Goal: Information Seeking & Learning: Learn about a topic

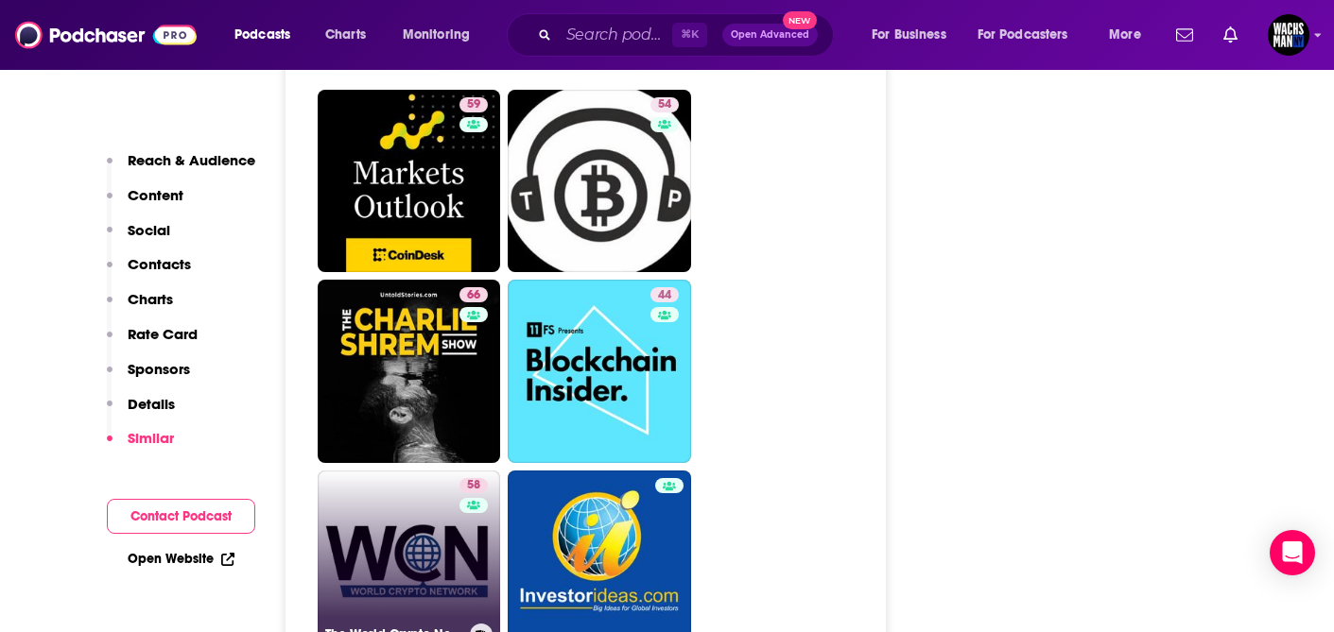
scroll to position [4023, 0]
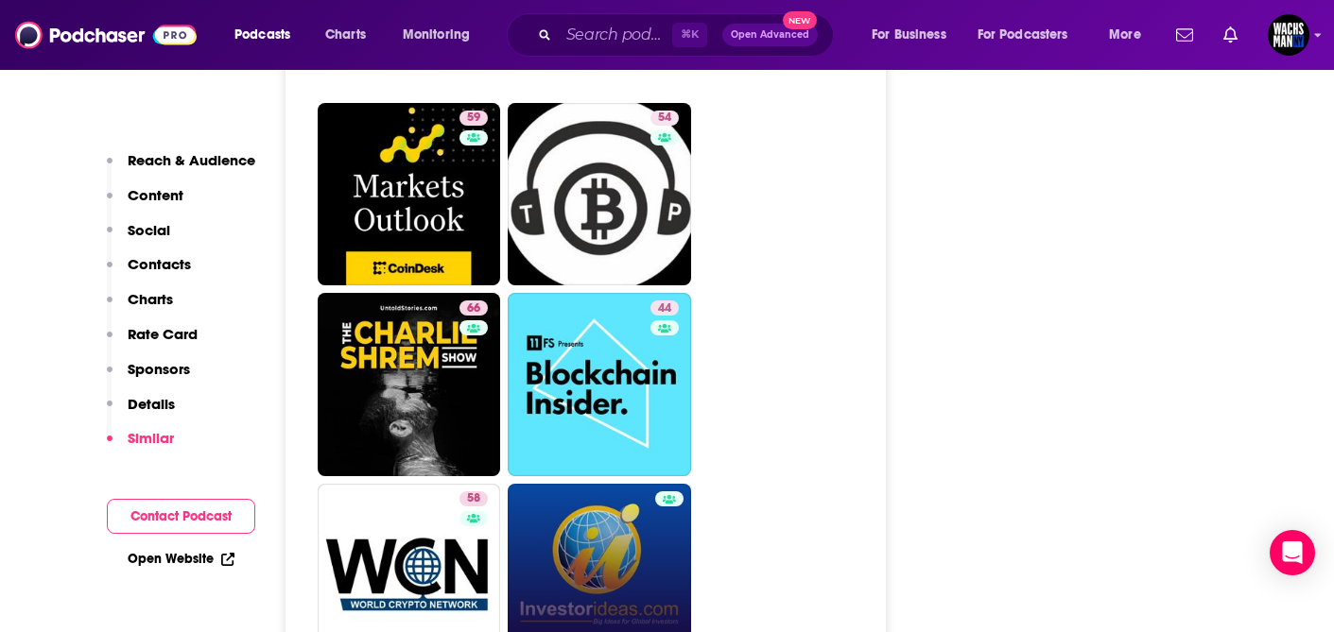
click at [593, 517] on link "Crypto Corner Podcast breaking Bitcoin and crypto stock and industry news" at bounding box center [599, 575] width 183 height 183
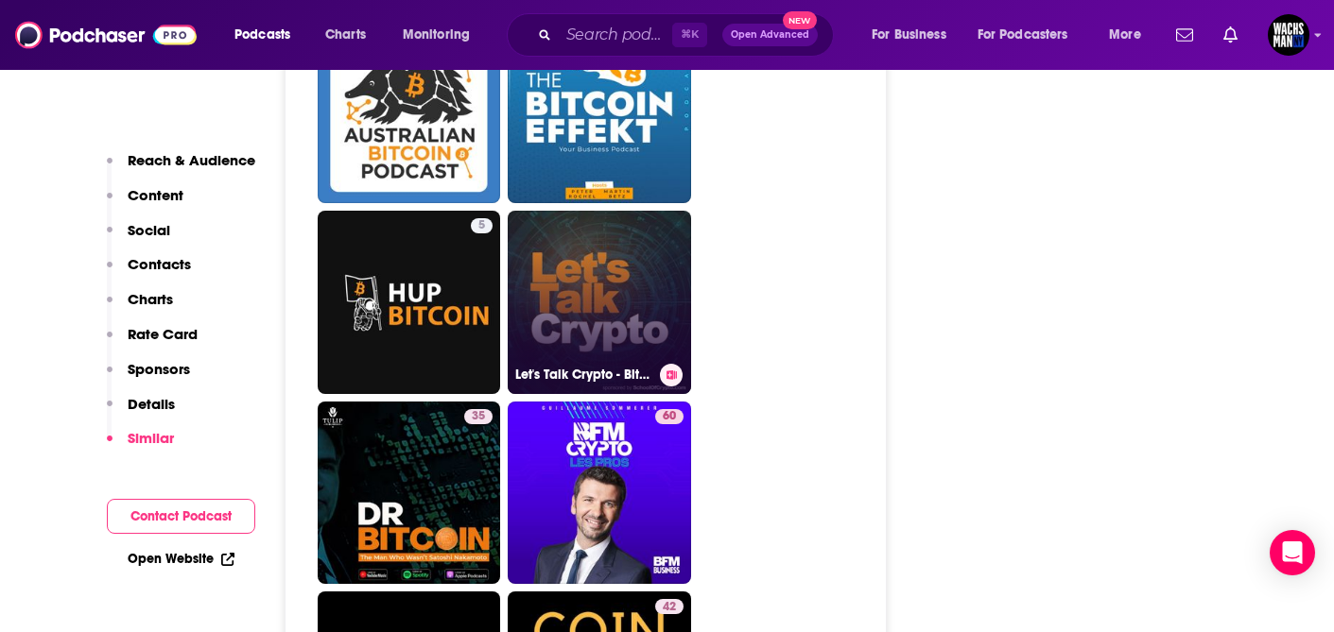
scroll to position [4446, 0]
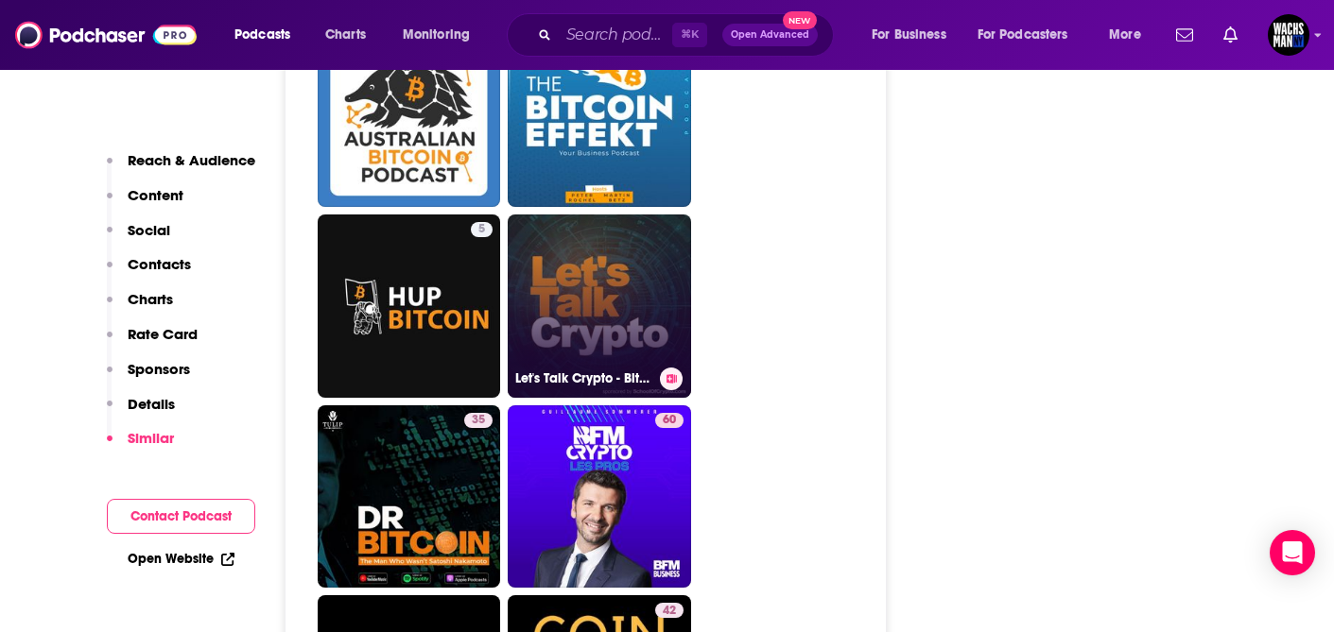
click at [576, 244] on link "Let's Talk Crypto - Bitcoin, Blockchain and Cryptocurrency: Sponsored by School…" at bounding box center [599, 306] width 183 height 183
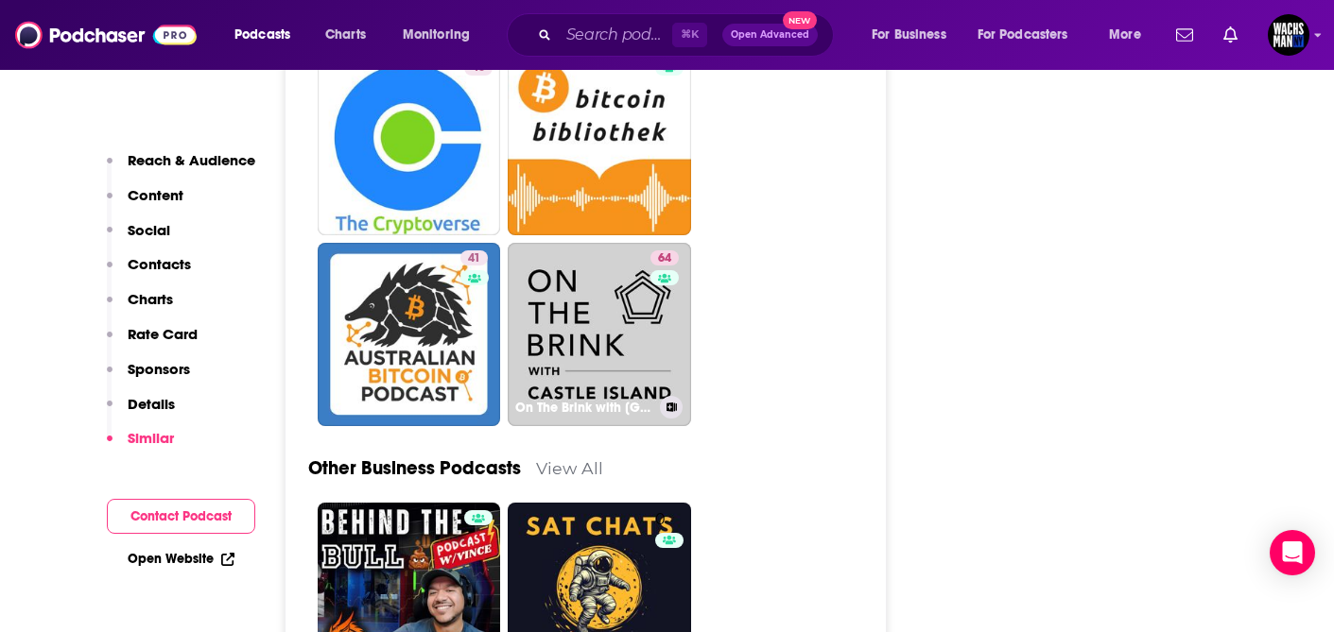
scroll to position [5186, 0]
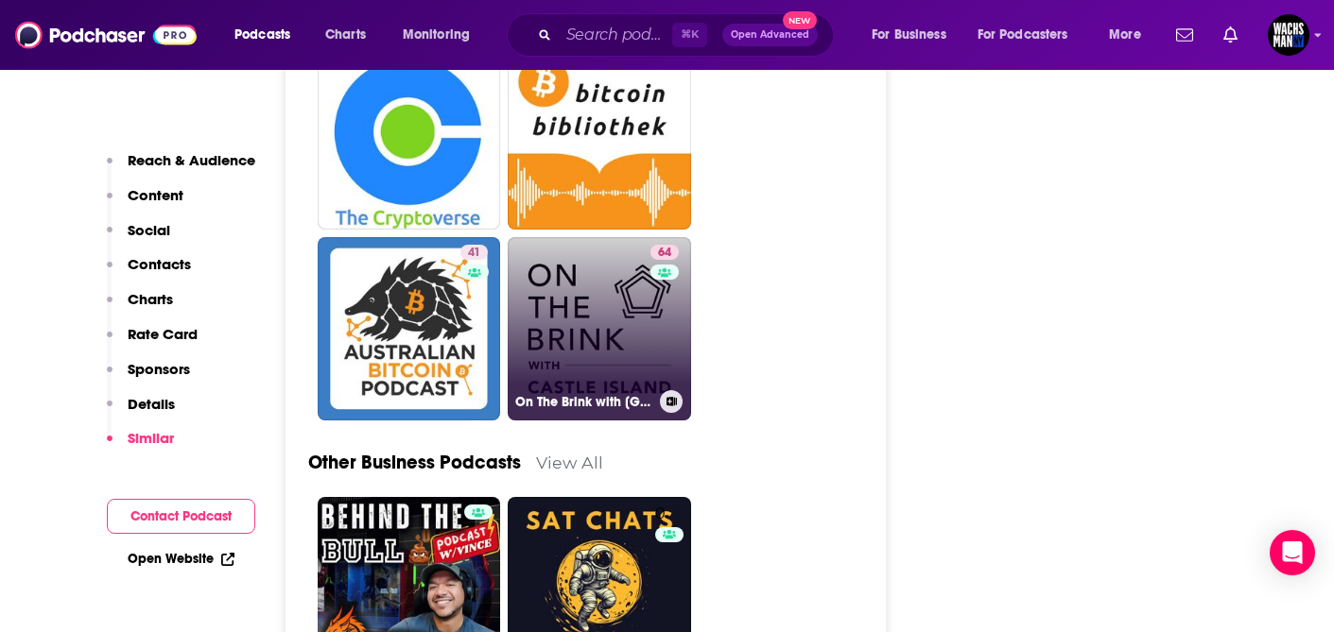
click at [592, 270] on link "64 On The Brink with Castle Island" at bounding box center [599, 328] width 183 height 183
type input "https://www.podchaser.com/podcasts/on-the-brink-with-castle-islan-916204"
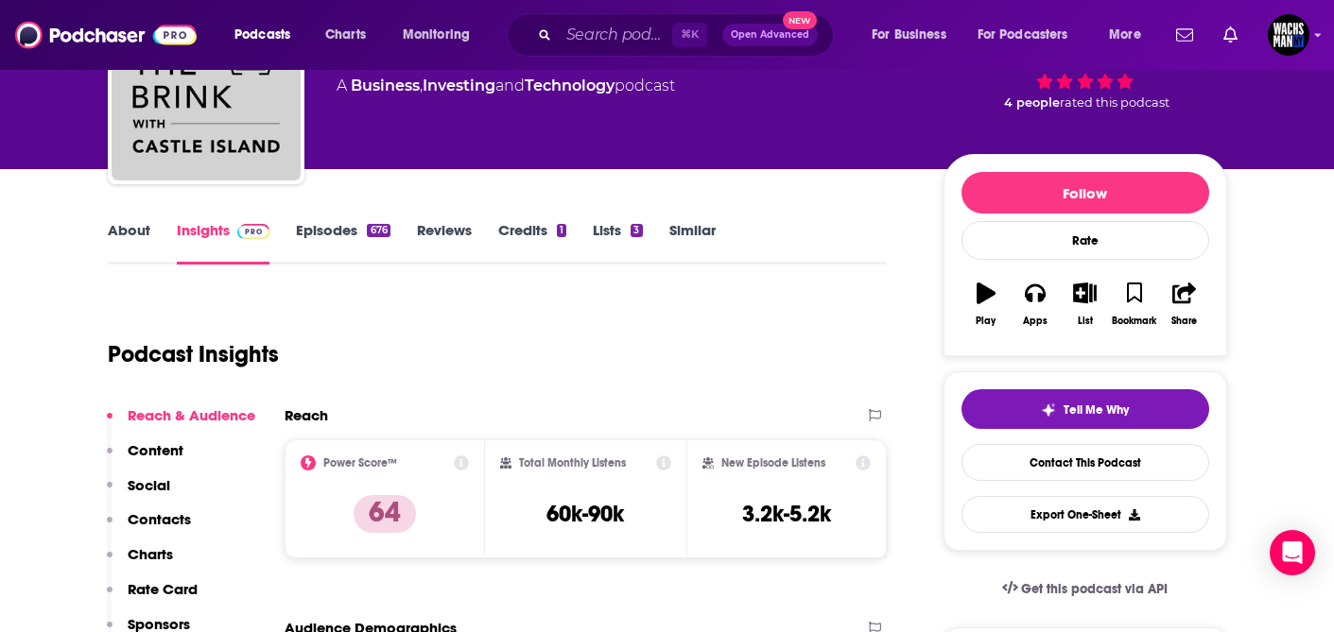
scroll to position [116, 0]
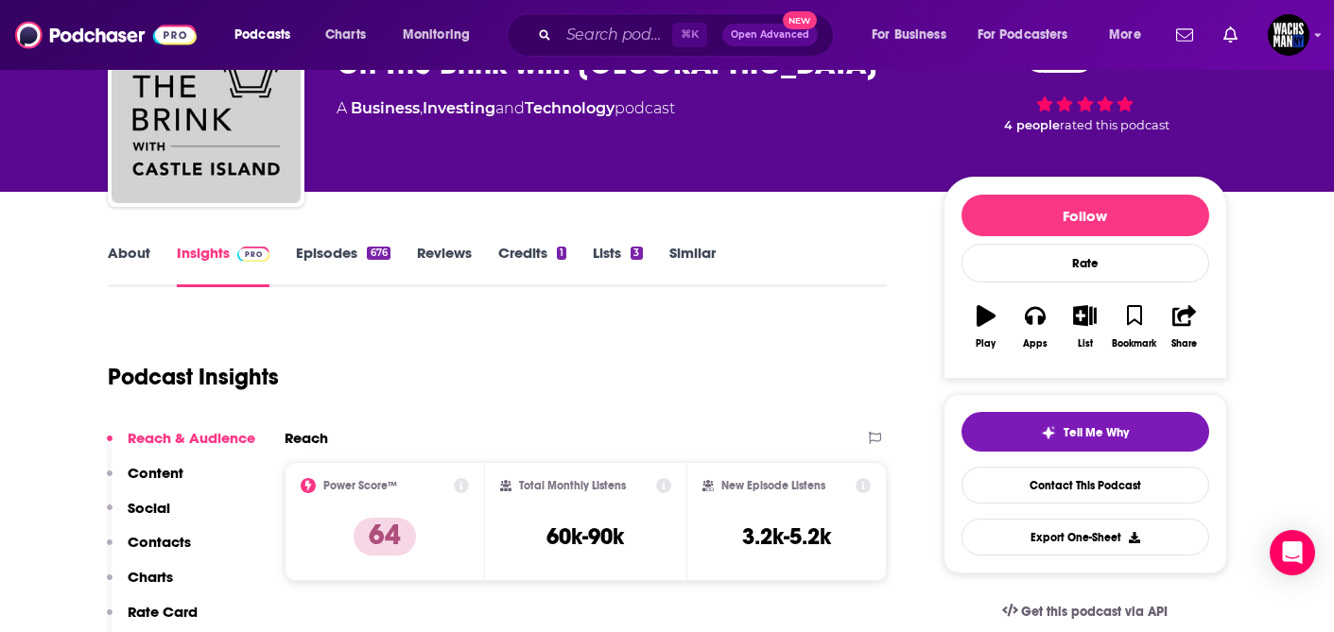
click at [119, 260] on link "About" at bounding box center [129, 265] width 43 height 43
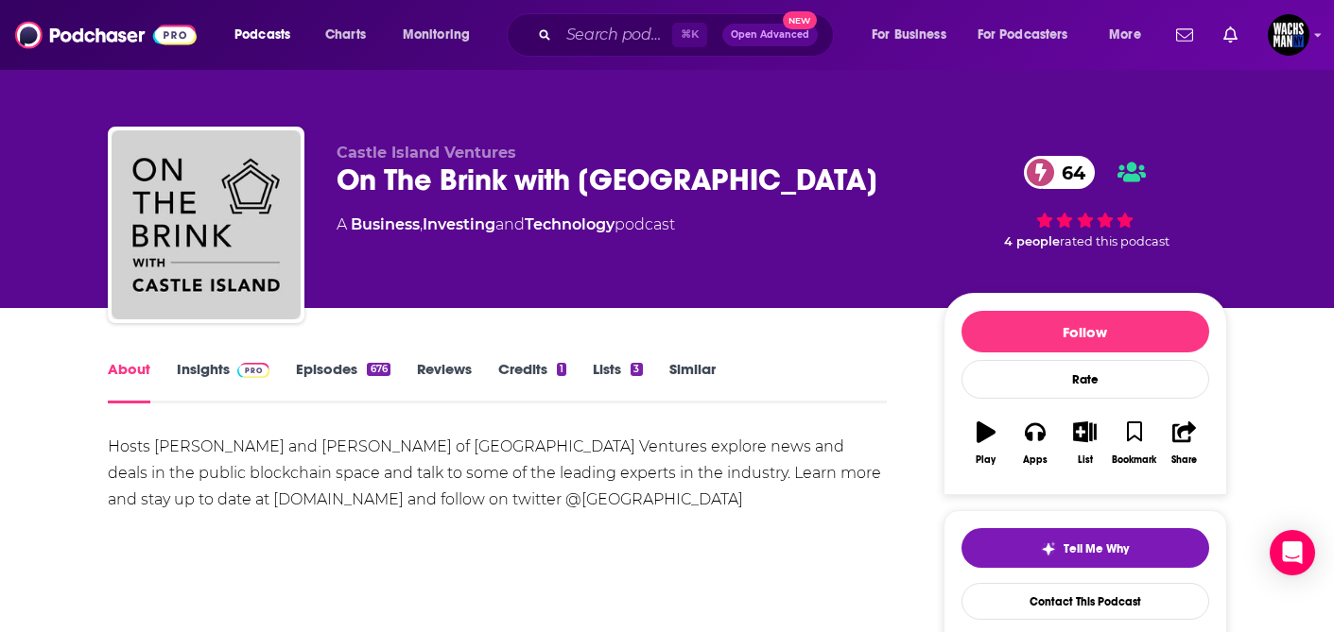
click at [315, 375] on link "Episodes 676" at bounding box center [343, 381] width 94 height 43
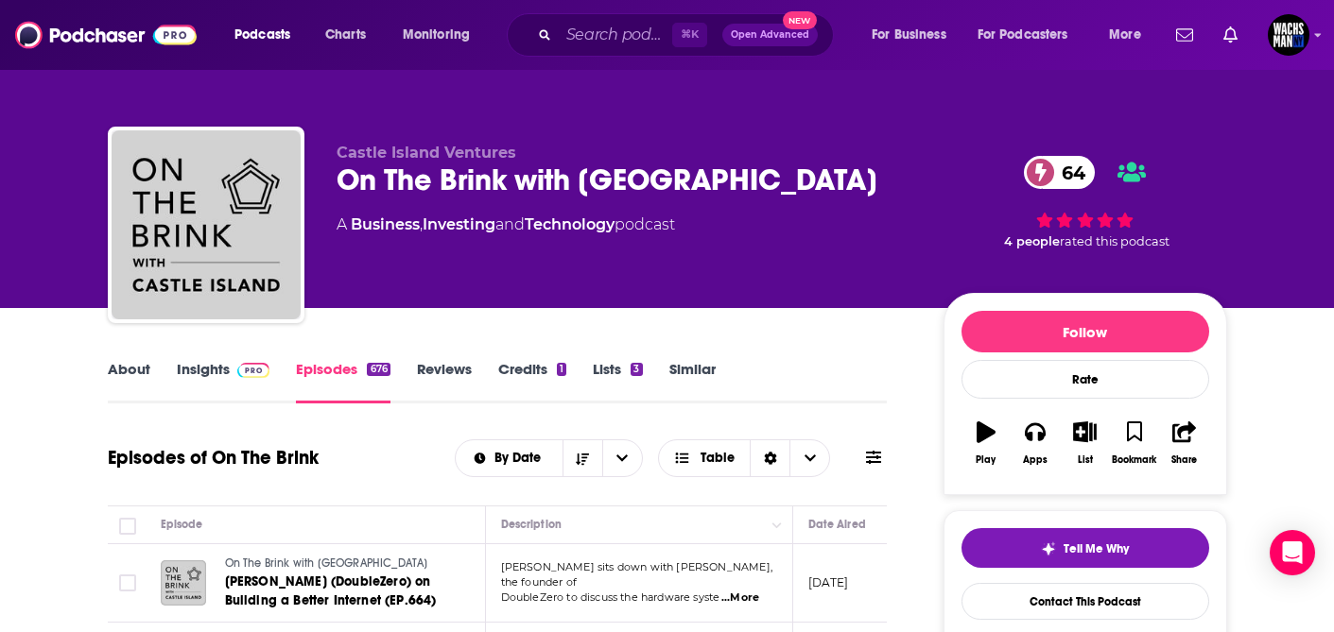
click at [202, 373] on link "Insights" at bounding box center [224, 381] width 94 height 43
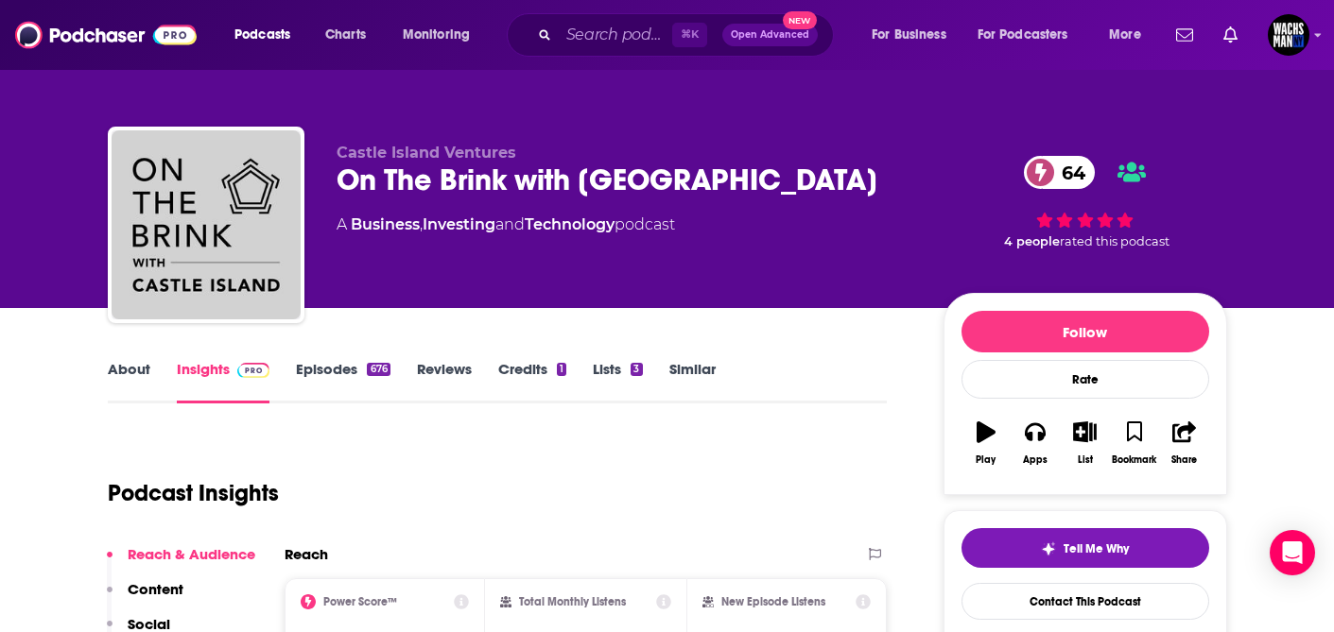
click at [123, 370] on link "About" at bounding box center [129, 381] width 43 height 43
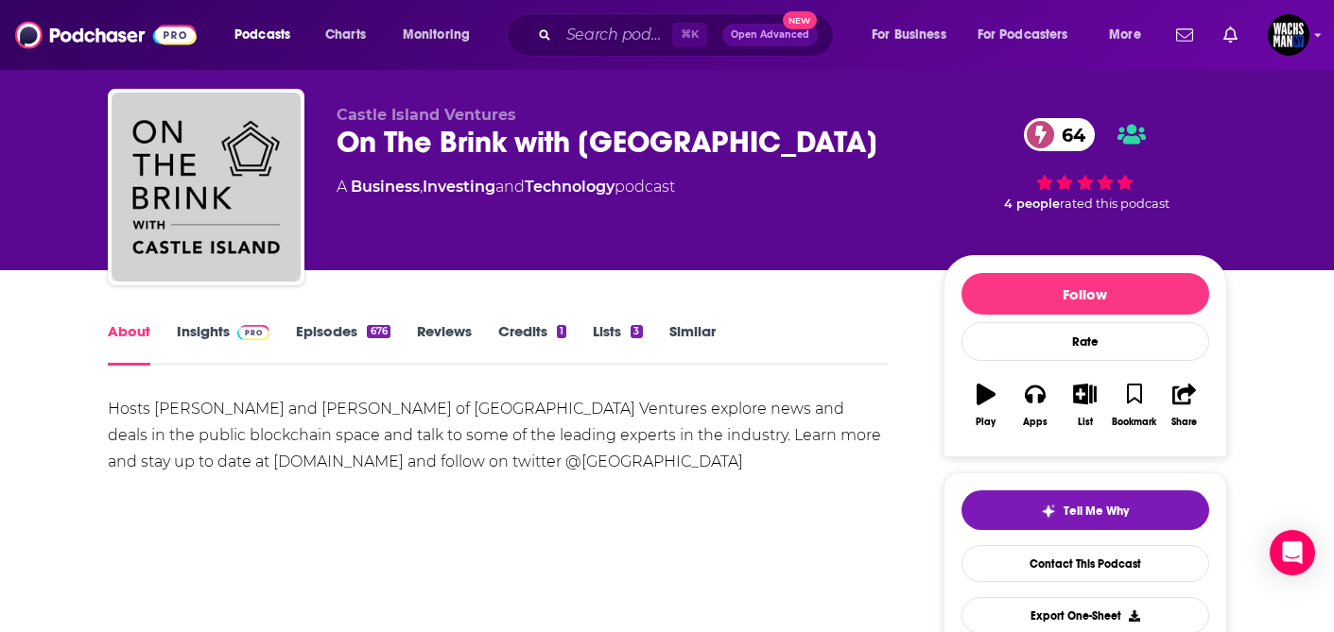
scroll to position [34, 0]
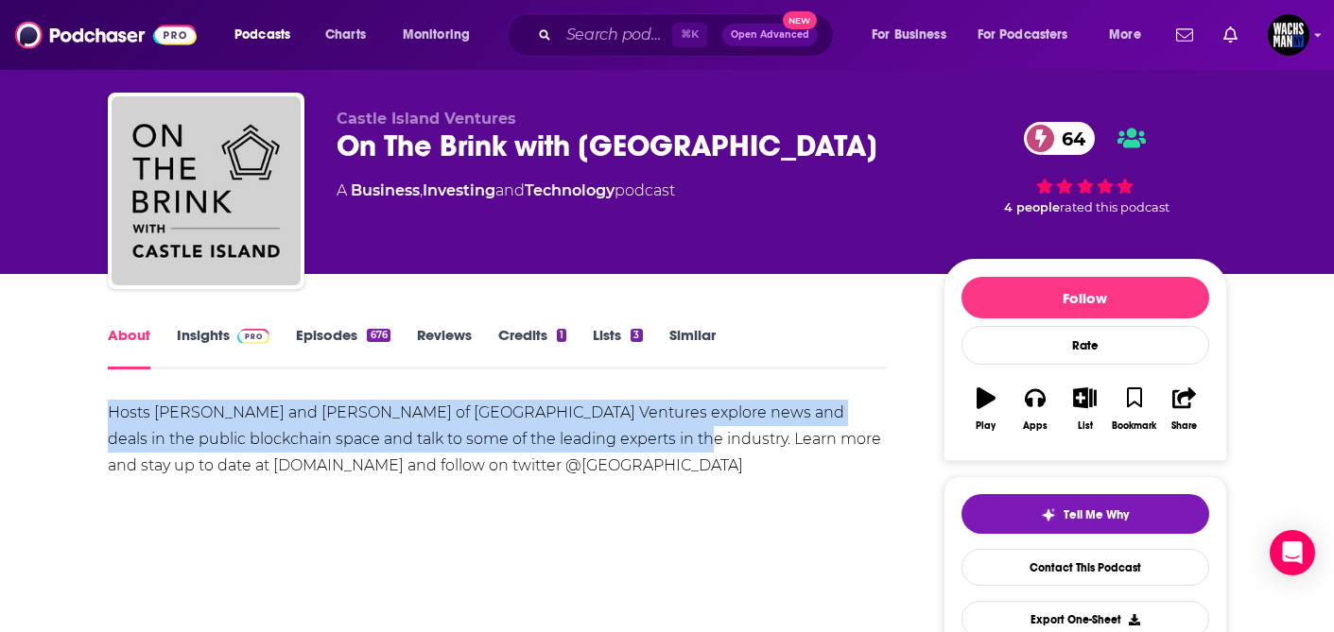
drag, startPoint x: 98, startPoint y: 409, endPoint x: 645, endPoint y: 446, distance: 547.6
copy div "Hosts Matt Walsh and Nic Carter of Castle Island Ventures explore news and deal…"
click at [202, 332] on link "Insights" at bounding box center [224, 347] width 94 height 43
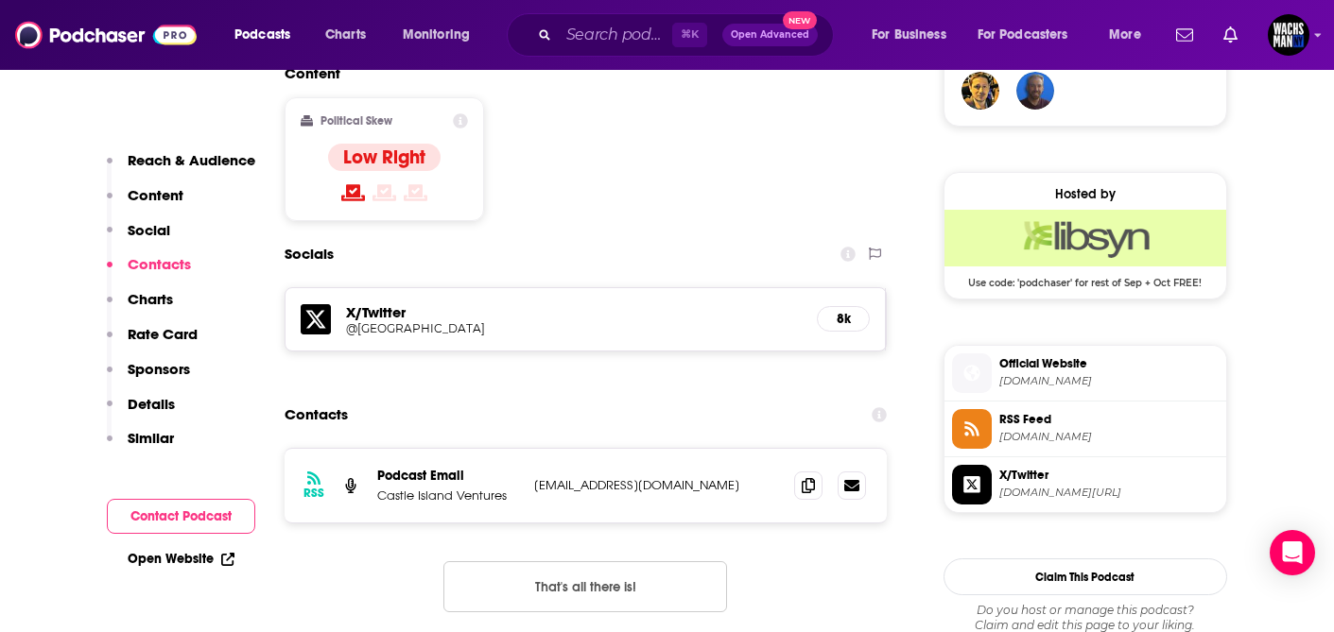
scroll to position [1433, 0]
click at [810, 476] on icon at bounding box center [808, 483] width 13 height 15
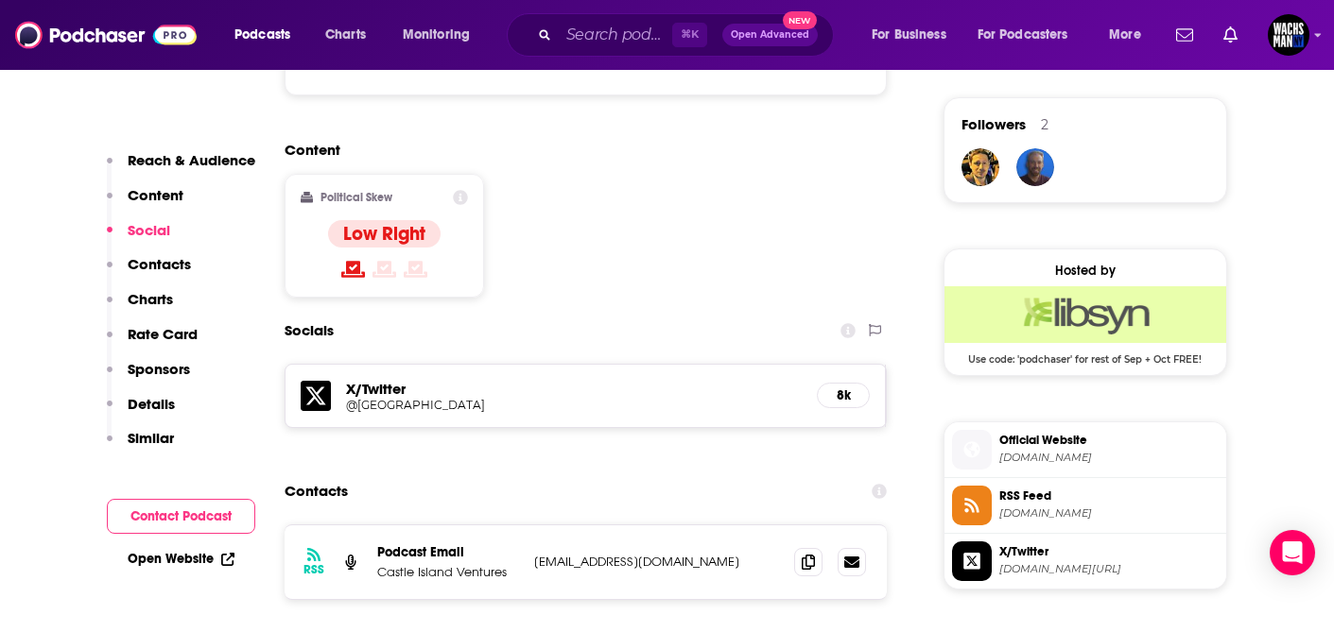
scroll to position [1358, 0]
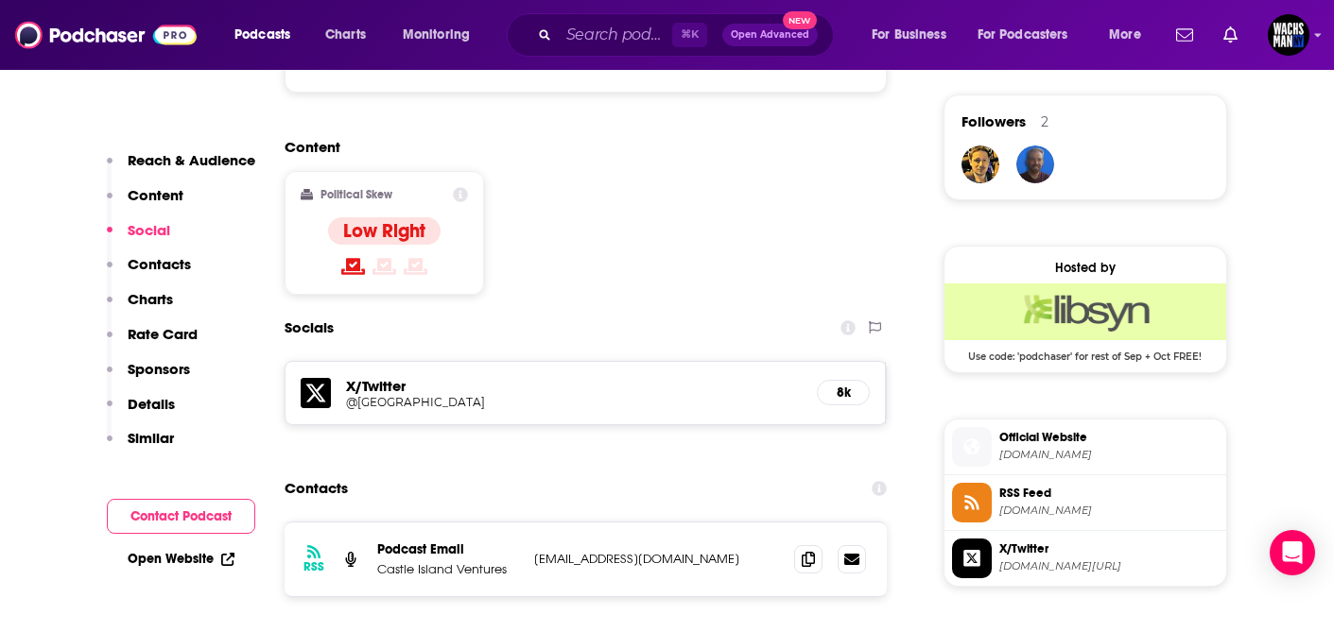
click at [1034, 434] on span "Official Website" at bounding box center [1108, 437] width 219 height 17
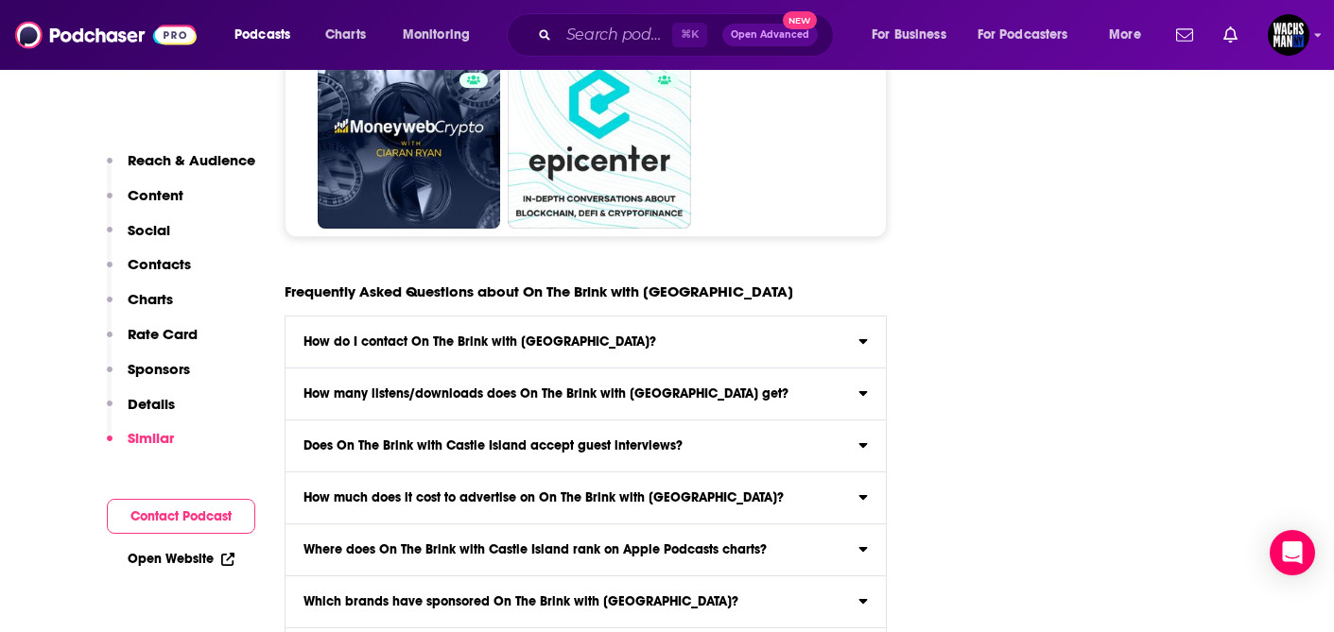
scroll to position [9789, 0]
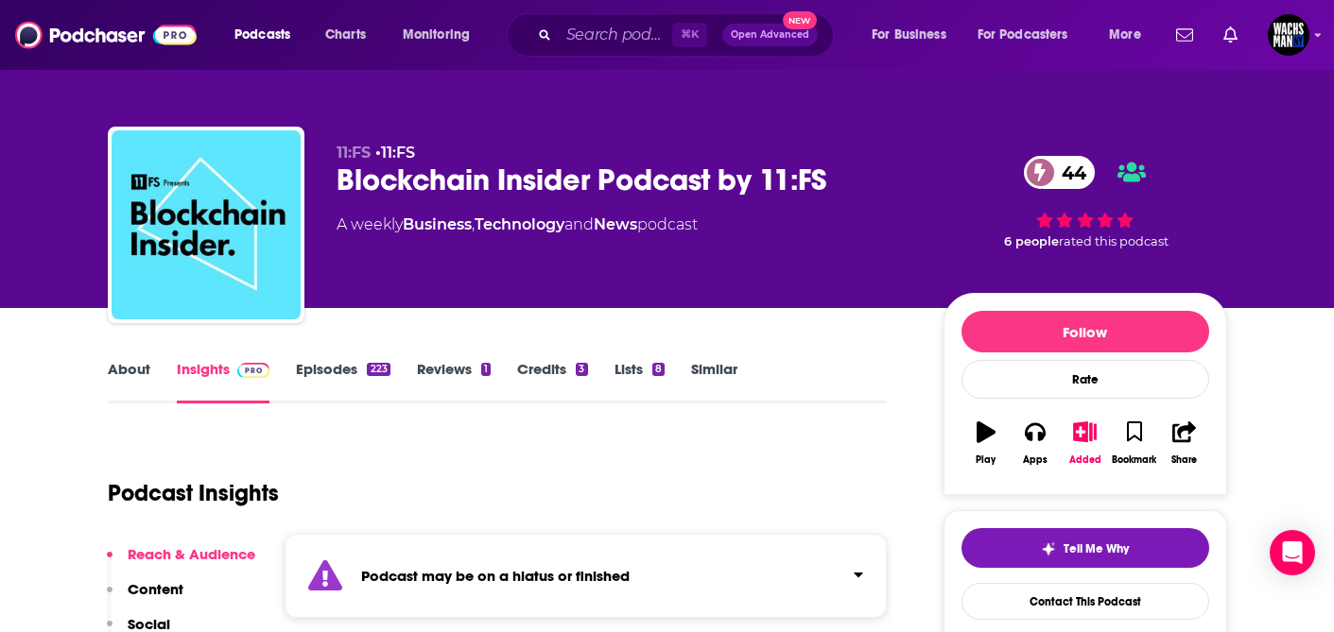
click at [313, 364] on link "Episodes 223" at bounding box center [343, 381] width 94 height 43
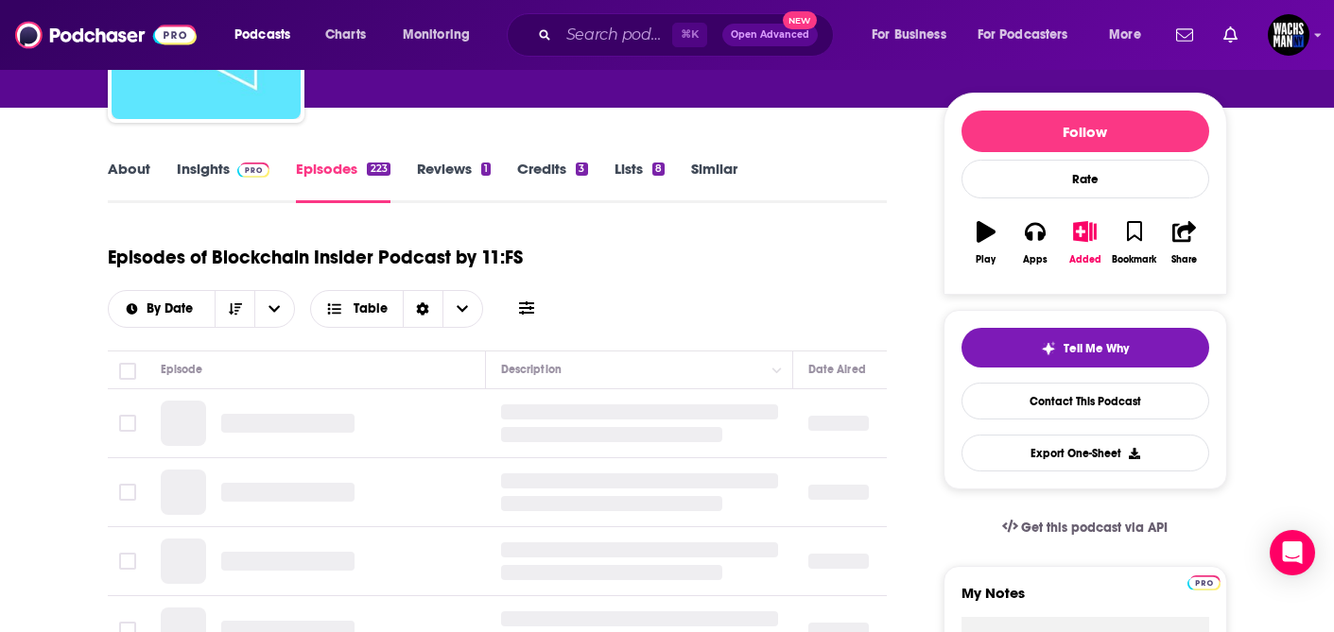
scroll to position [292, 0]
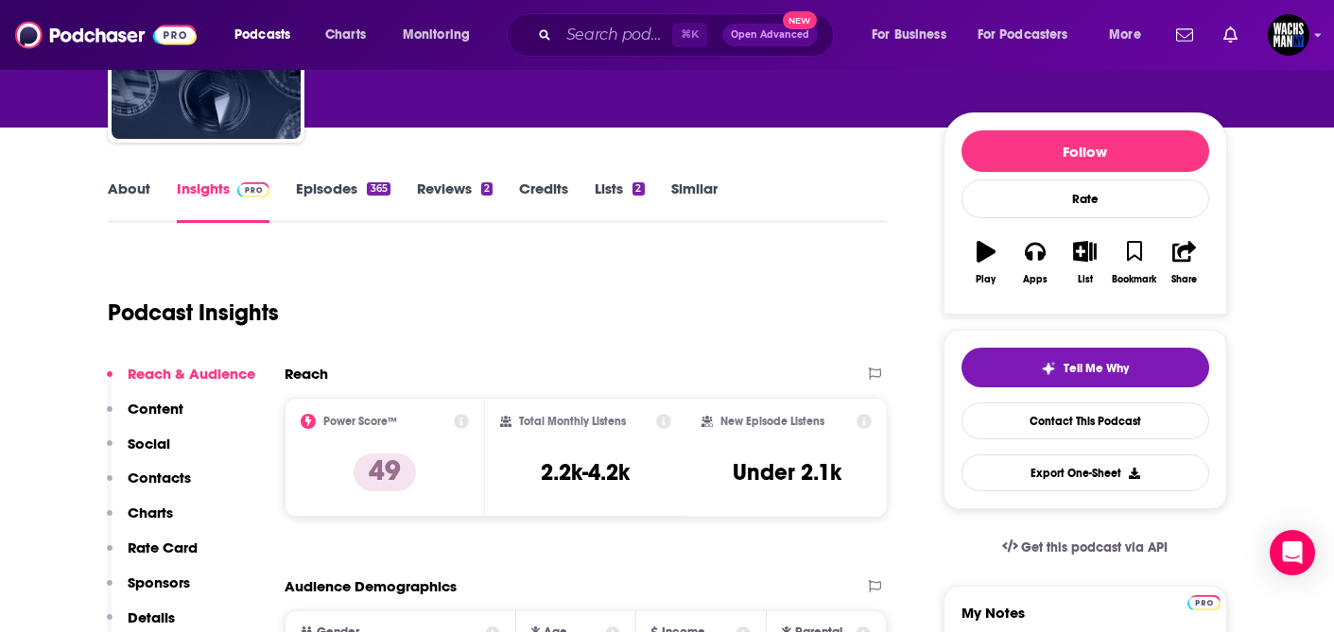
scroll to position [189, 0]
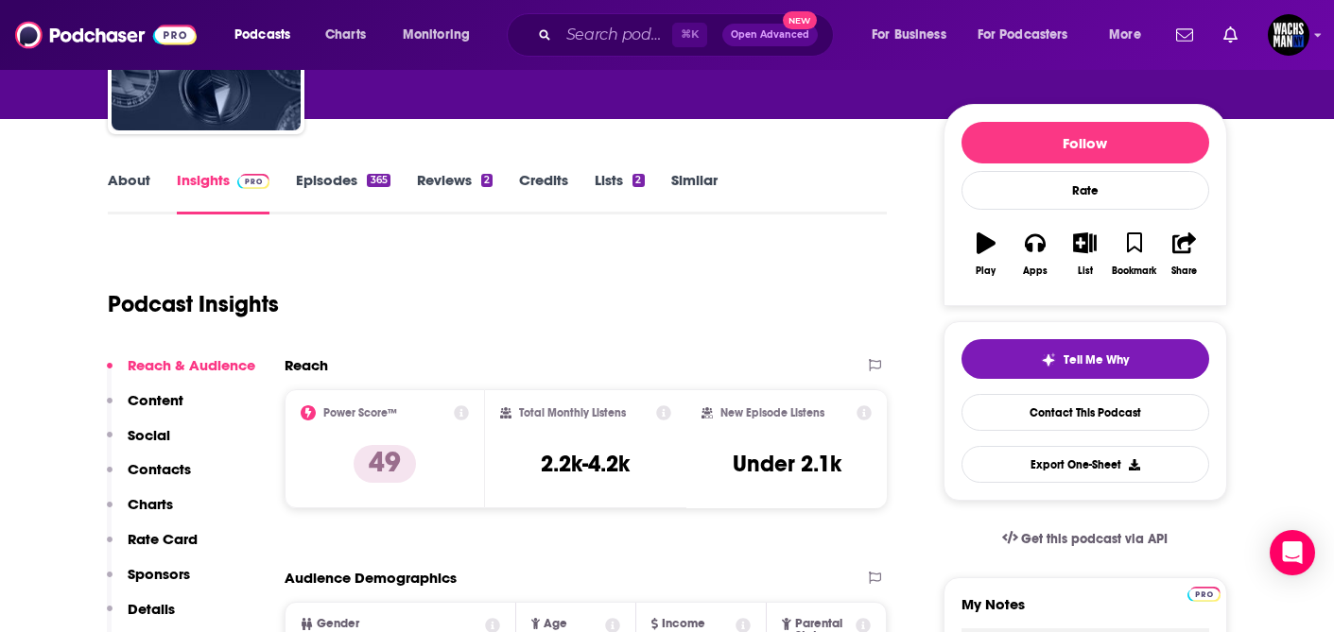
click at [326, 186] on link "Episodes 365" at bounding box center [343, 192] width 94 height 43
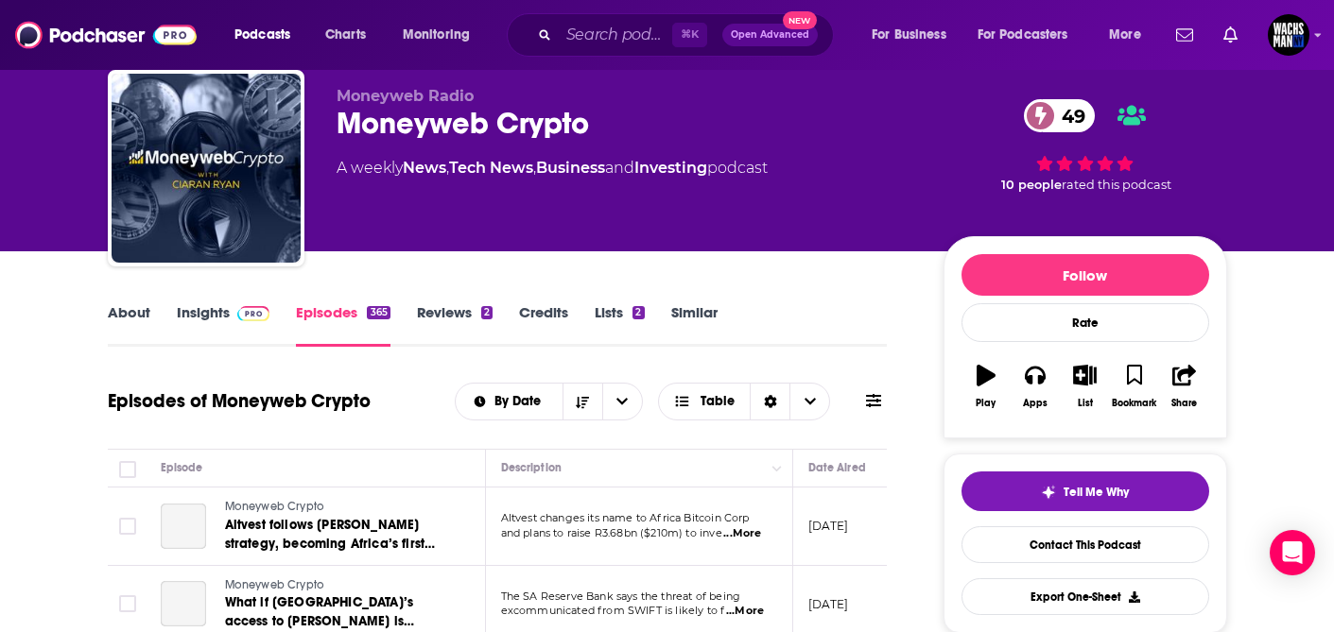
scroll to position [144, 0]
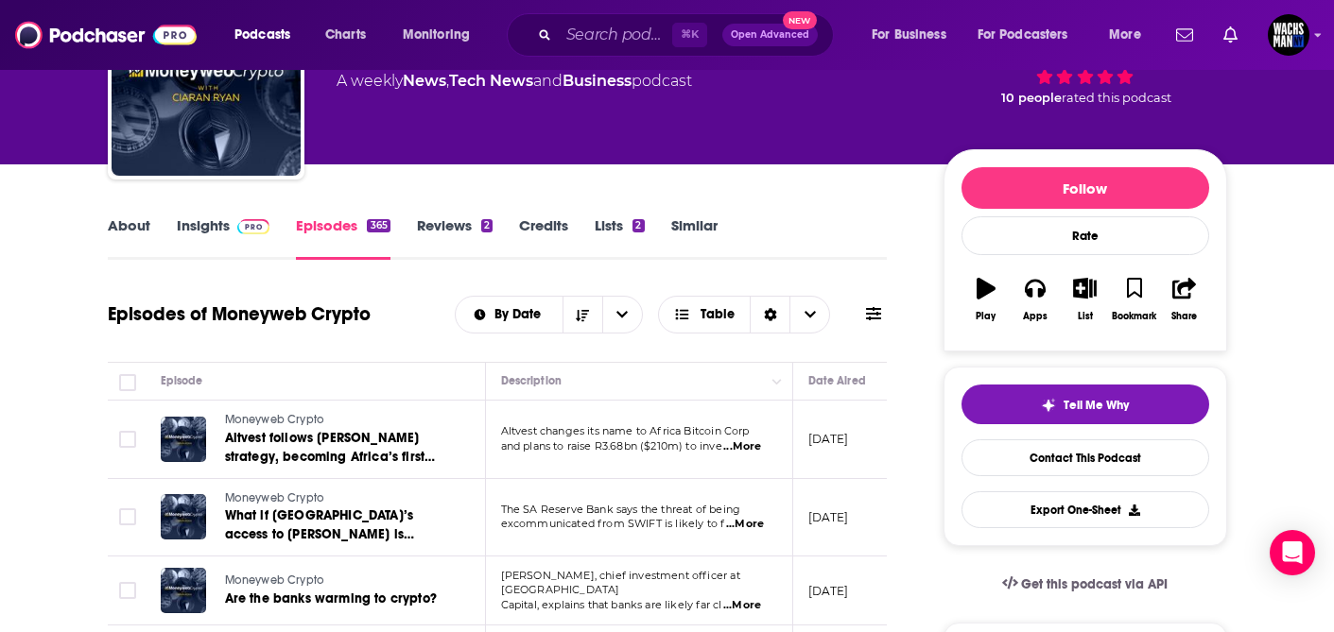
click at [138, 232] on link "About" at bounding box center [129, 237] width 43 height 43
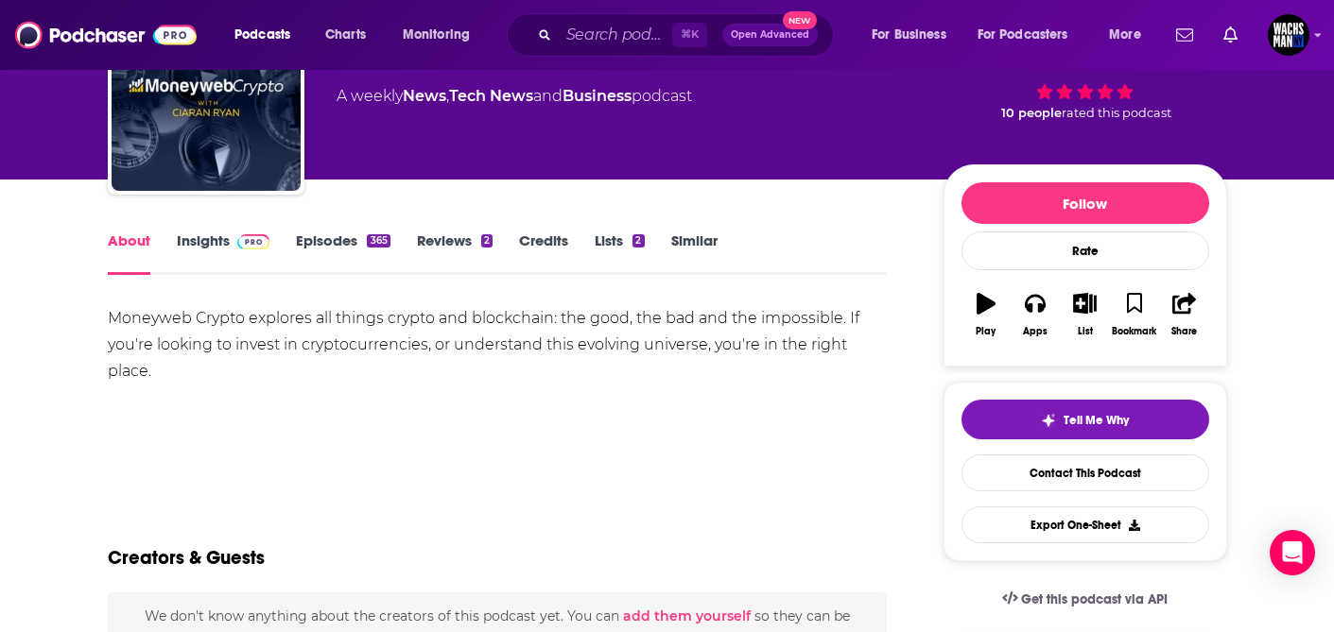
scroll to position [131, 0]
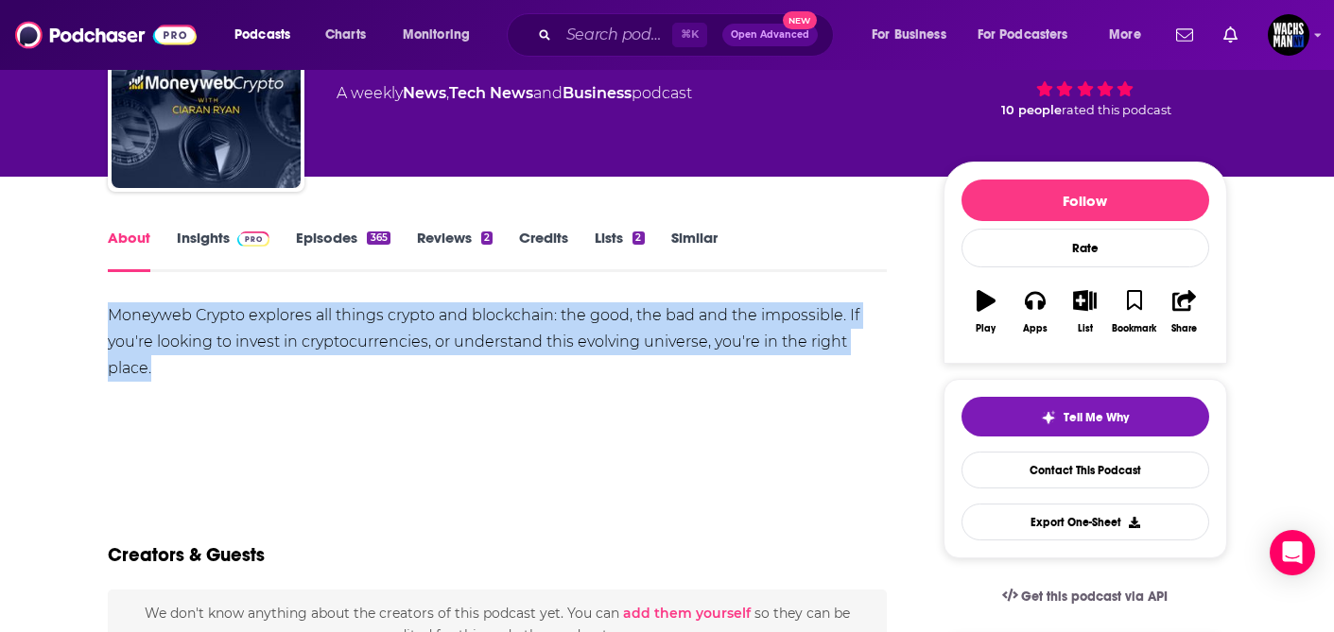
drag, startPoint x: 109, startPoint y: 313, endPoint x: 188, endPoint y: 367, distance: 96.0
click at [186, 368] on div "Moneyweb Crypto explores all things crypto and blockchain: the good, the bad an…" at bounding box center [498, 341] width 780 height 79
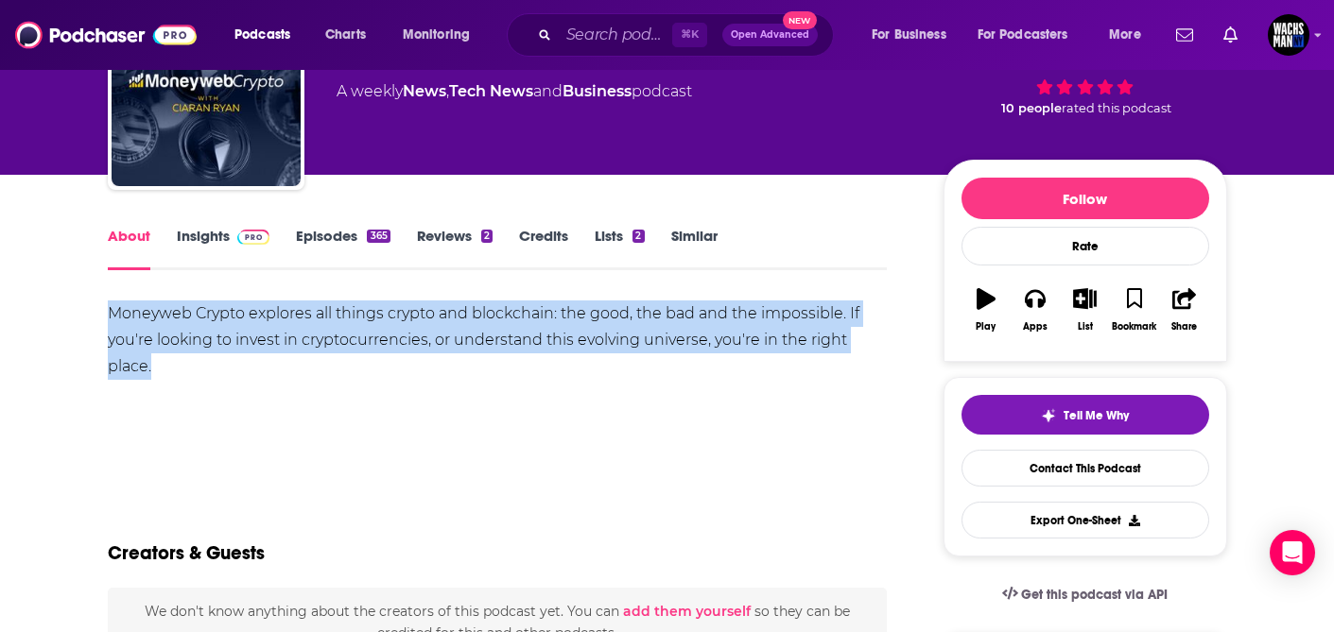
copy div "Moneyweb Crypto explores all things crypto and blockchain: the good, the bad an…"
click at [206, 236] on link "Insights" at bounding box center [224, 248] width 94 height 43
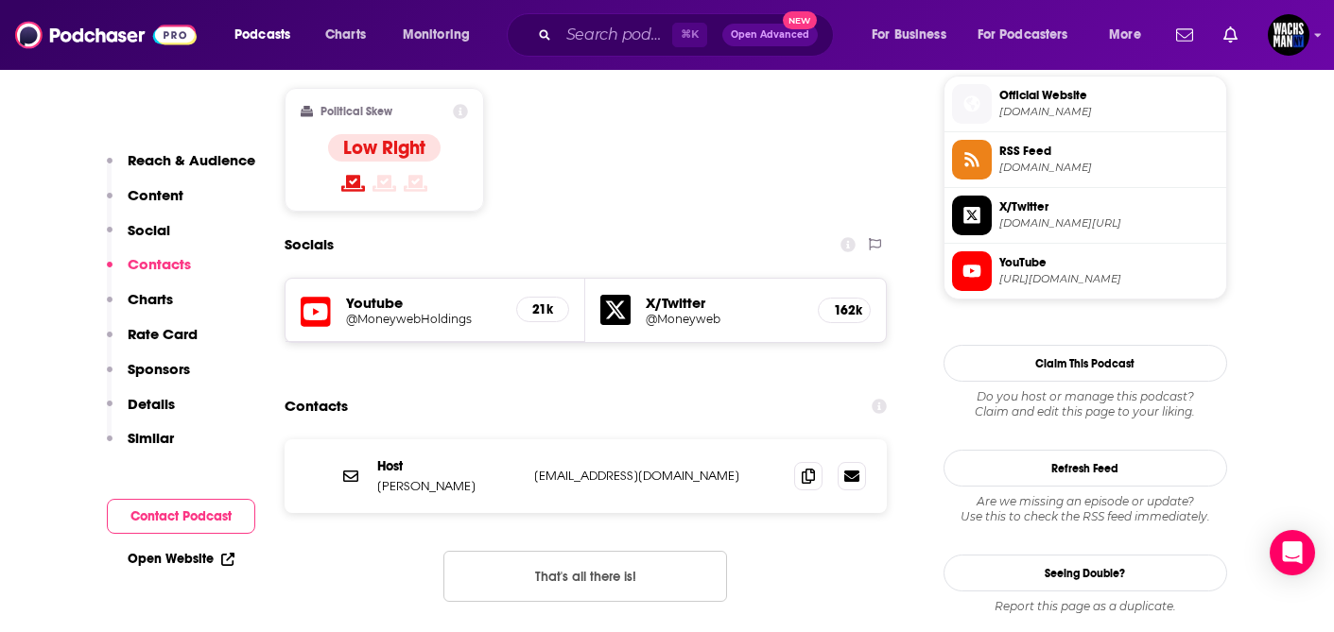
scroll to position [1526, 0]
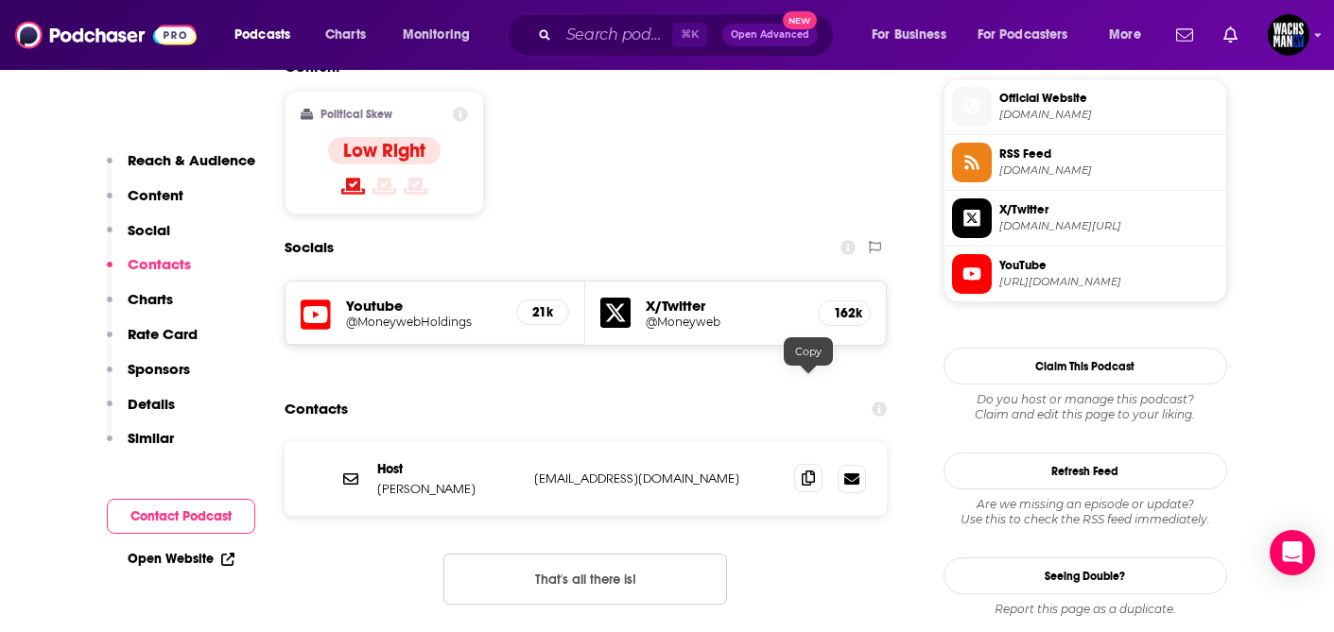
click at [820, 464] on span at bounding box center [808, 478] width 28 height 28
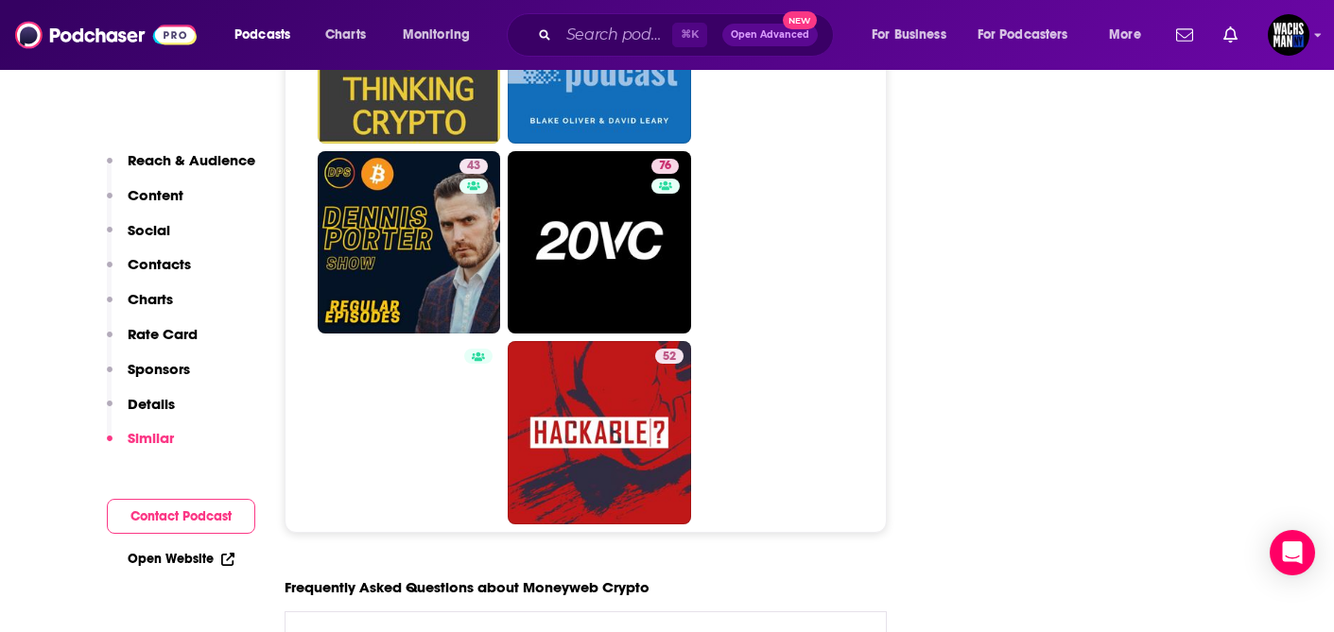
scroll to position [8998, 0]
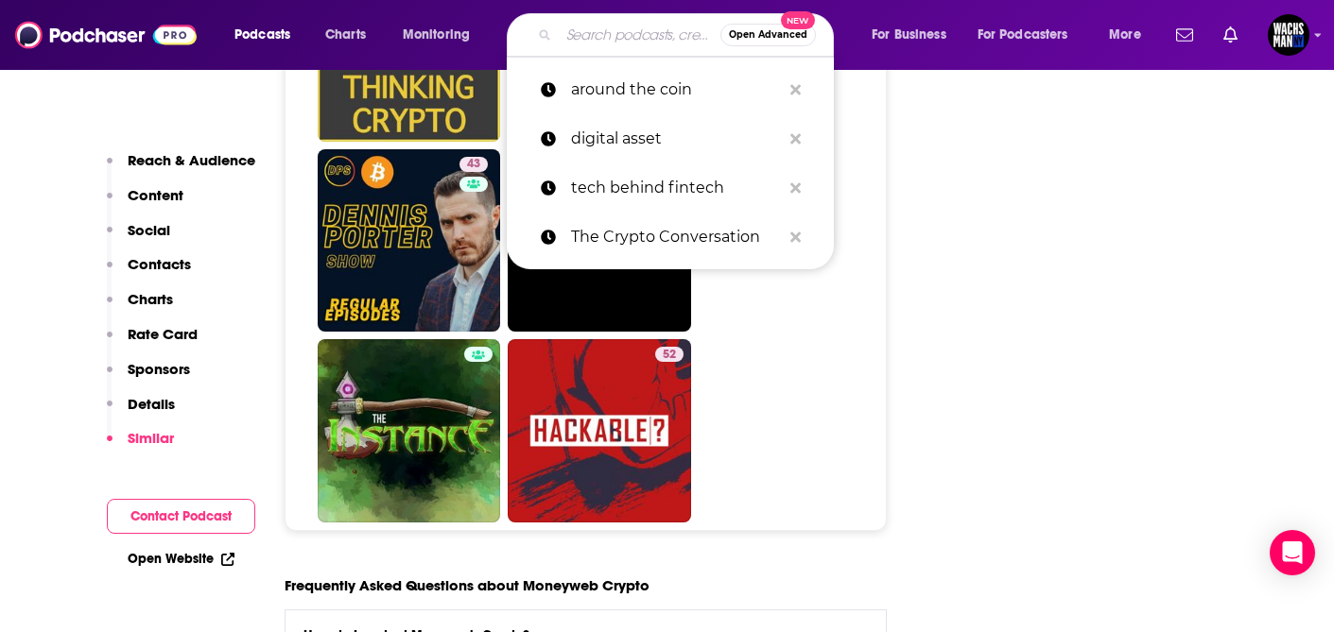
click at [631, 37] on input "Search podcasts, credits, & more..." at bounding box center [640, 35] width 162 height 30
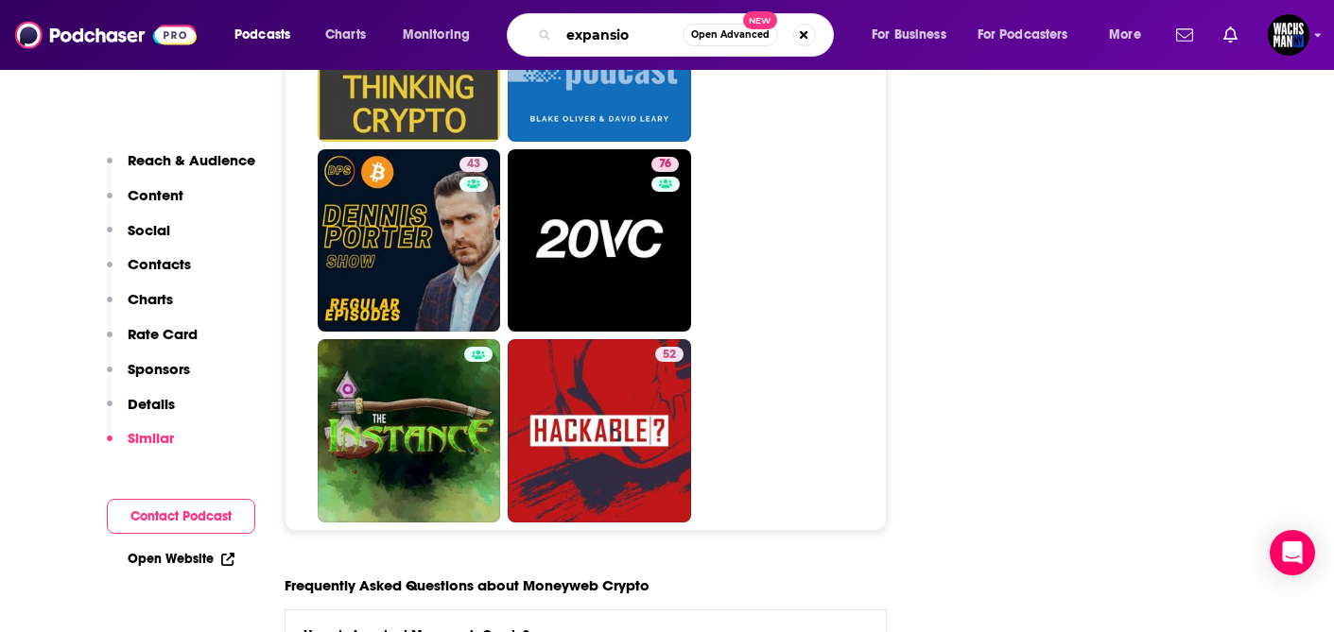
type input "expansion"
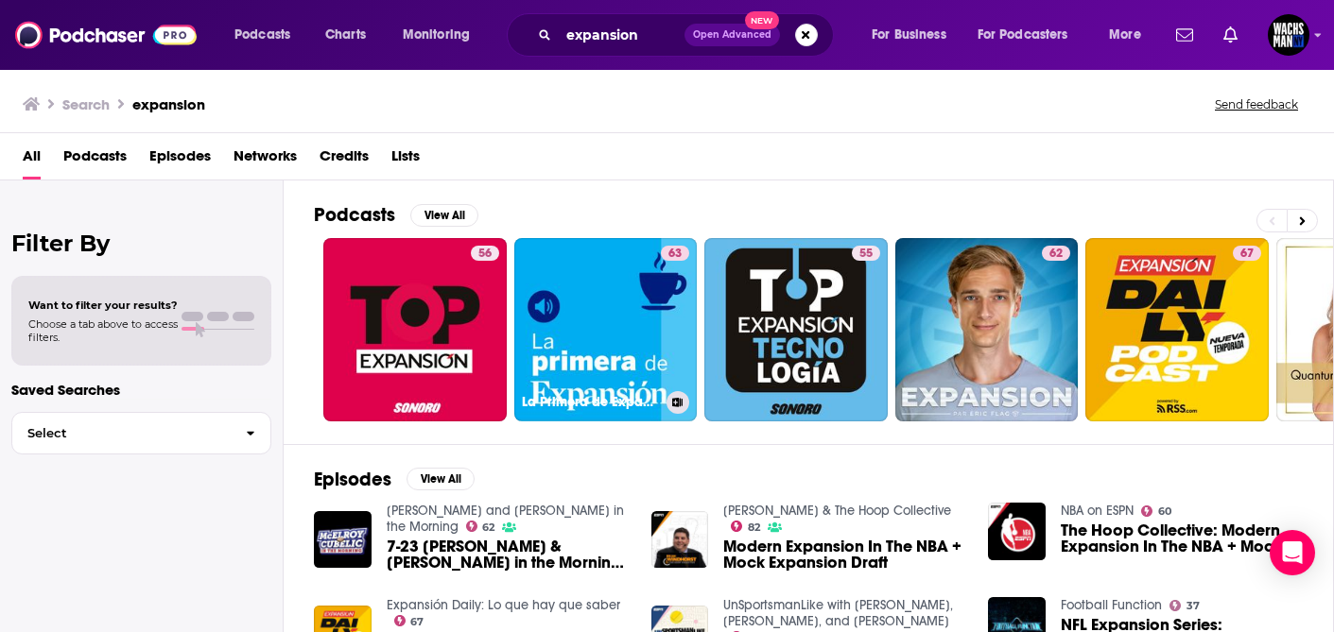
scroll to position [0, 2]
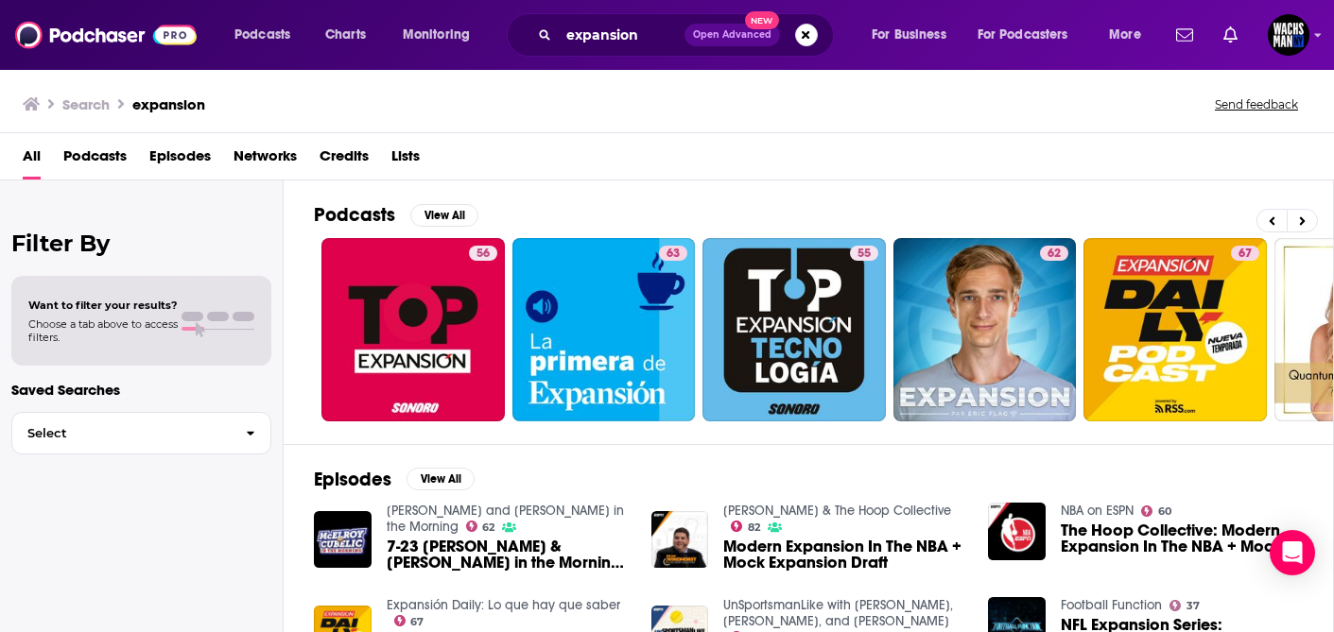
click at [85, 147] on span "Podcasts" at bounding box center [94, 160] width 63 height 39
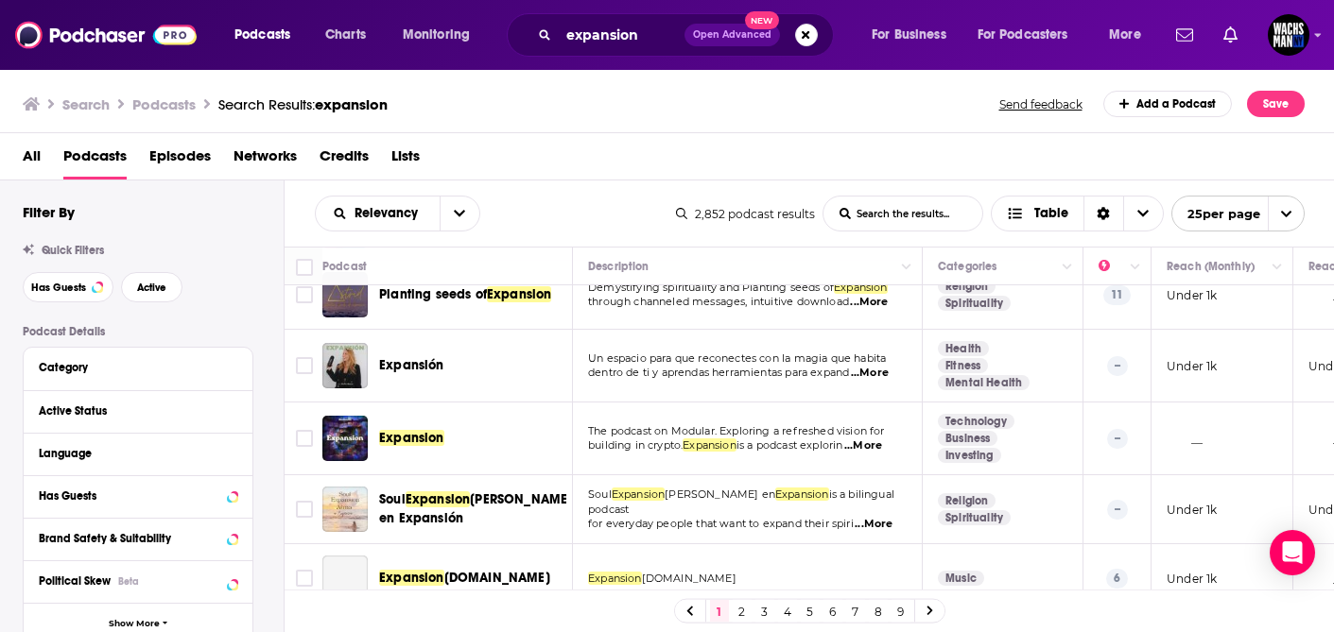
scroll to position [730, 0]
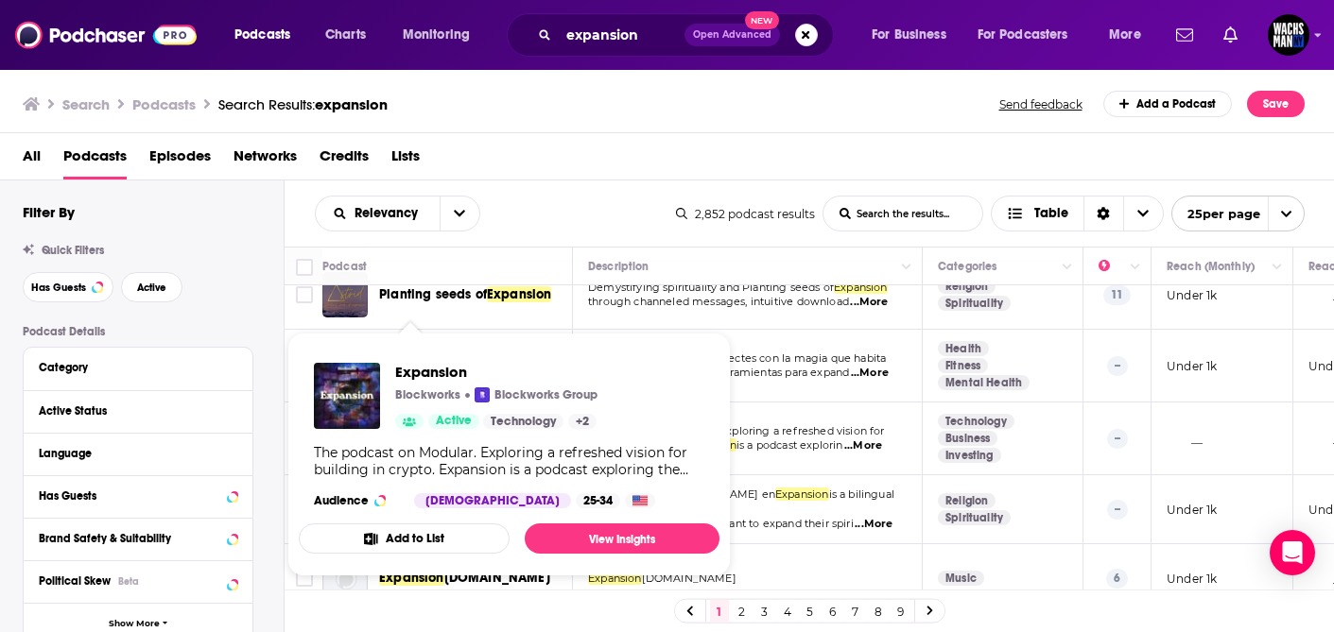
click at [397, 440] on div "Expansion Blockworks Blockworks Group Active Technology + 2 The podcast on Modu…" at bounding box center [509, 436] width 421 height 176
click at [605, 528] on link "View Insights" at bounding box center [622, 539] width 195 height 30
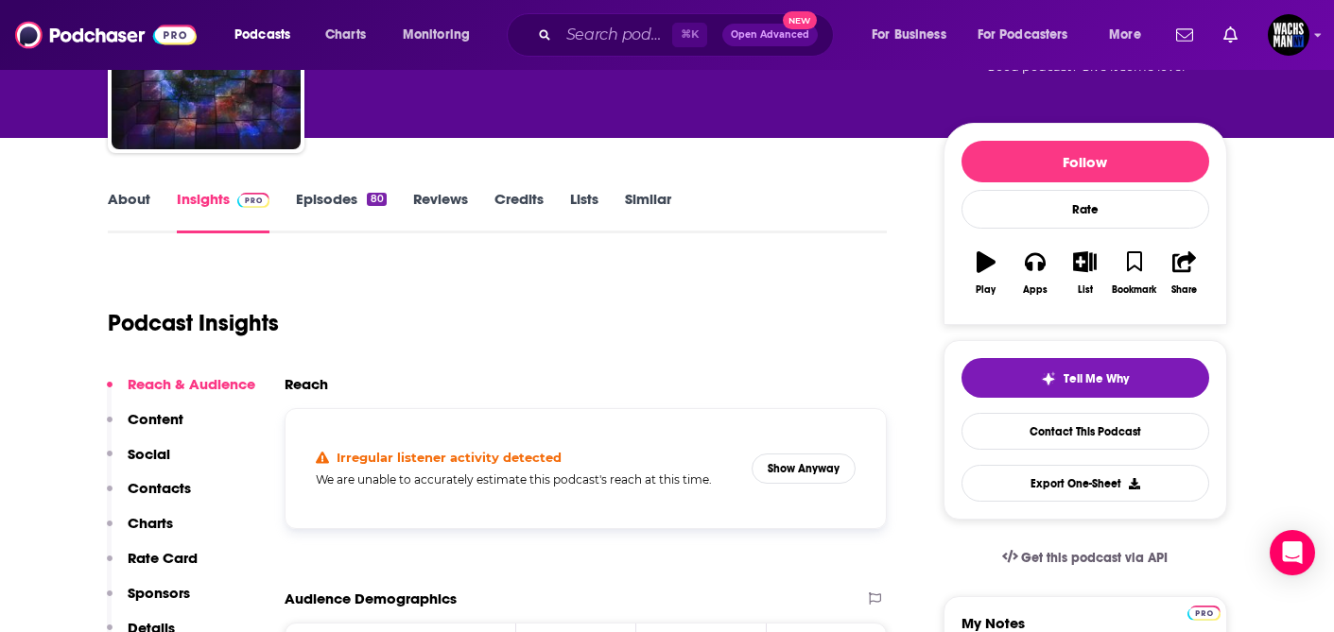
scroll to position [172, 0]
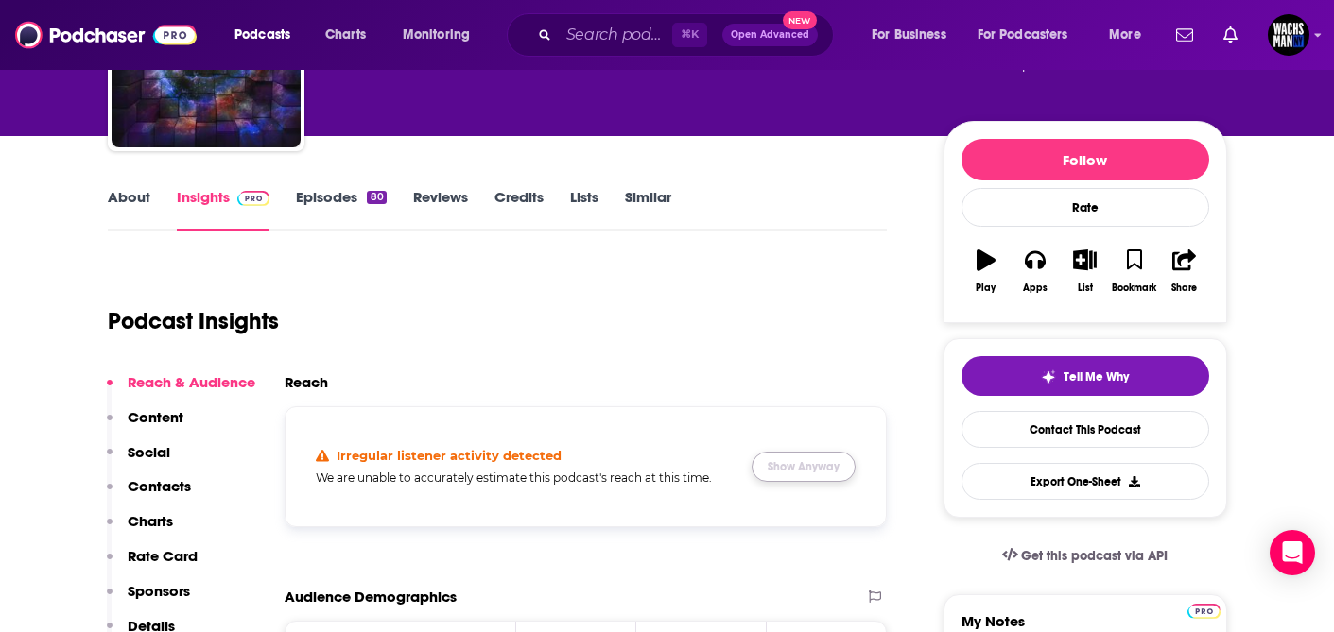
click at [826, 468] on button "Show Anyway" at bounding box center [803, 467] width 104 height 30
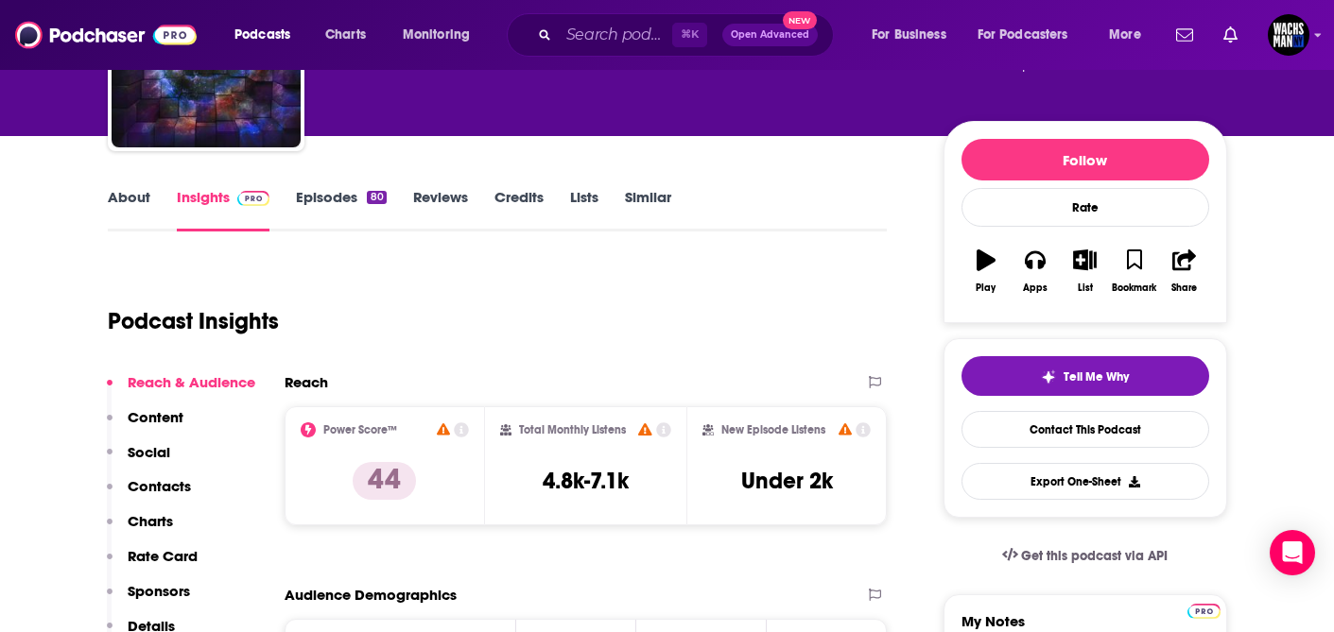
click at [328, 205] on link "Episodes 80" at bounding box center [341, 209] width 90 height 43
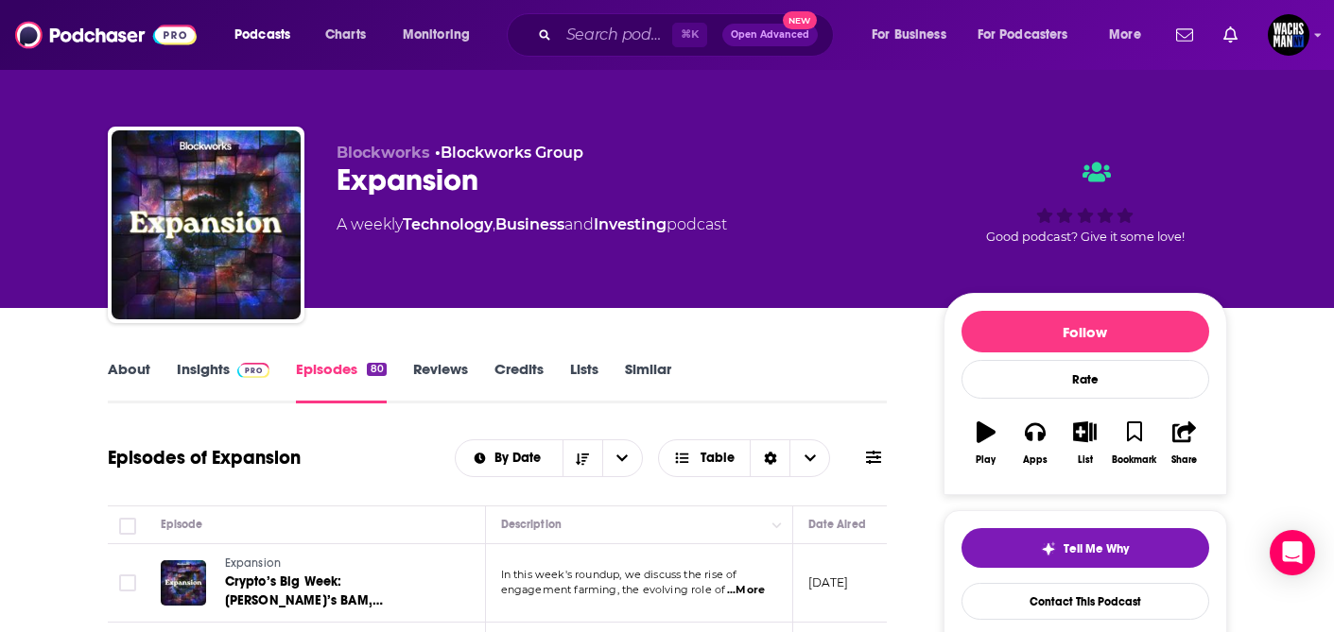
click at [133, 371] on link "About" at bounding box center [129, 381] width 43 height 43
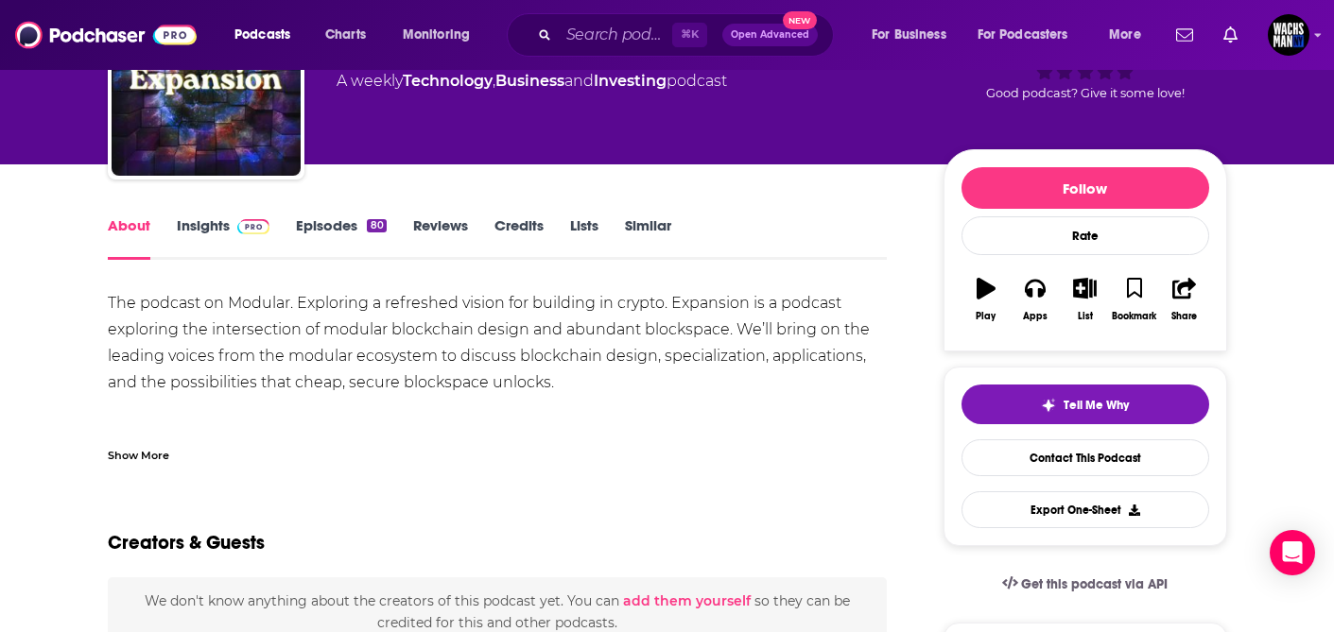
scroll to position [147, 0]
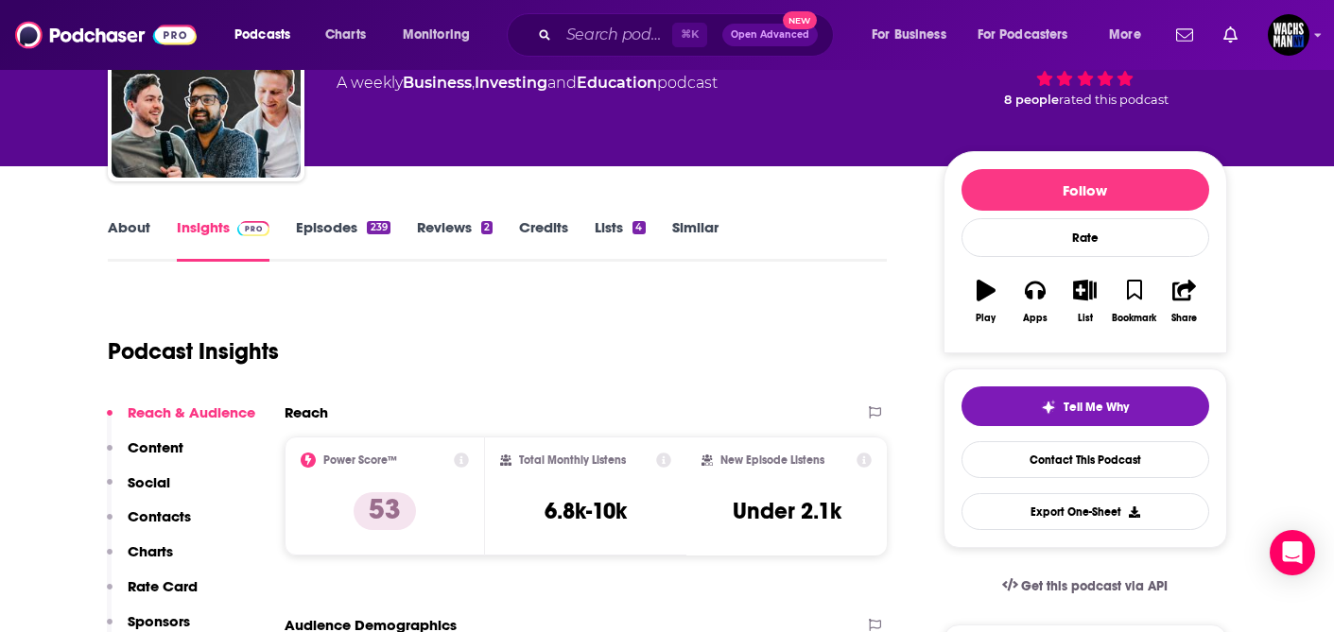
scroll to position [156, 0]
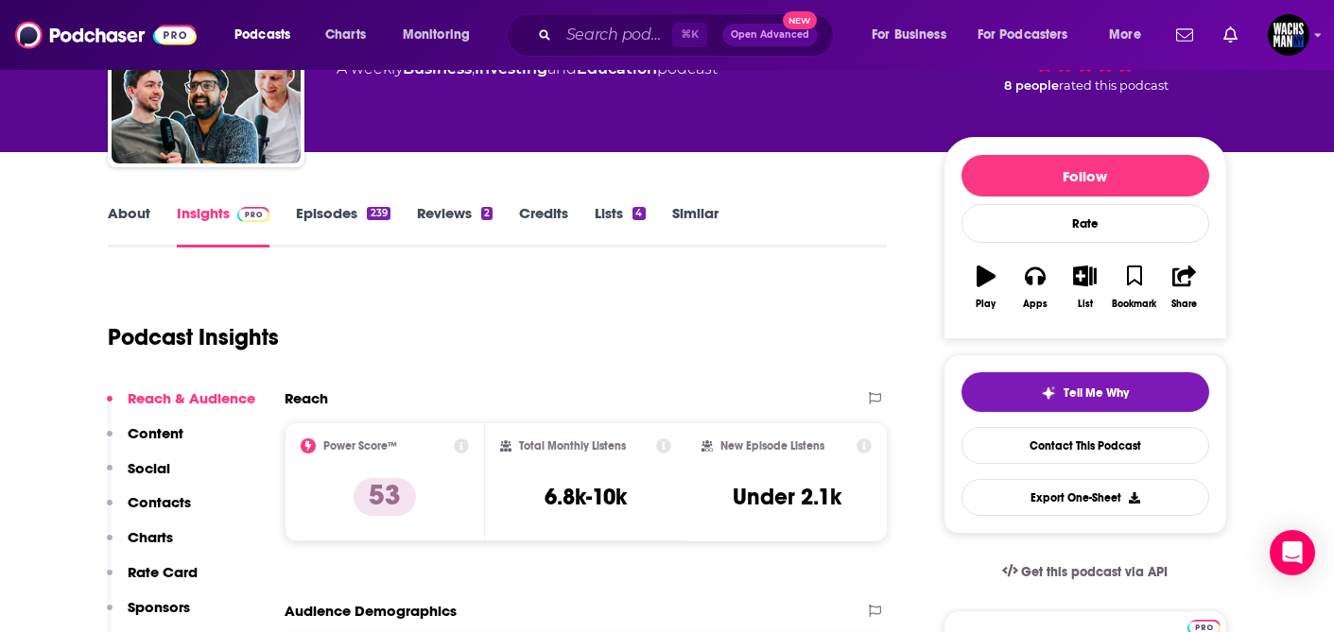
click at [126, 222] on link "About" at bounding box center [129, 225] width 43 height 43
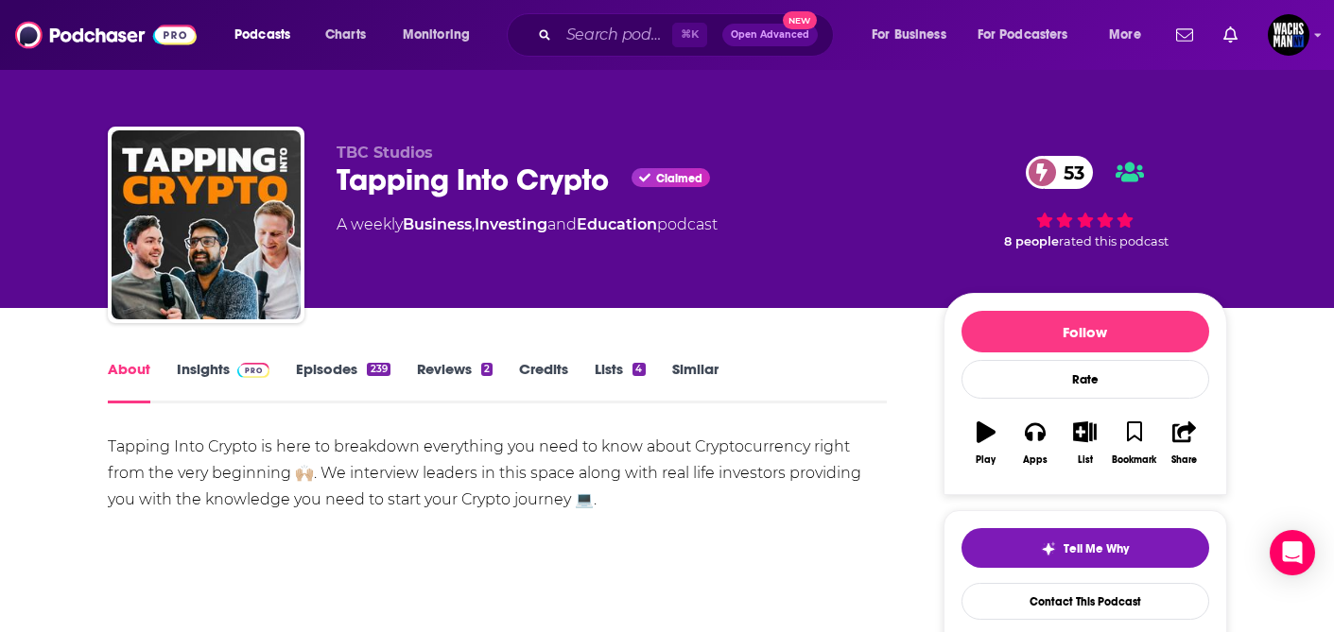
click at [335, 375] on link "Episodes 239" at bounding box center [343, 381] width 94 height 43
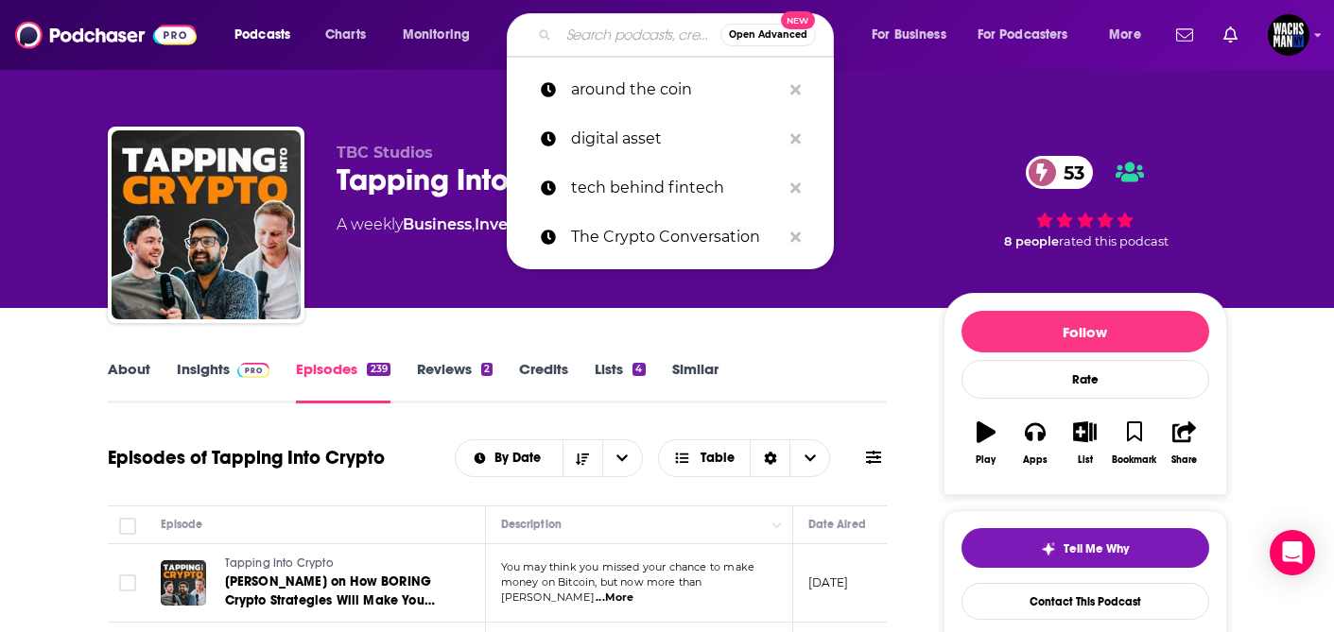
click at [607, 39] on input "Search podcasts, credits, & more..." at bounding box center [640, 35] width 162 height 30
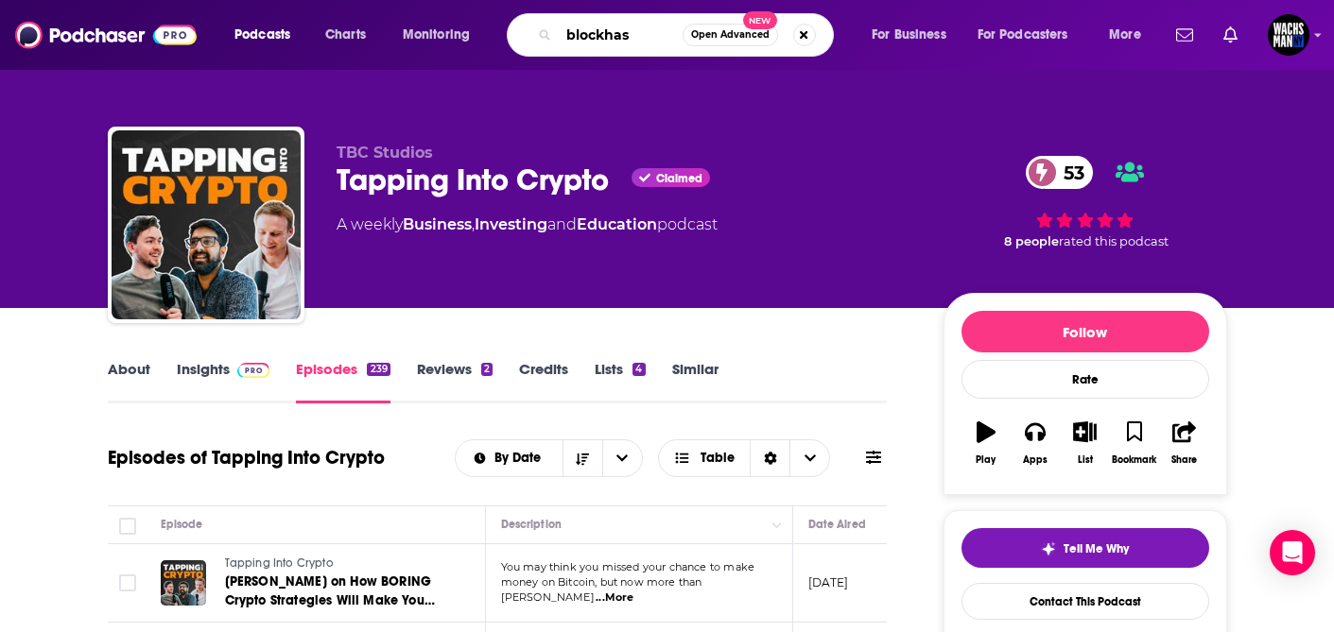
type input "blockhash"
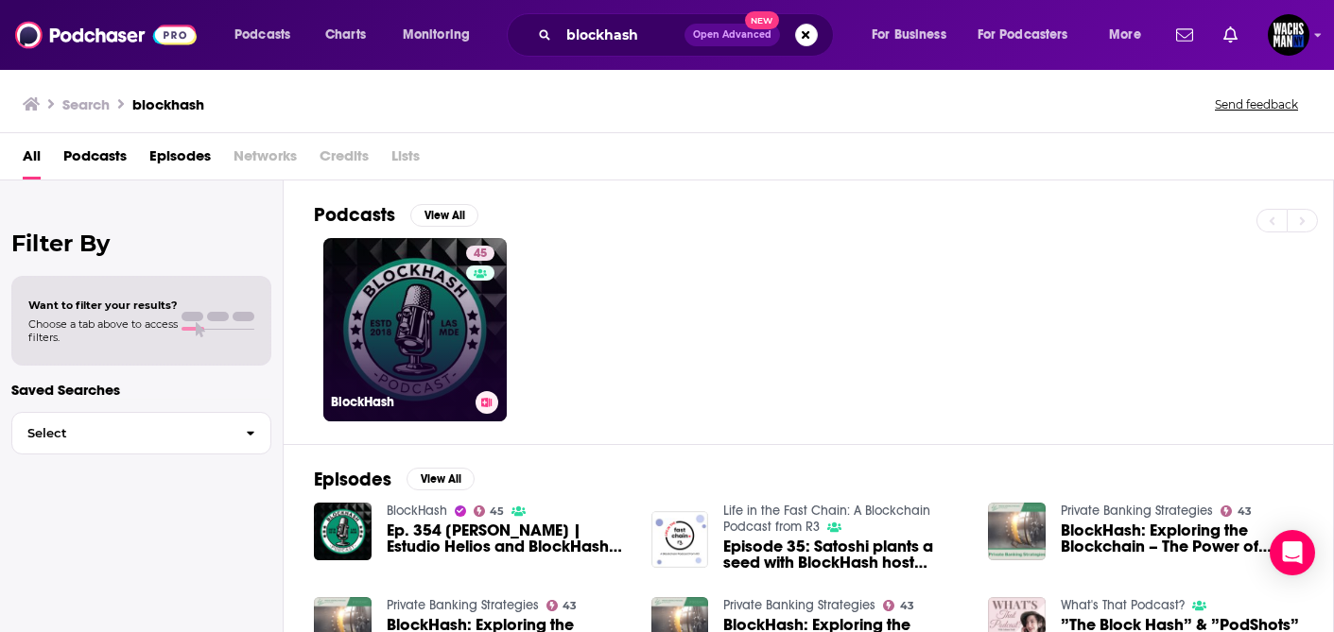
click at [437, 351] on link "45 BlockHash" at bounding box center [414, 329] width 183 height 183
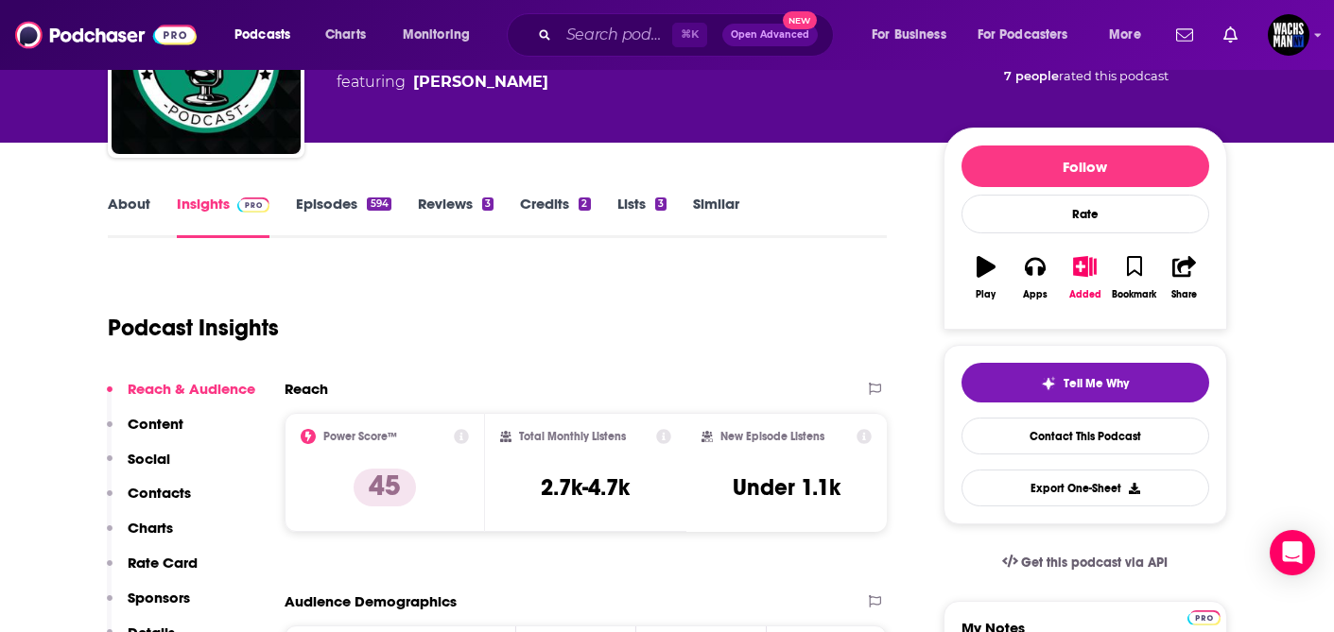
scroll to position [164, 0]
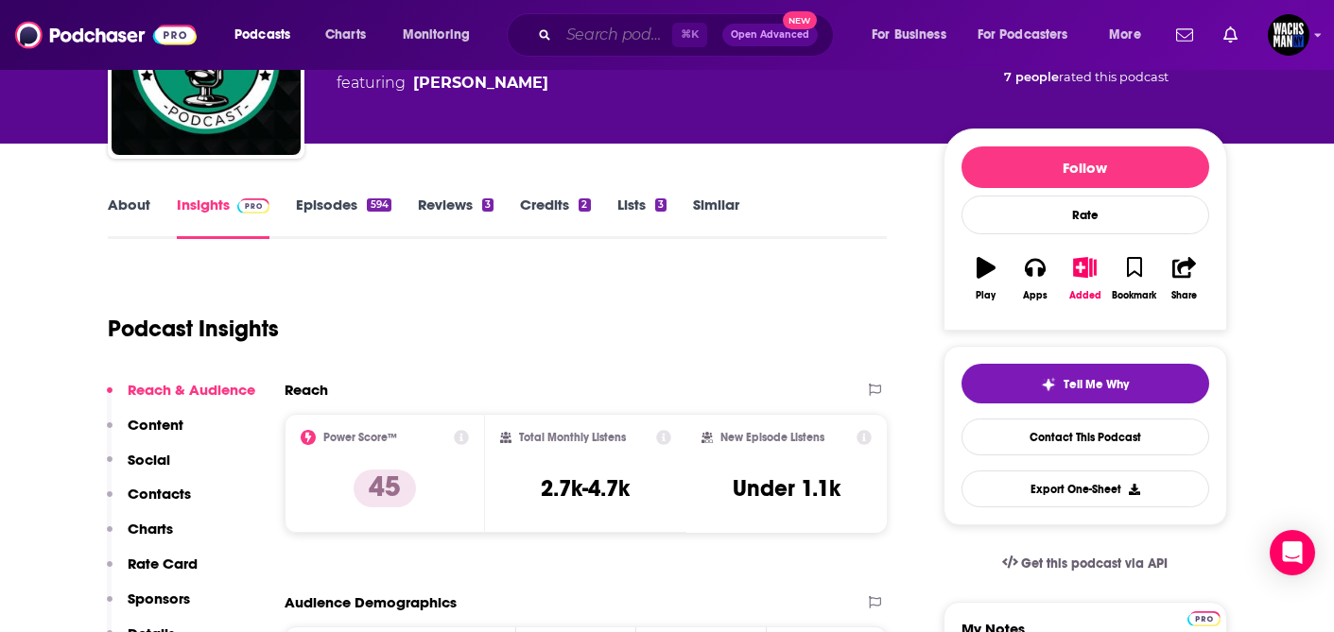
click at [624, 36] on input "Search podcasts, credits, & more..." at bounding box center [615, 35] width 113 height 30
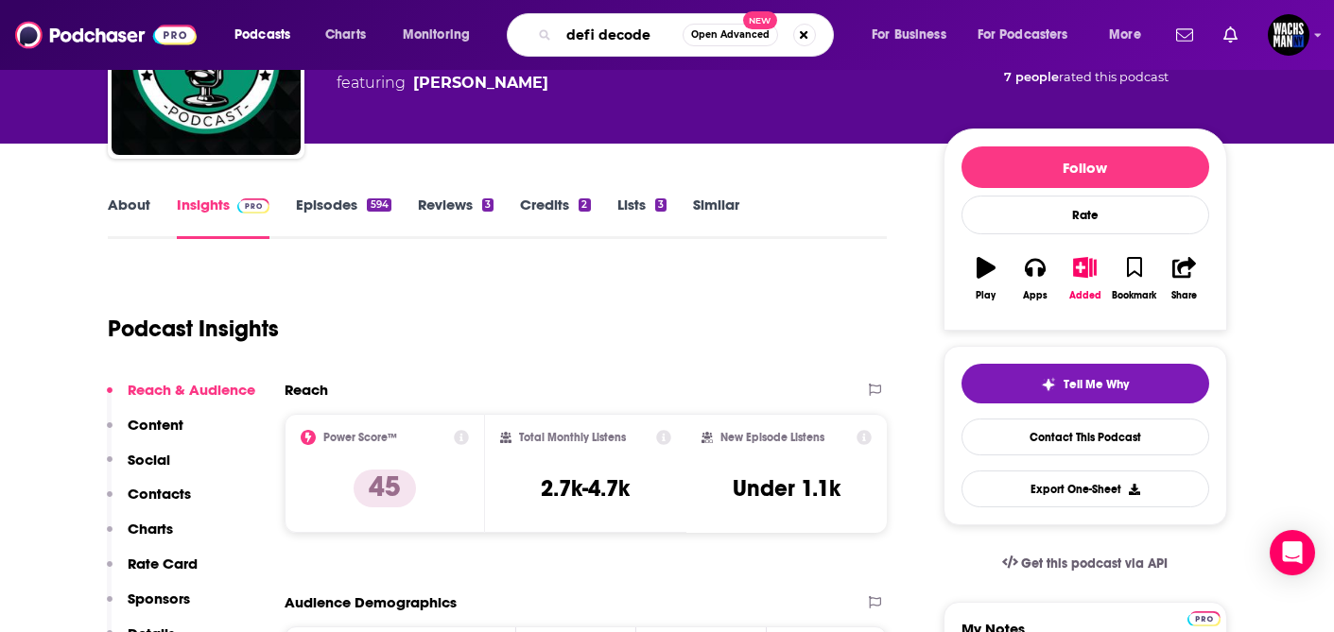
type input "defi decoded"
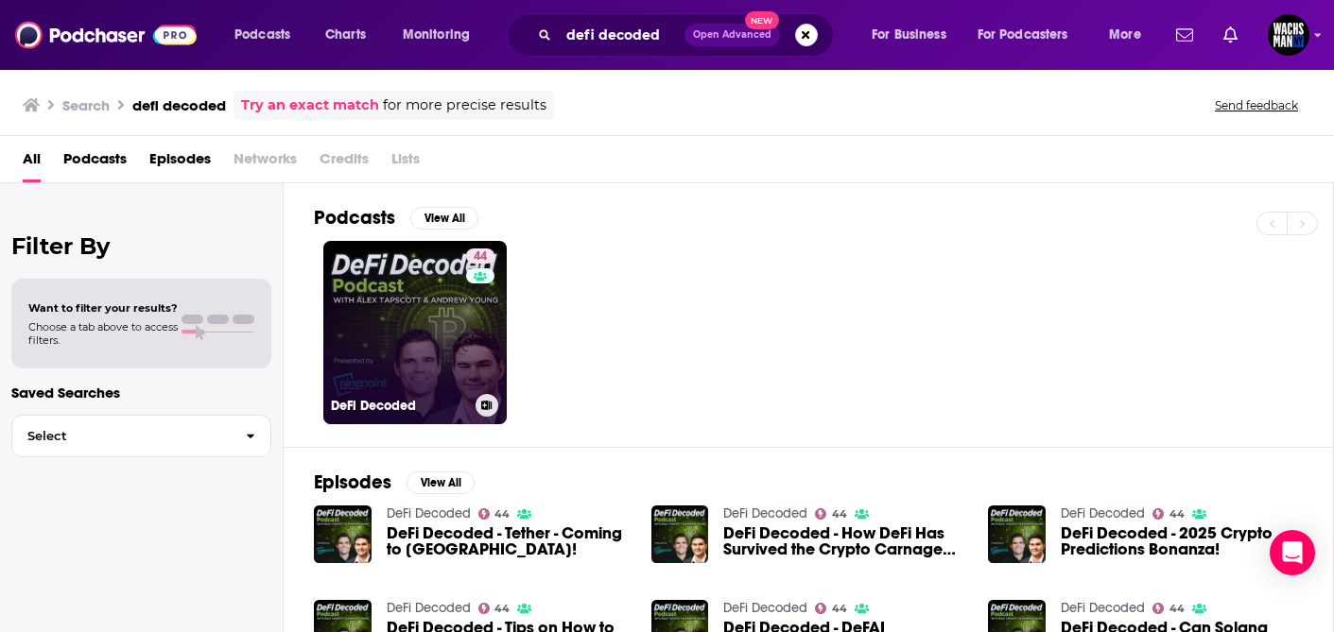
click at [429, 312] on link "44 DeFi Decoded" at bounding box center [414, 332] width 183 height 183
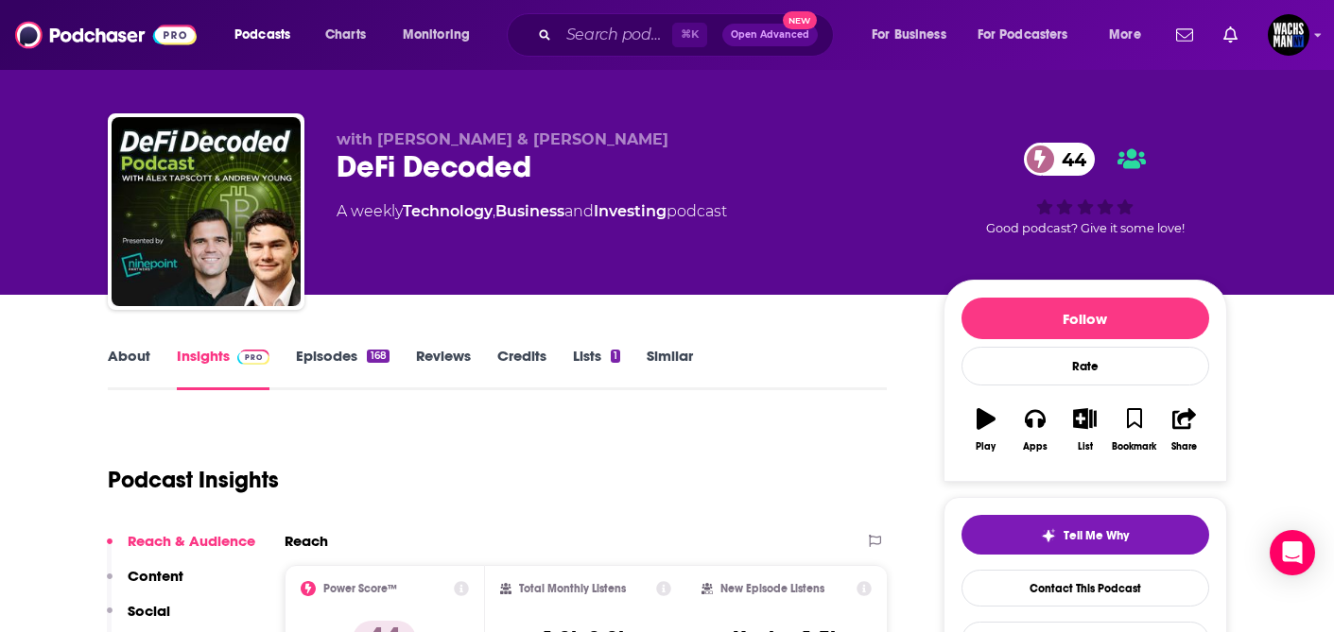
scroll to position [15, 0]
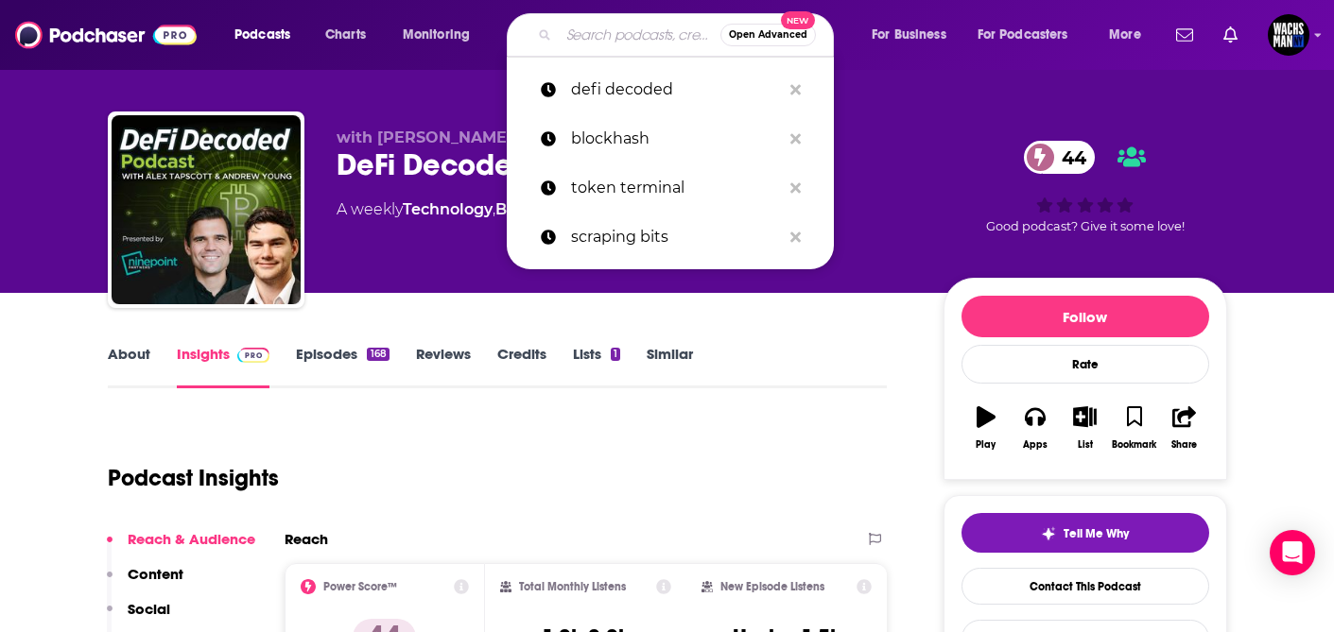
click at [607, 36] on input "Search podcasts, credits, & more..." at bounding box center [640, 35] width 162 height 30
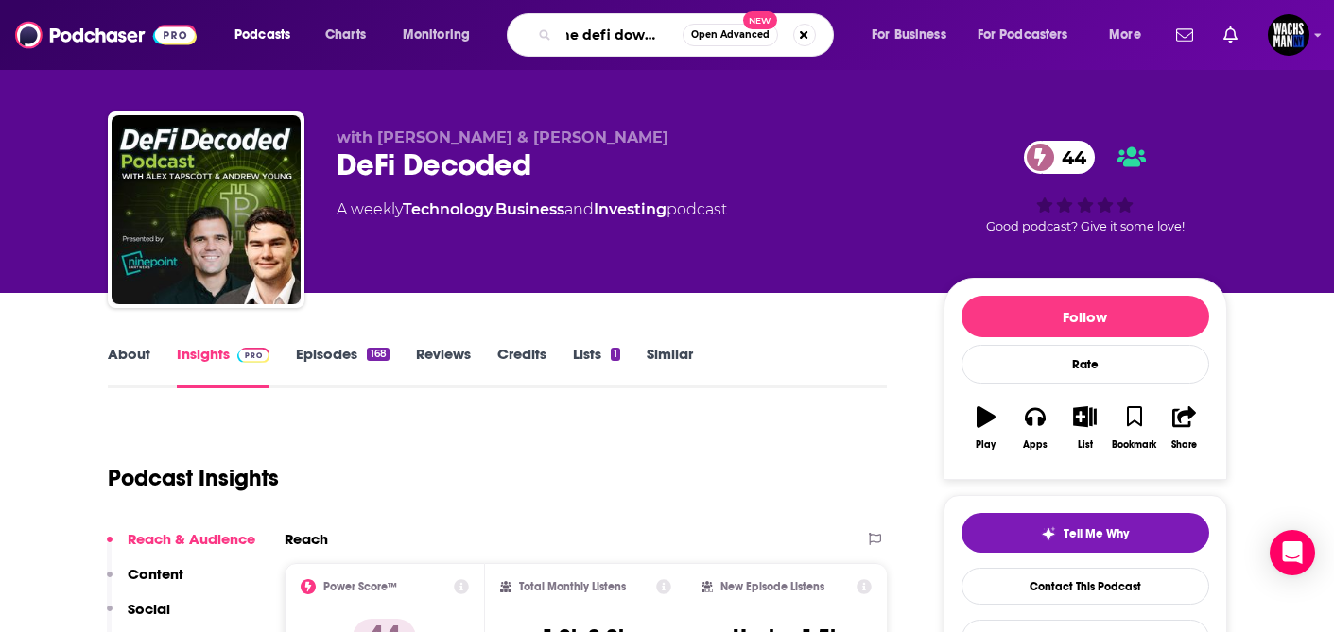
type input "the defi download"
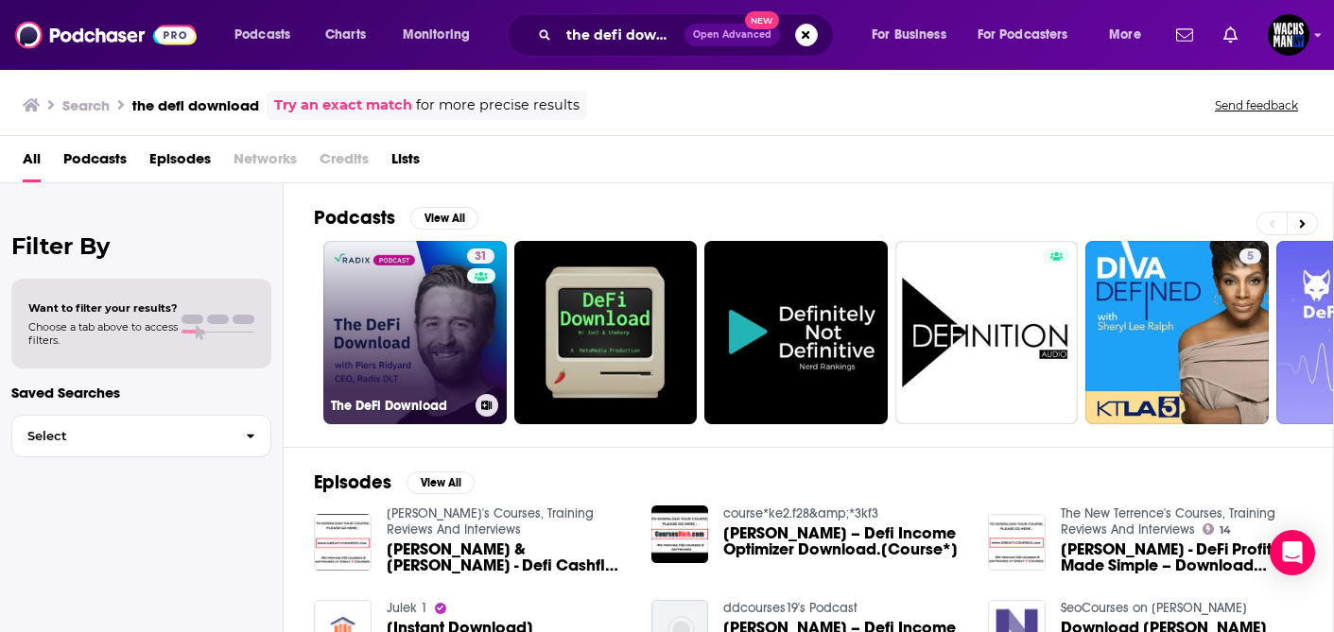
click at [467, 318] on div "31" at bounding box center [483, 322] width 32 height 146
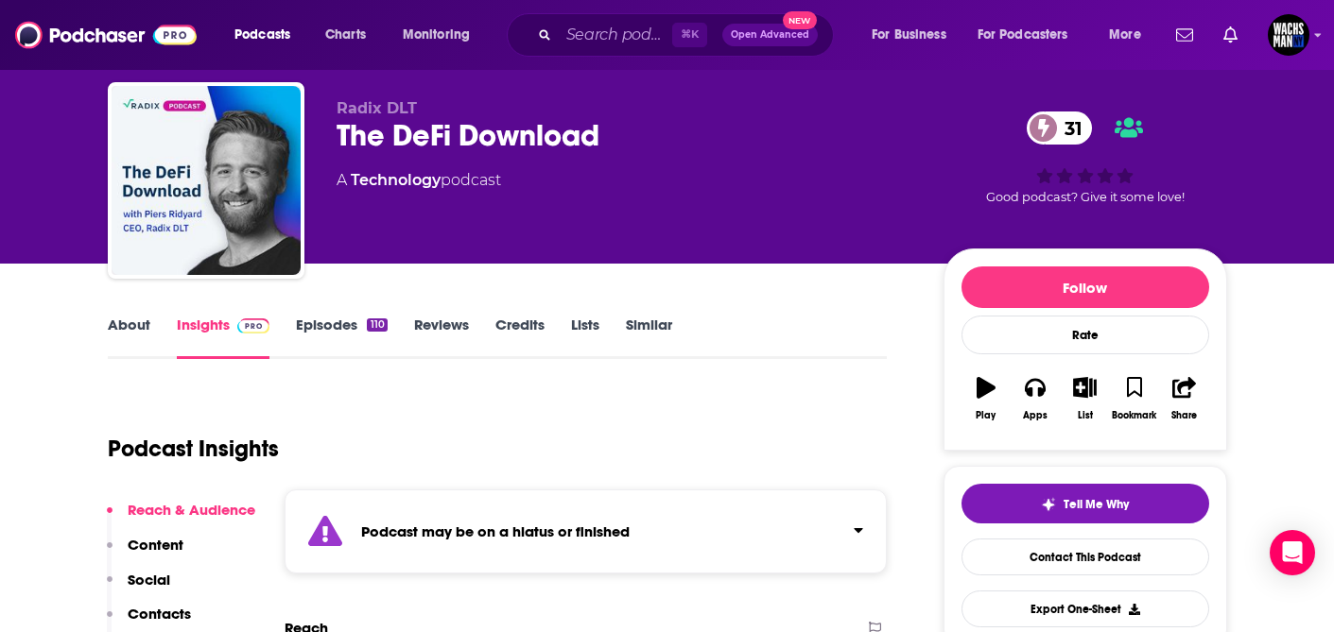
scroll to position [53, 0]
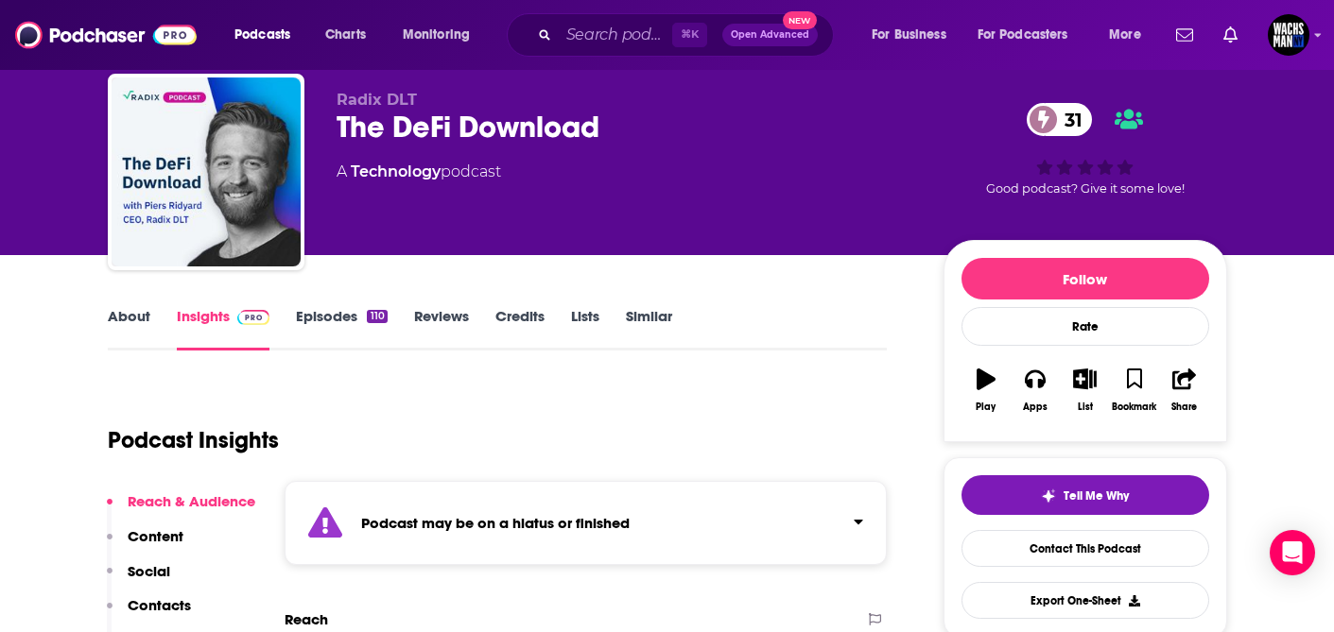
click at [781, 37] on span "Open Advanced" at bounding box center [770, 34] width 78 height 9
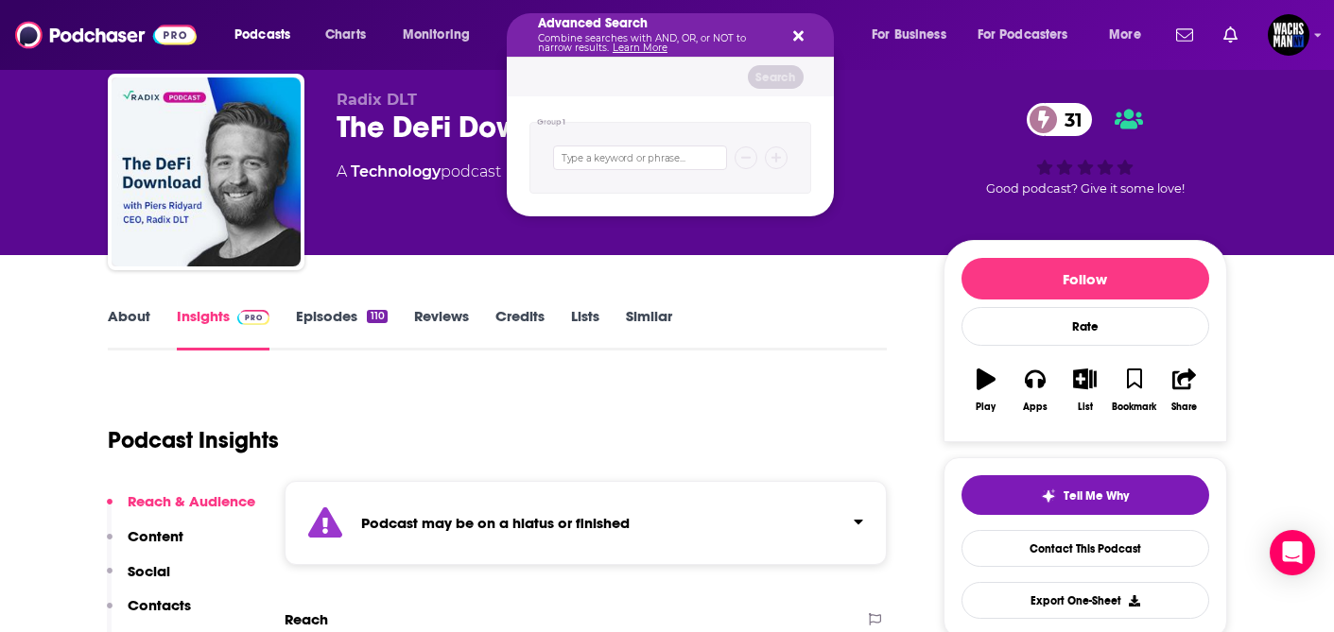
click at [798, 37] on icon "Search podcasts, credits, & more..." at bounding box center [798, 36] width 10 height 10
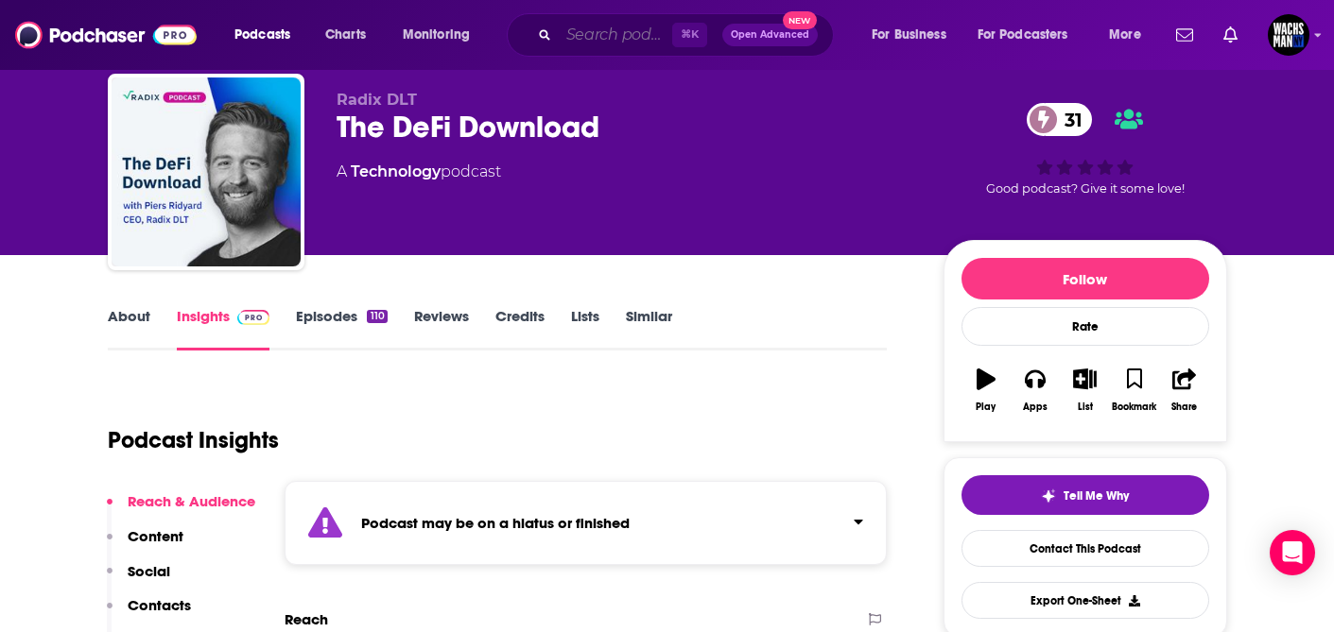
click at [629, 32] on input "Search podcasts, credits, & more..." at bounding box center [615, 35] width 113 height 30
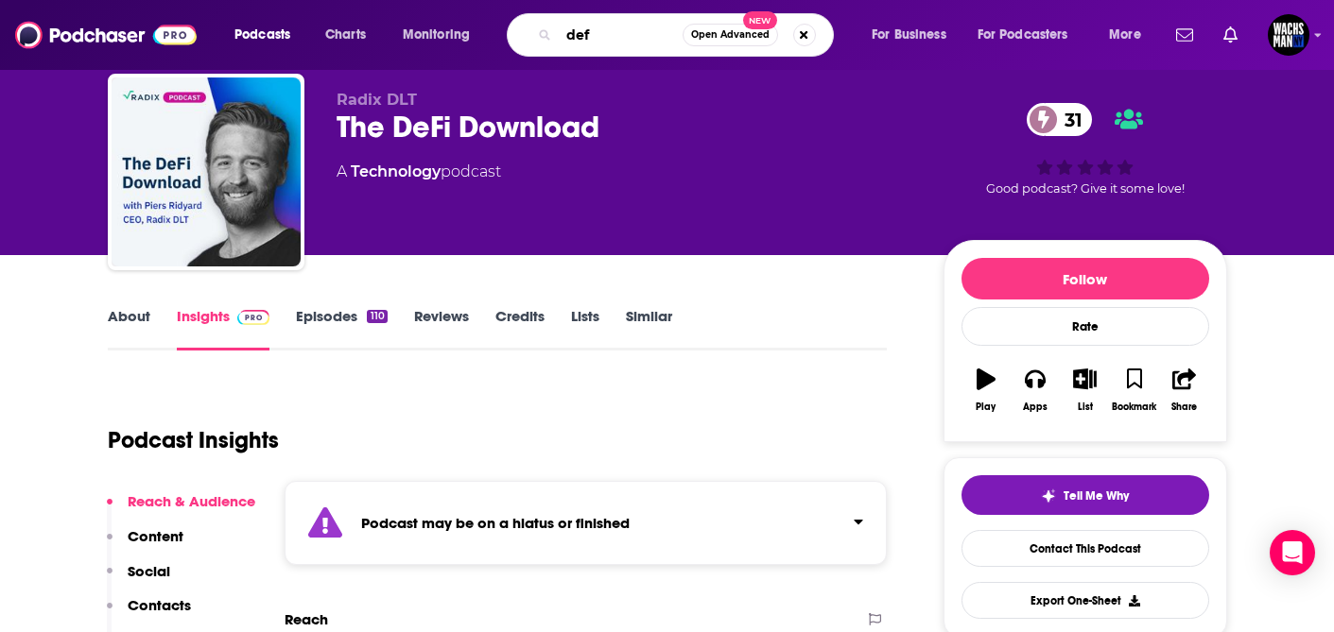
type input "defi"
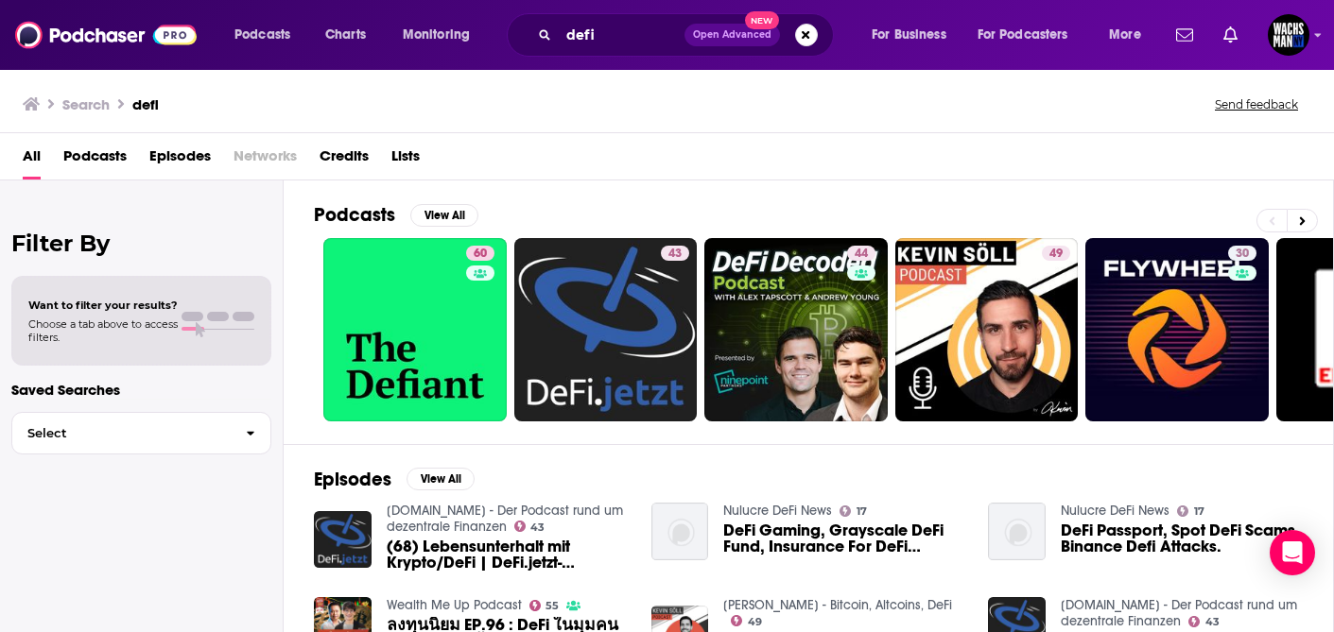
click at [159, 333] on span "Choose a tab above to access filters." at bounding box center [102, 331] width 149 height 26
click at [104, 153] on span "Podcasts" at bounding box center [94, 160] width 63 height 39
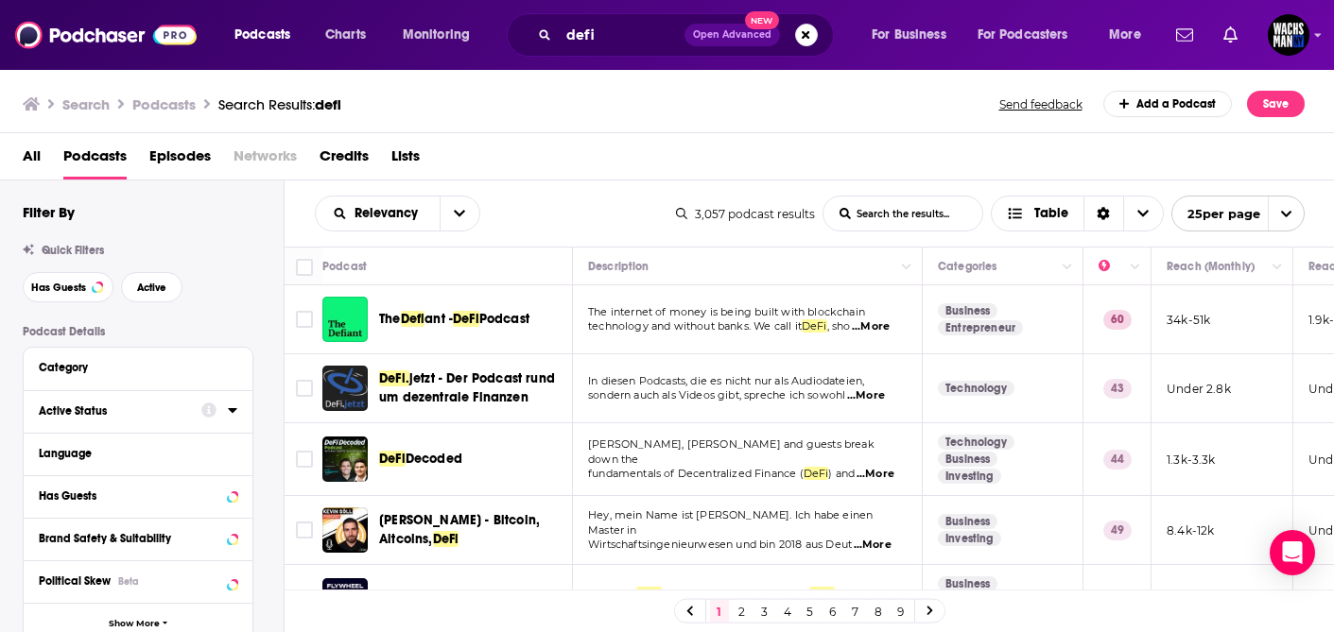
drag, startPoint x: 152, startPoint y: 418, endPoint x: 142, endPoint y: 416, distance: 10.6
click at [152, 418] on div "Active Status" at bounding box center [114, 411] width 150 height 13
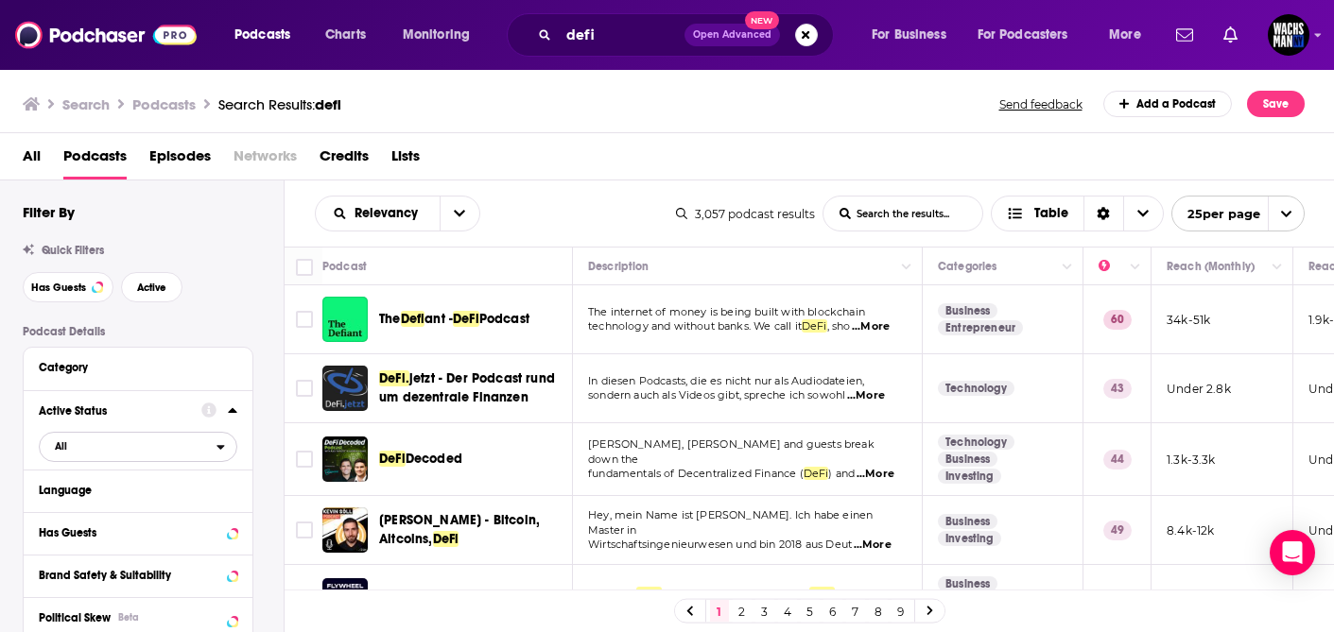
click at [217, 451] on icon "open menu" at bounding box center [220, 446] width 9 height 13
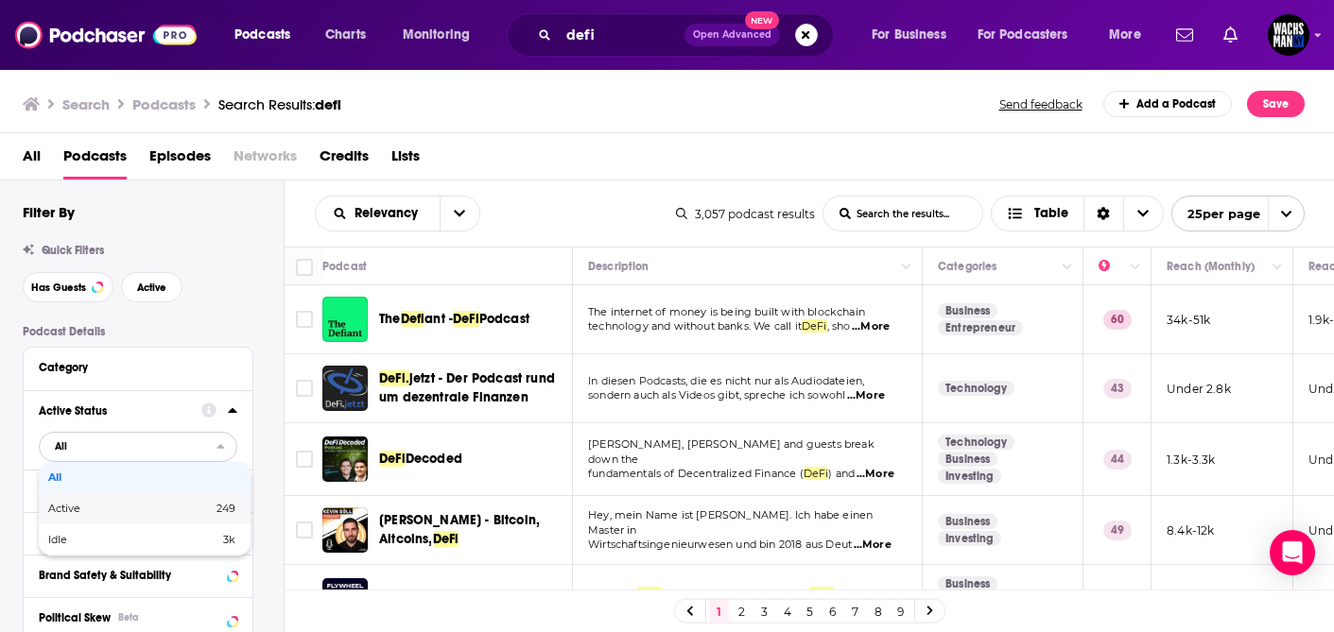
click at [177, 517] on div "Active 249" at bounding box center [145, 508] width 212 height 31
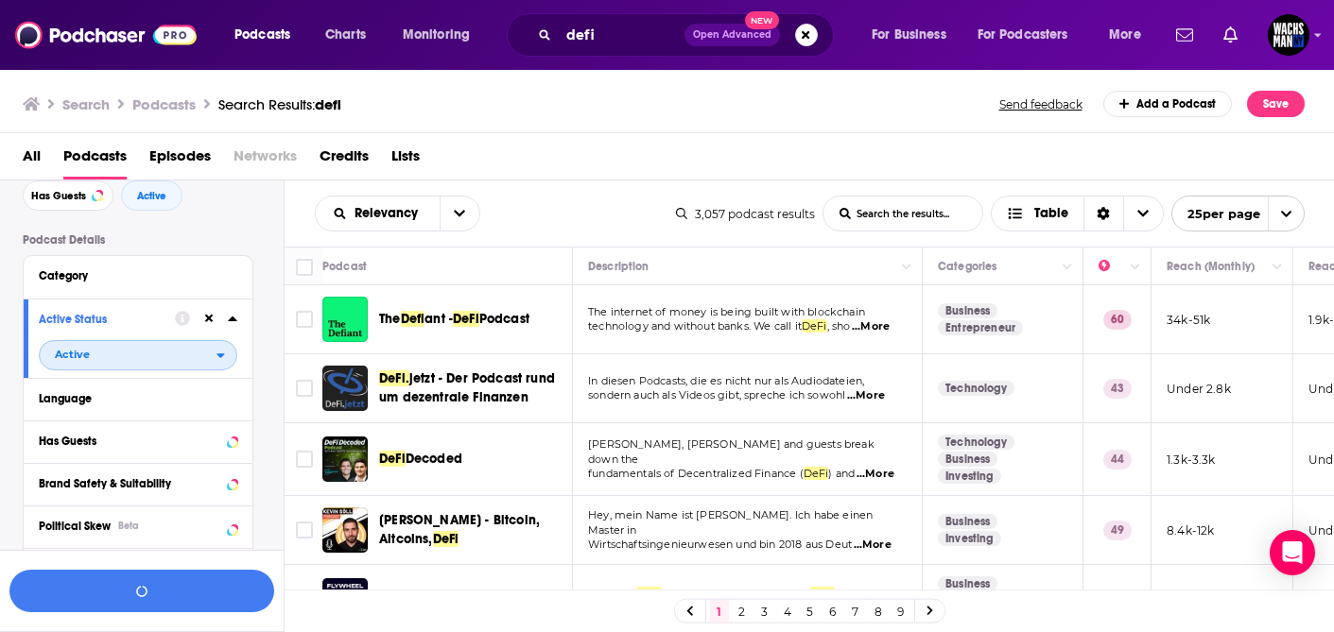
scroll to position [107, 0]
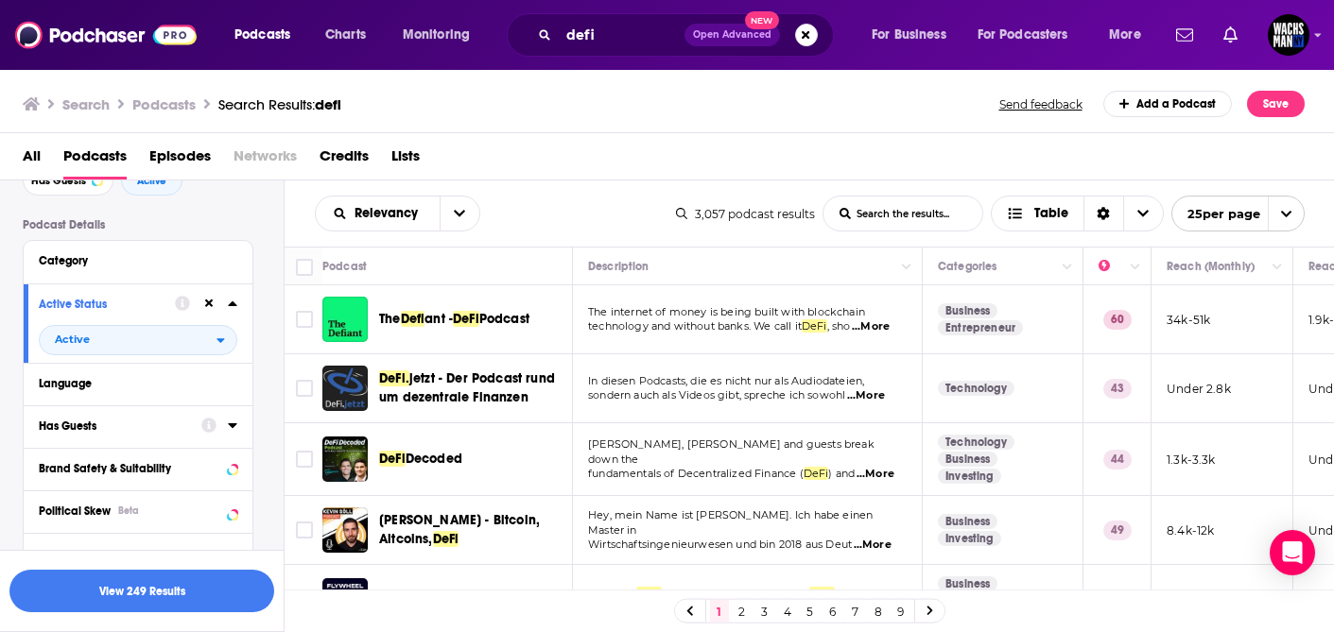
click at [233, 430] on icon at bounding box center [232, 425] width 9 height 15
click at [218, 468] on icon "open menu" at bounding box center [220, 461] width 9 height 13
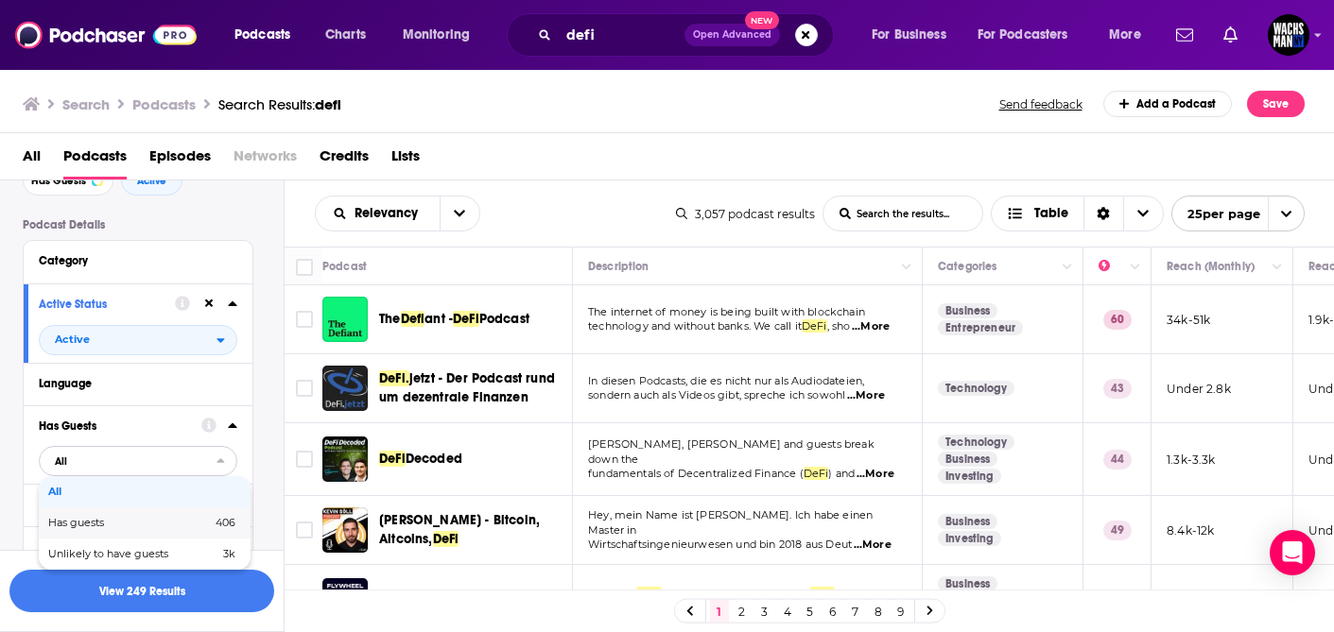
click at [185, 523] on span "406" at bounding box center [197, 523] width 78 height 10
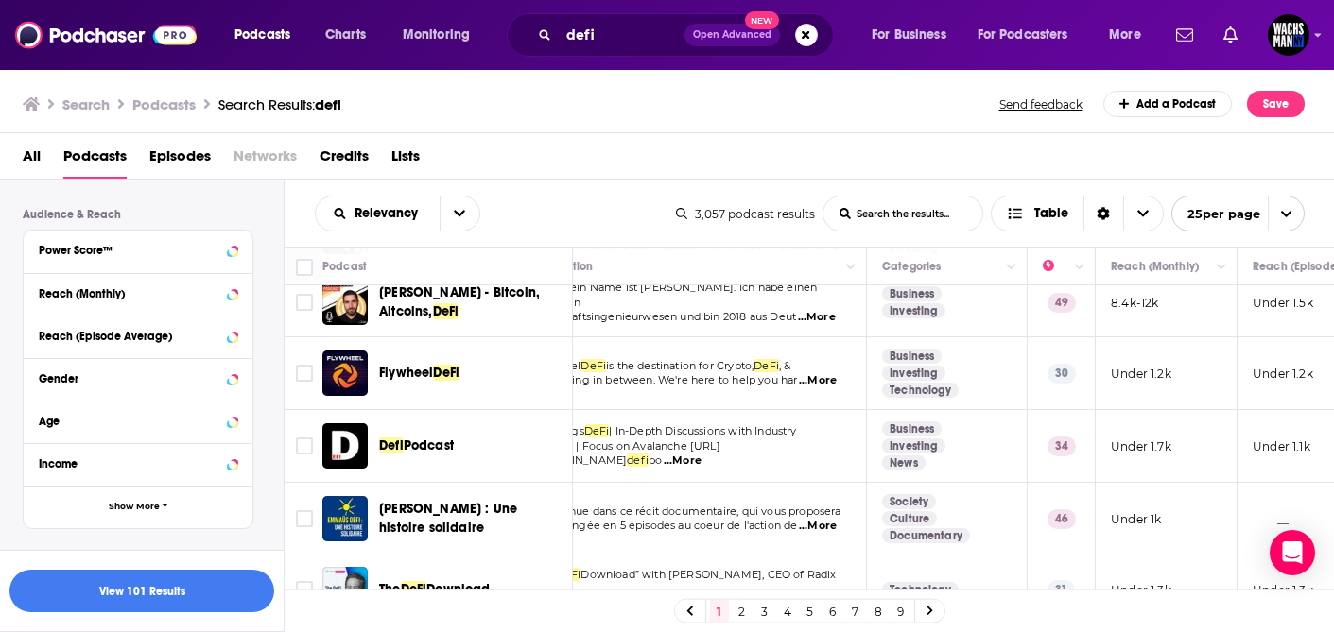
scroll to position [228, 0]
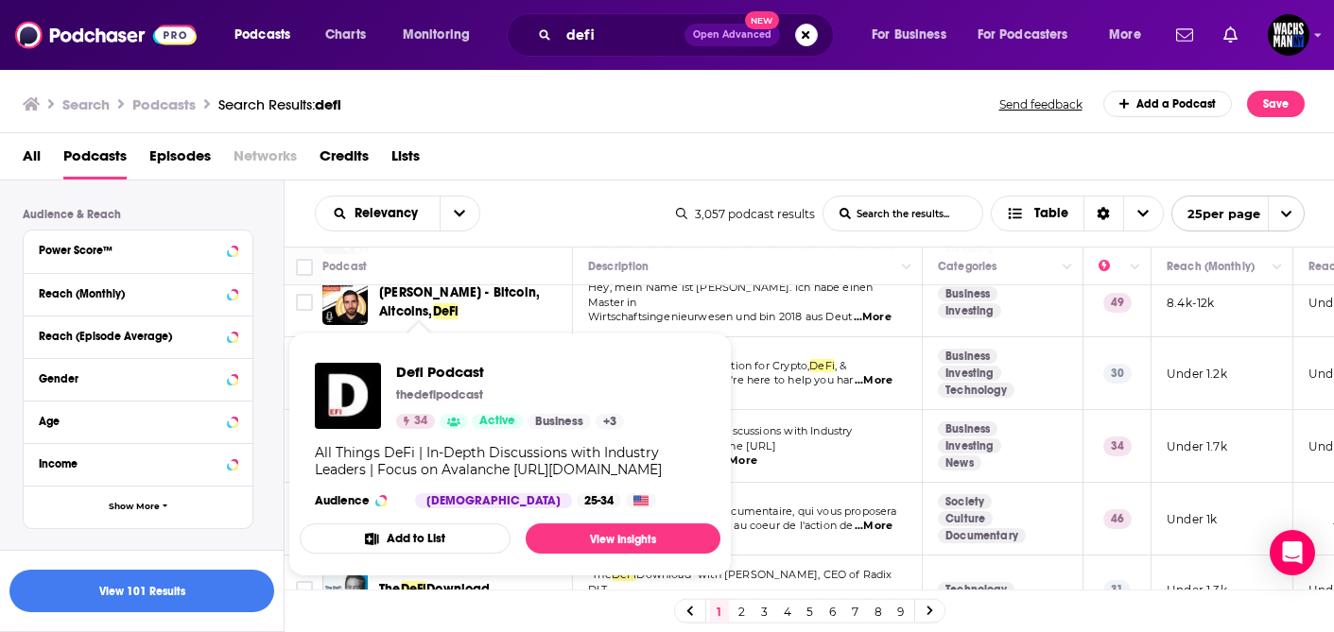
click at [418, 446] on div "All Things DeFi | In-Depth Discussions with Industry Leaders | Focus on Avalanc…" at bounding box center [510, 461] width 390 height 34
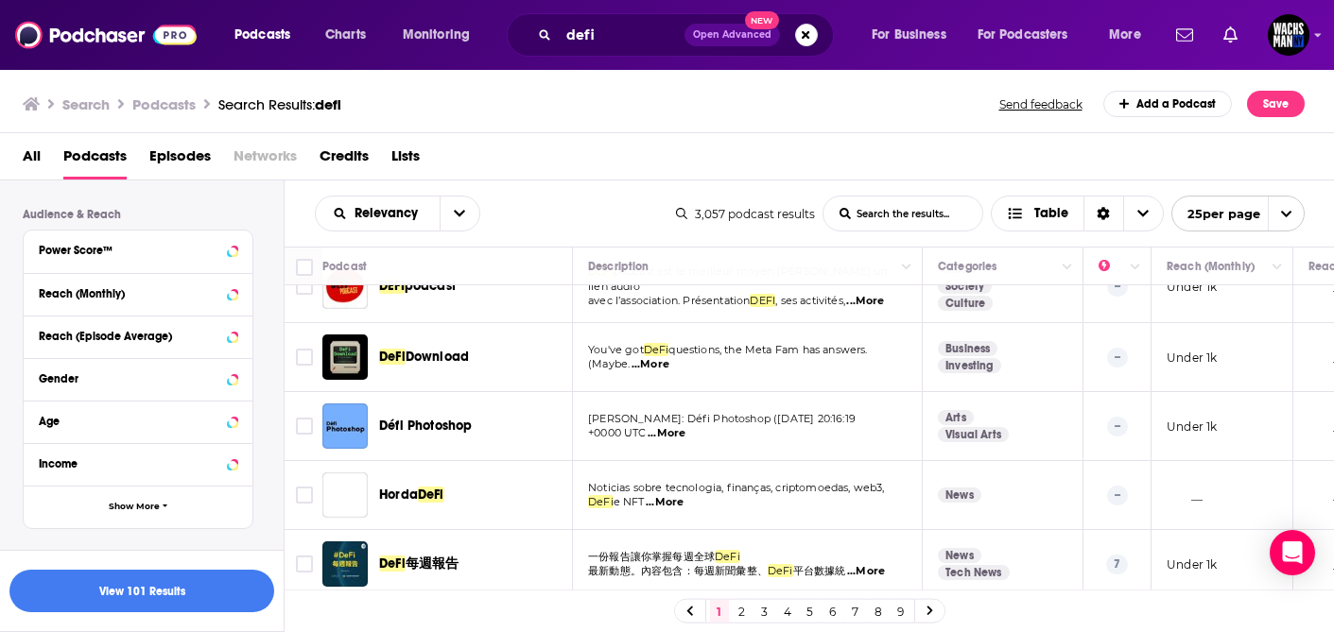
scroll to position [1468, 0]
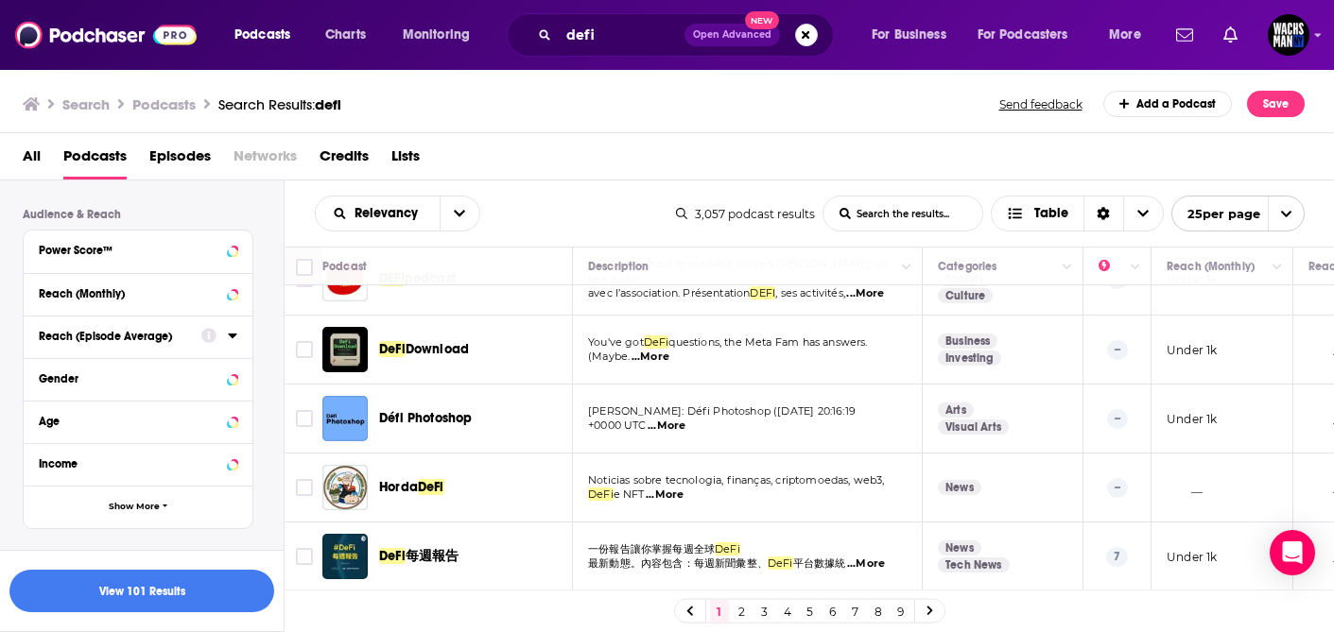
click at [233, 342] on icon at bounding box center [232, 335] width 9 height 15
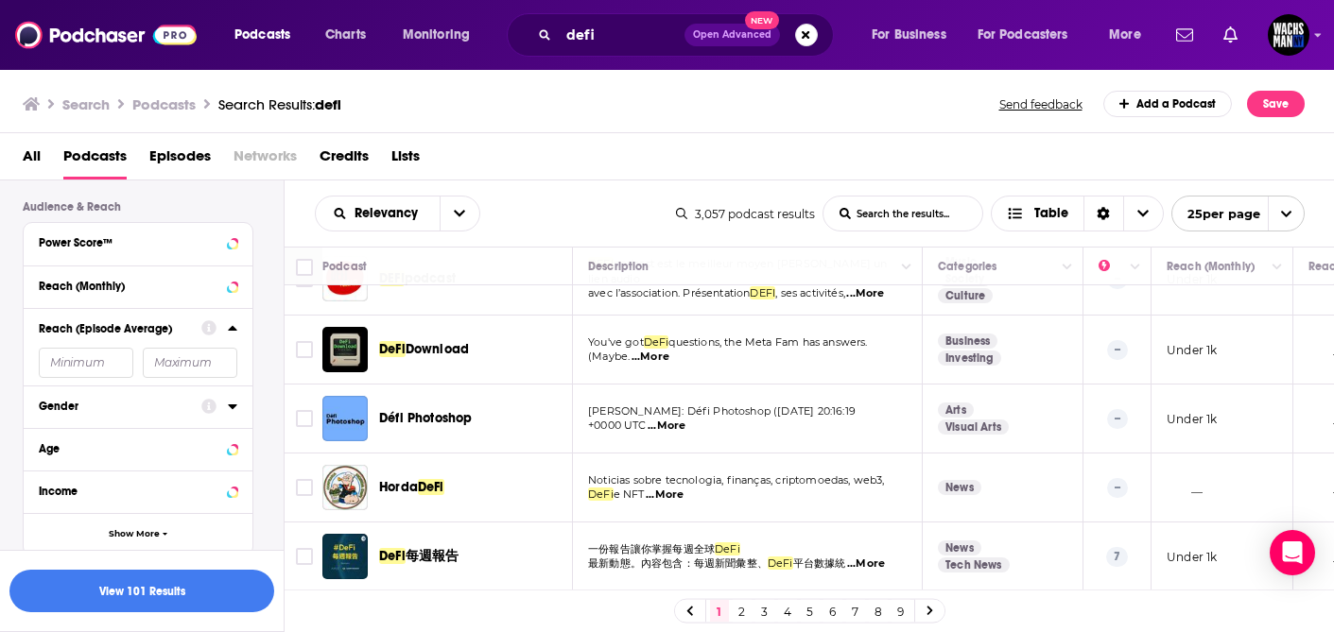
scroll to position [547, 0]
click at [93, 369] on input "number" at bounding box center [86, 365] width 95 height 30
click at [740, 616] on link "2" at bounding box center [742, 611] width 19 height 23
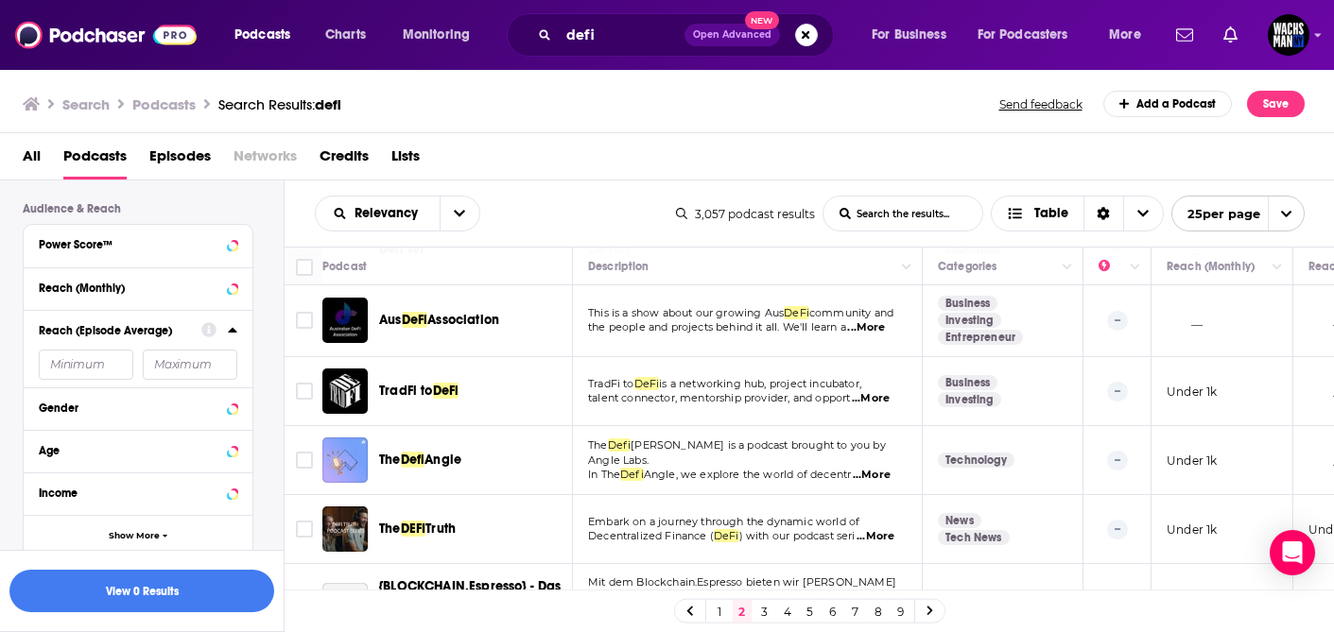
scroll to position [1460, 0]
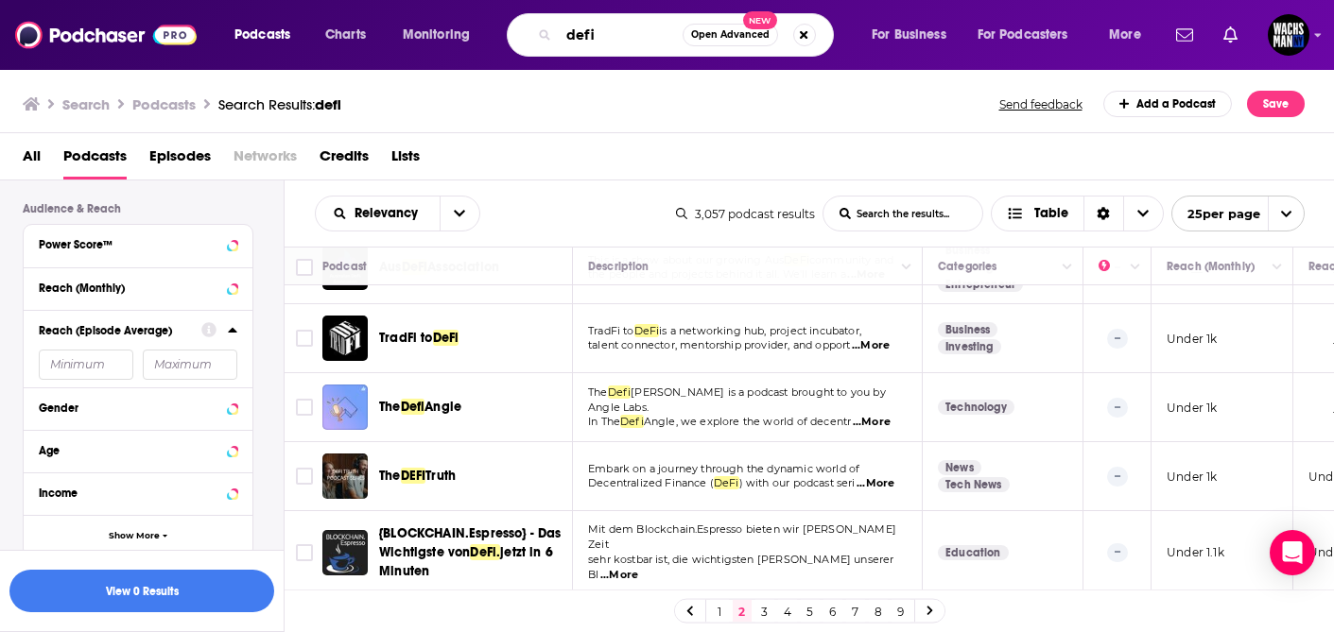
click at [603, 47] on input "defi" at bounding box center [621, 35] width 124 height 30
click at [607, 40] on input "defi" at bounding box center [621, 35] width 124 height 30
click at [607, 41] on input "defi" at bounding box center [621, 35] width 124 height 30
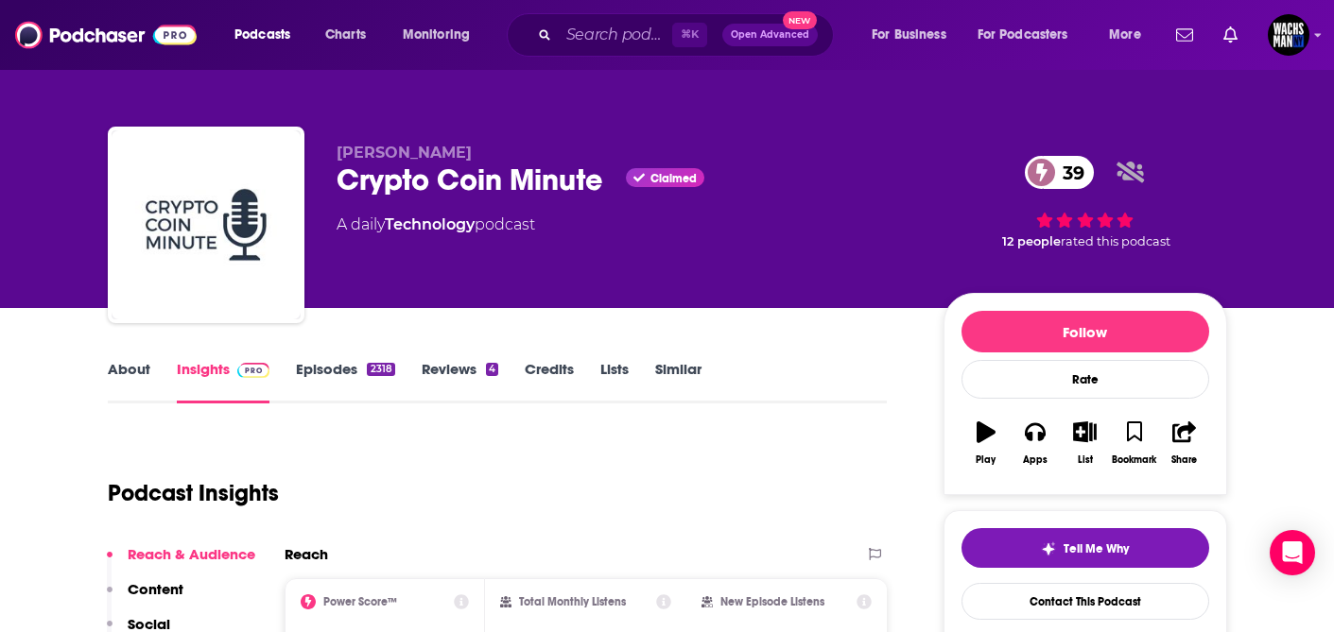
click at [134, 366] on link "About" at bounding box center [129, 381] width 43 height 43
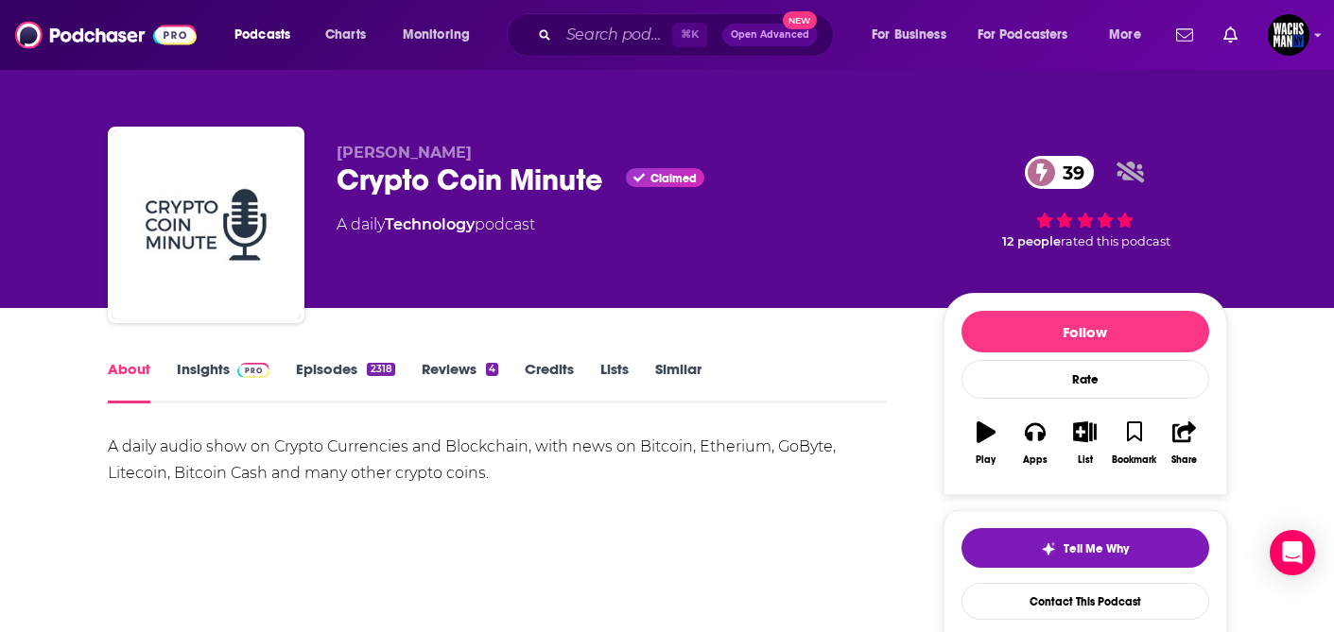
click at [216, 371] on link "Insights" at bounding box center [224, 381] width 94 height 43
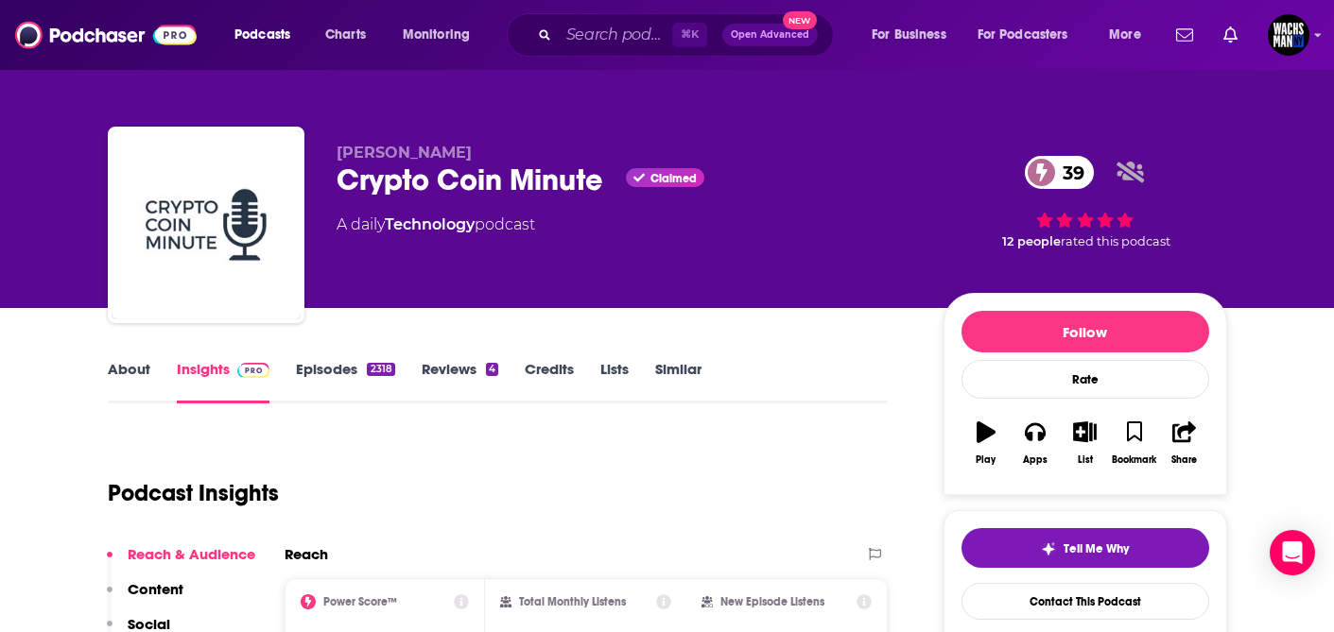
click at [326, 369] on link "Episodes 2318" at bounding box center [345, 381] width 98 height 43
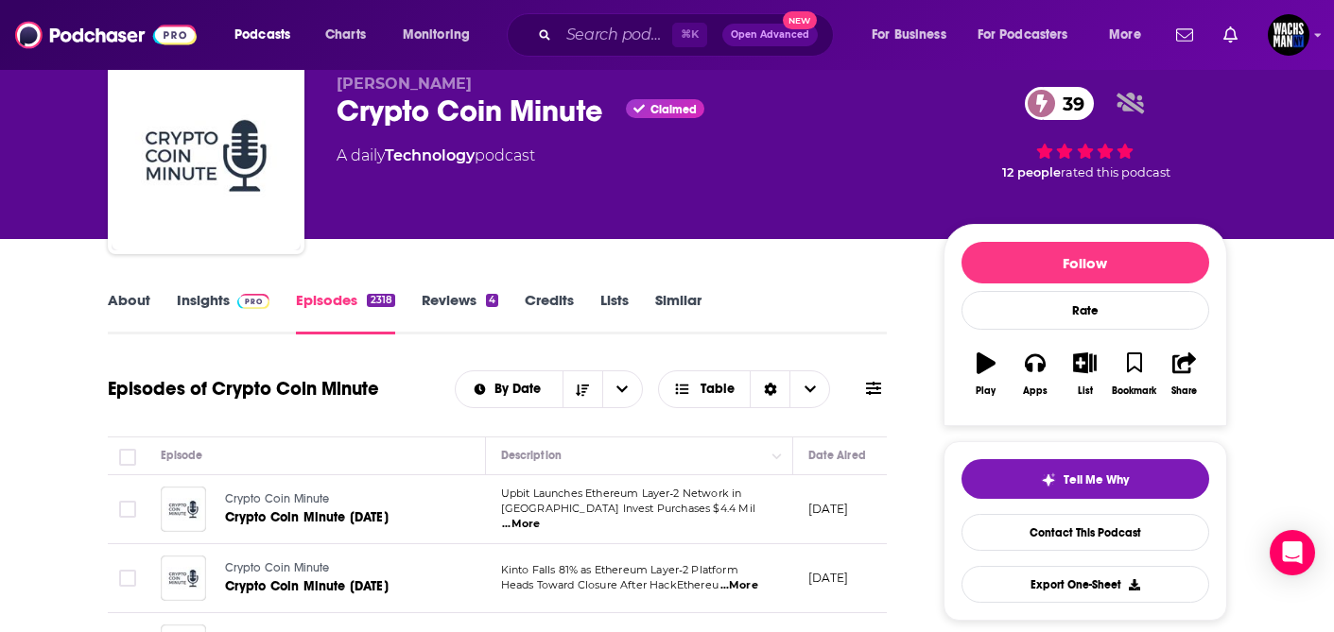
scroll to position [75, 0]
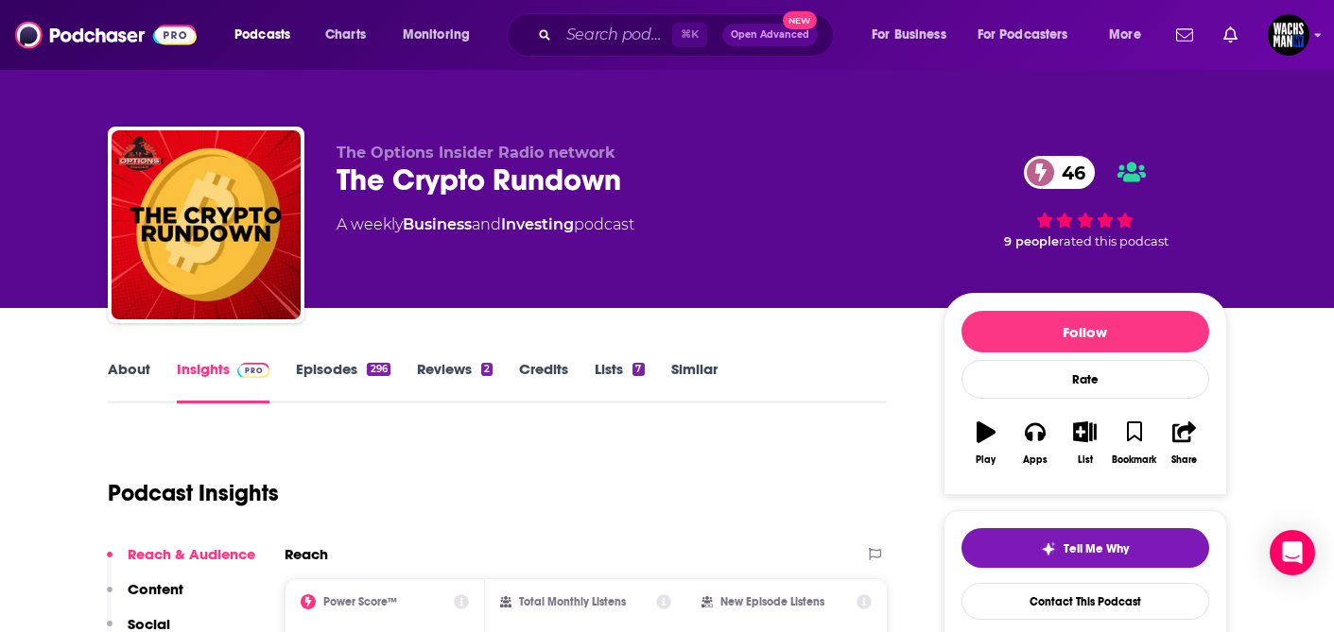
click at [134, 369] on link "About" at bounding box center [129, 381] width 43 height 43
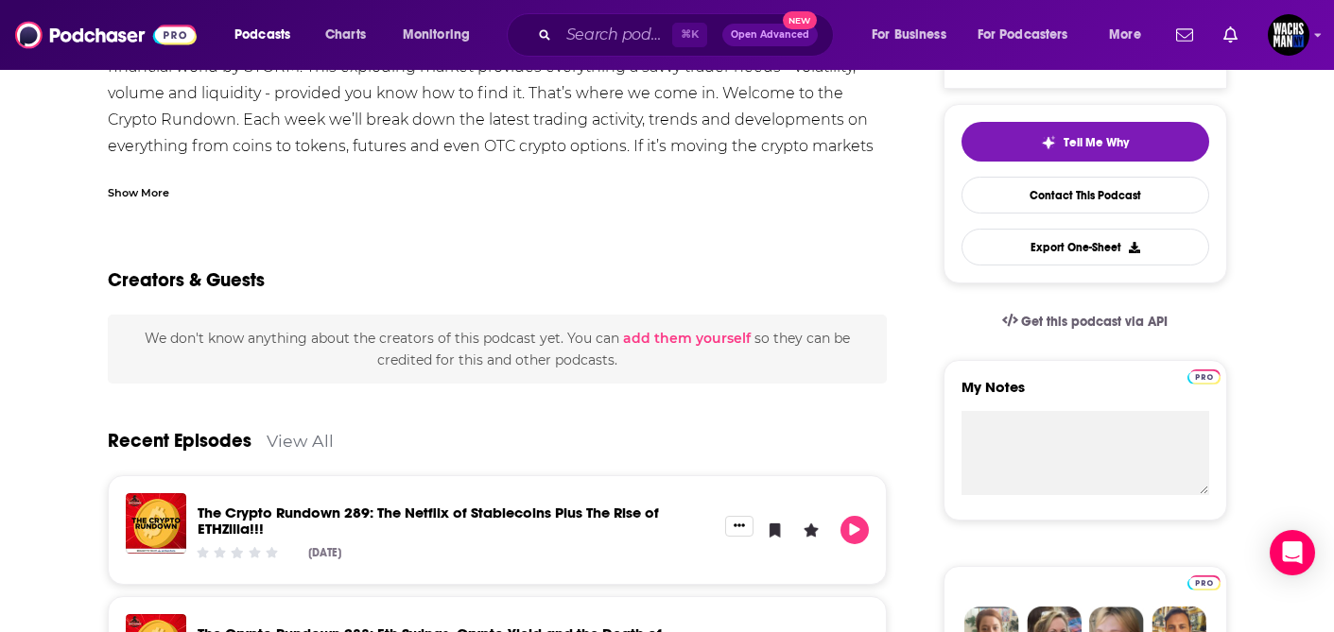
scroll to position [405, 0]
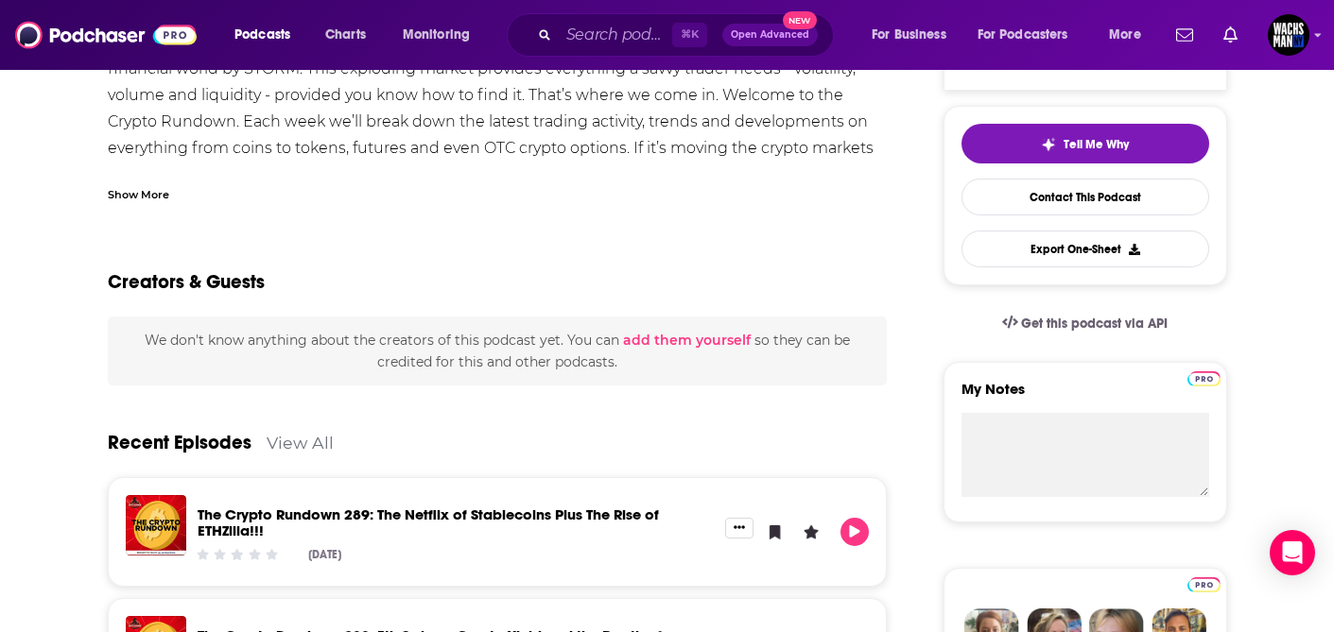
click at [305, 435] on link "View All" at bounding box center [300, 443] width 67 height 20
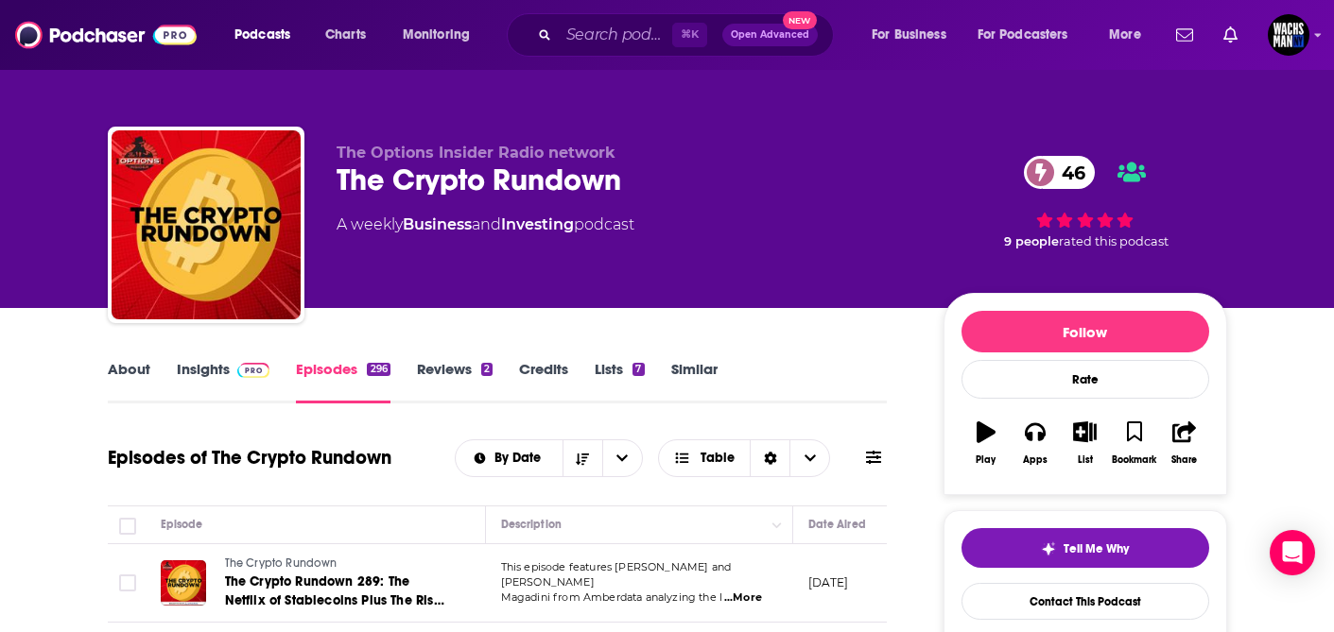
click at [221, 374] on link "Insights" at bounding box center [224, 381] width 94 height 43
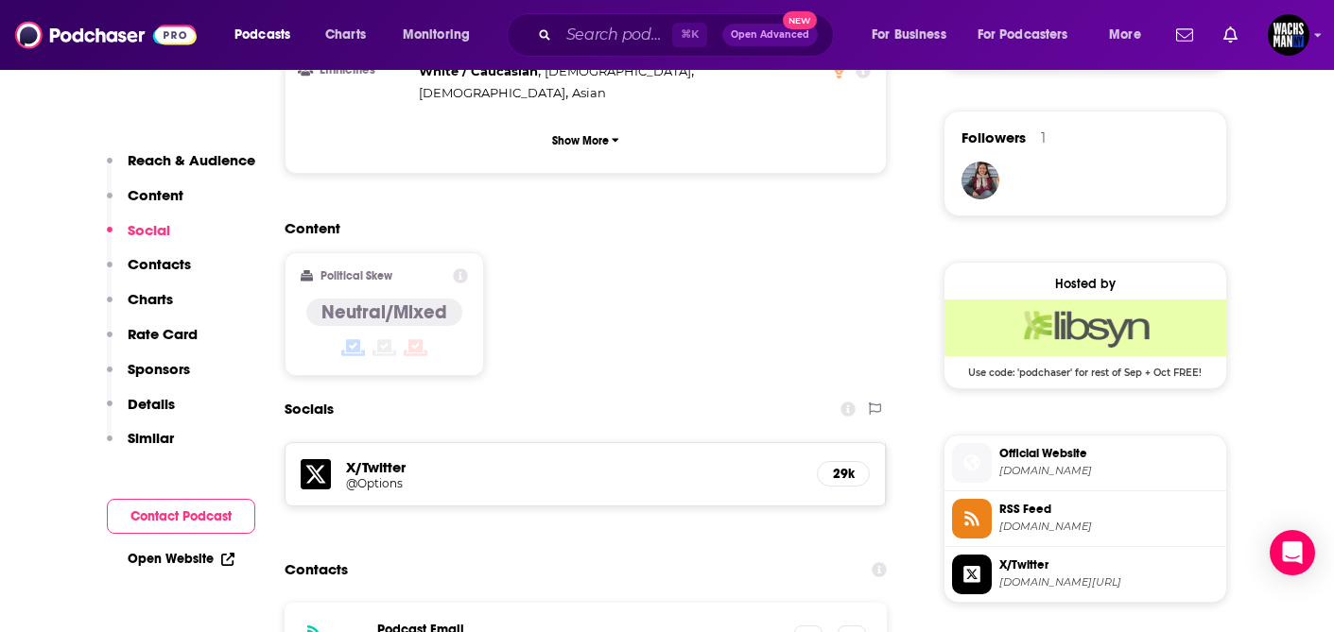
scroll to position [1436, 0]
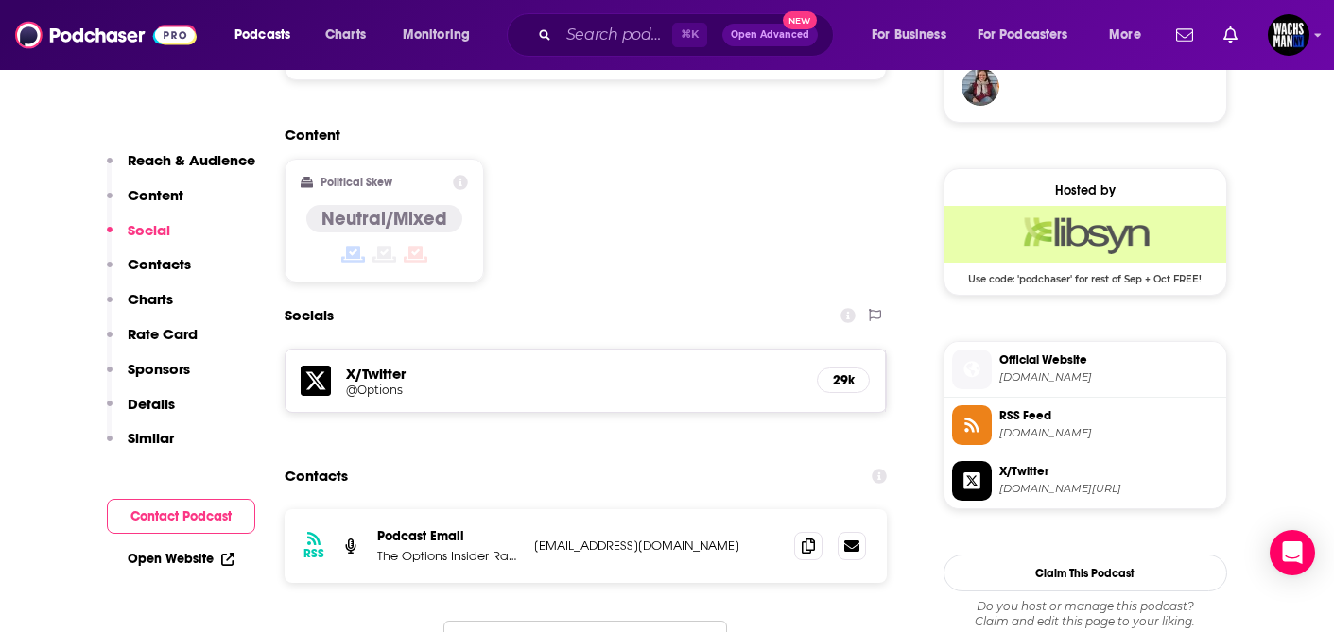
click at [385, 365] on h5 "X/Twitter" at bounding box center [574, 374] width 457 height 18
click at [388, 365] on h5 "X/Twitter" at bounding box center [574, 374] width 457 height 18
click at [373, 383] on h5 "@Options" at bounding box center [497, 390] width 302 height 14
click at [611, 37] on input "Search podcasts, credits, & more..." at bounding box center [615, 35] width 113 height 30
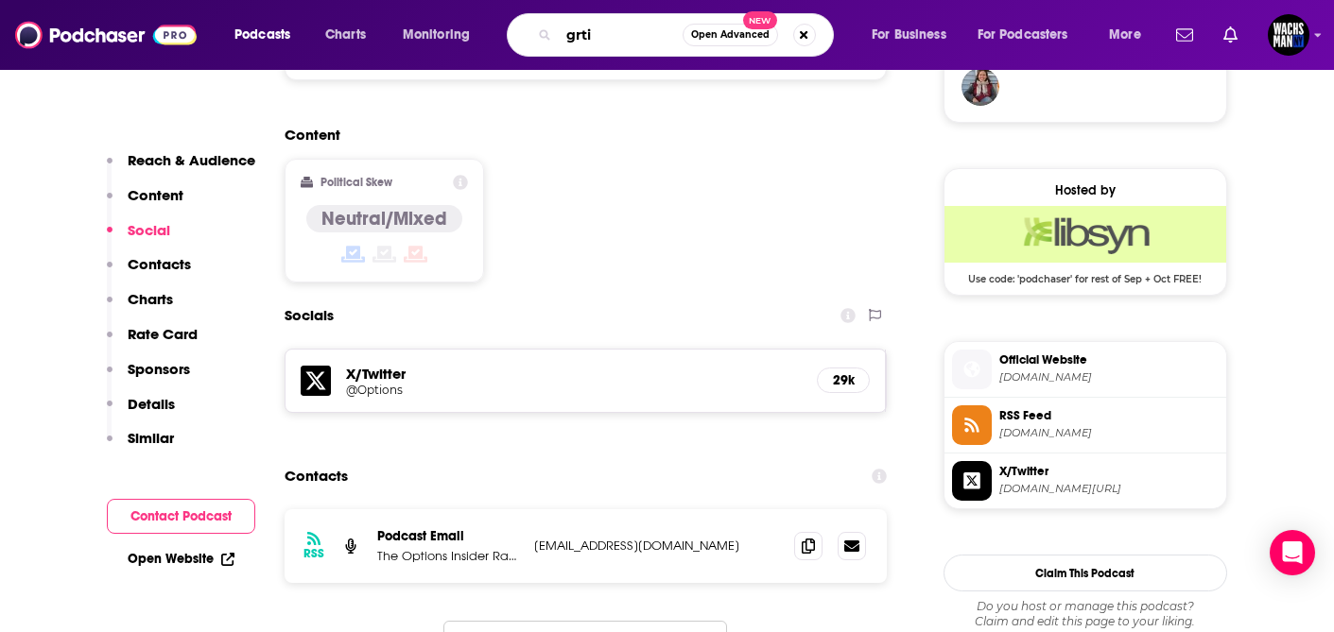
type input "grtiq"
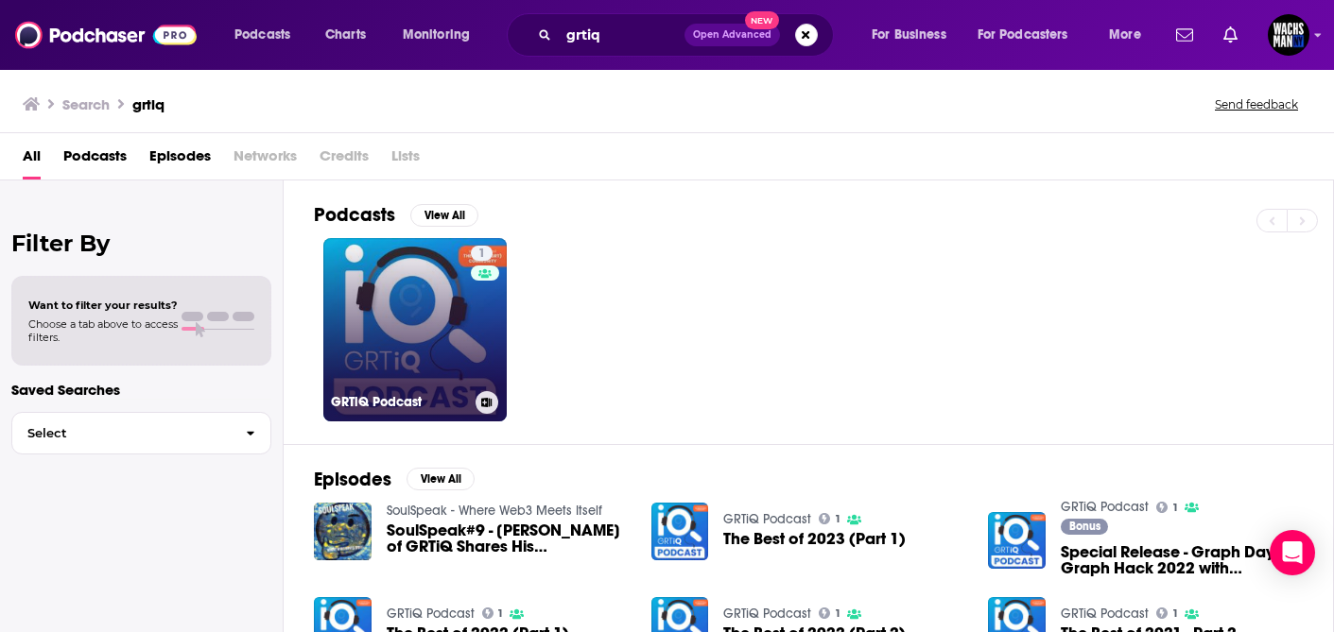
click at [407, 348] on link "1 GRTiQ Podcast" at bounding box center [414, 329] width 183 height 183
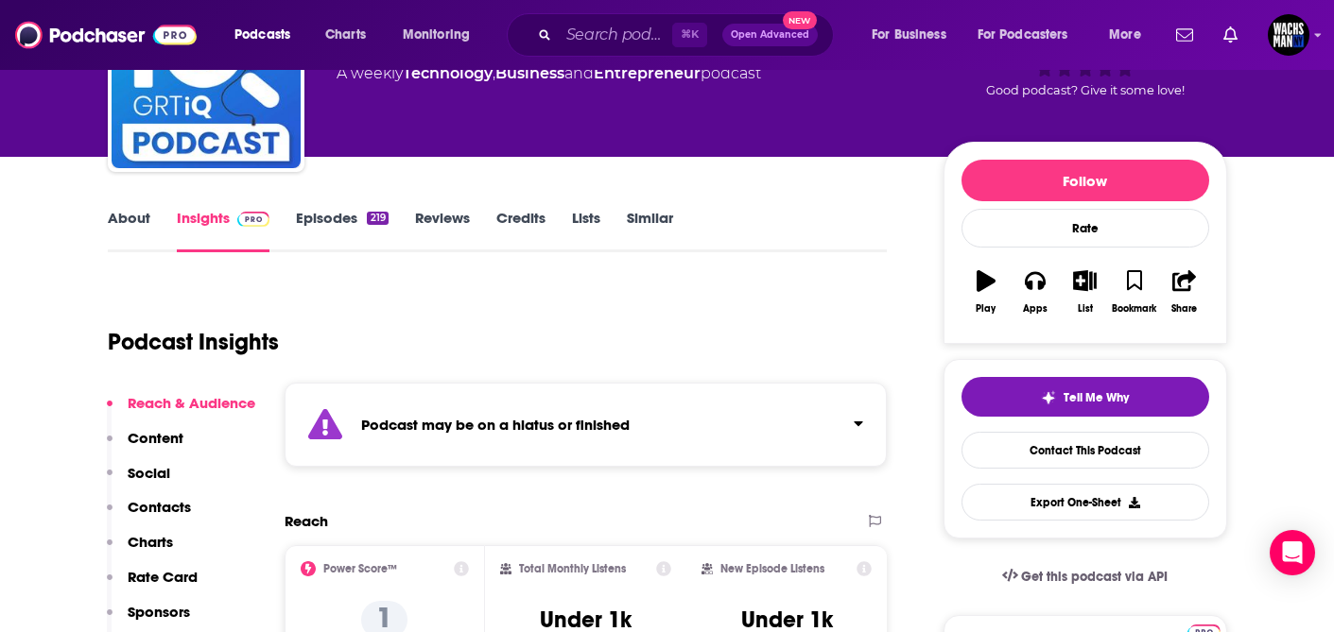
scroll to position [179, 0]
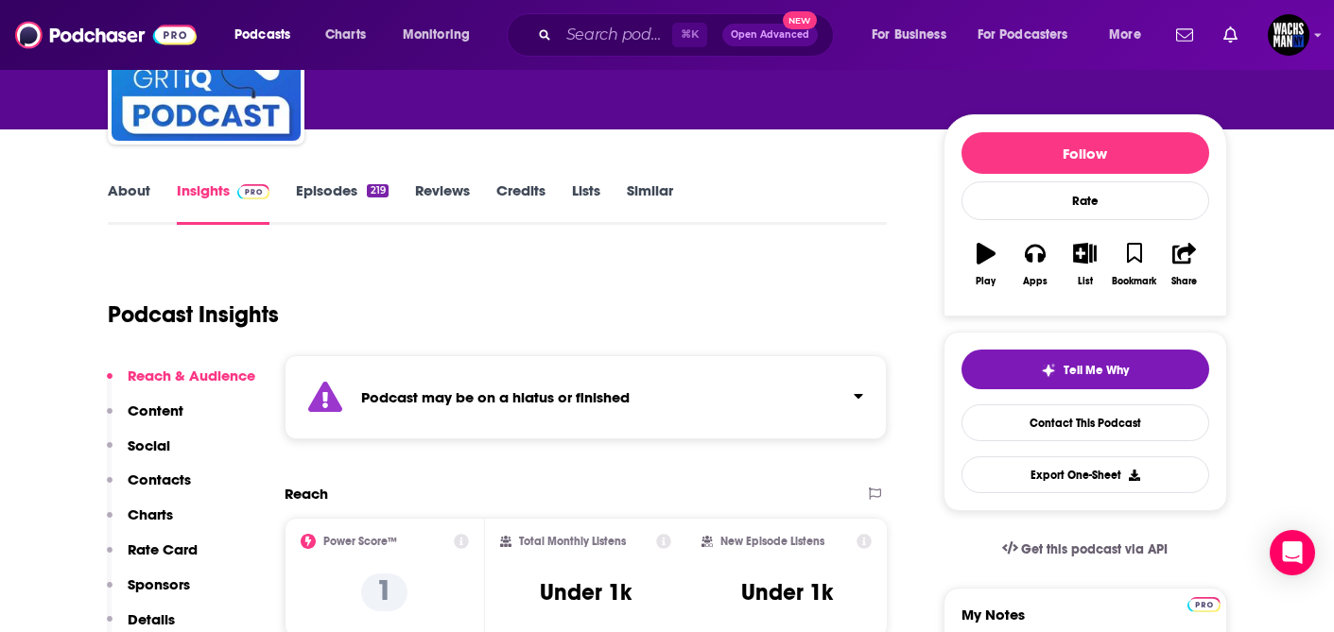
click at [320, 193] on link "Episodes 219" at bounding box center [342, 202] width 92 height 43
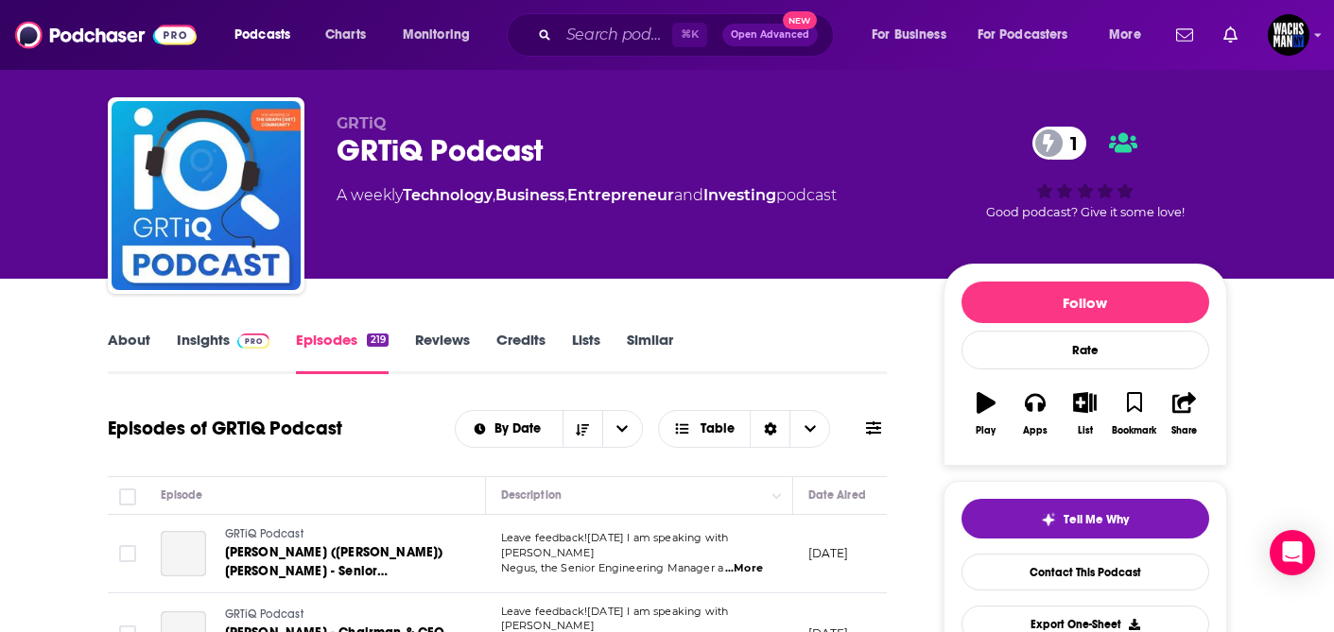
scroll to position [192, 0]
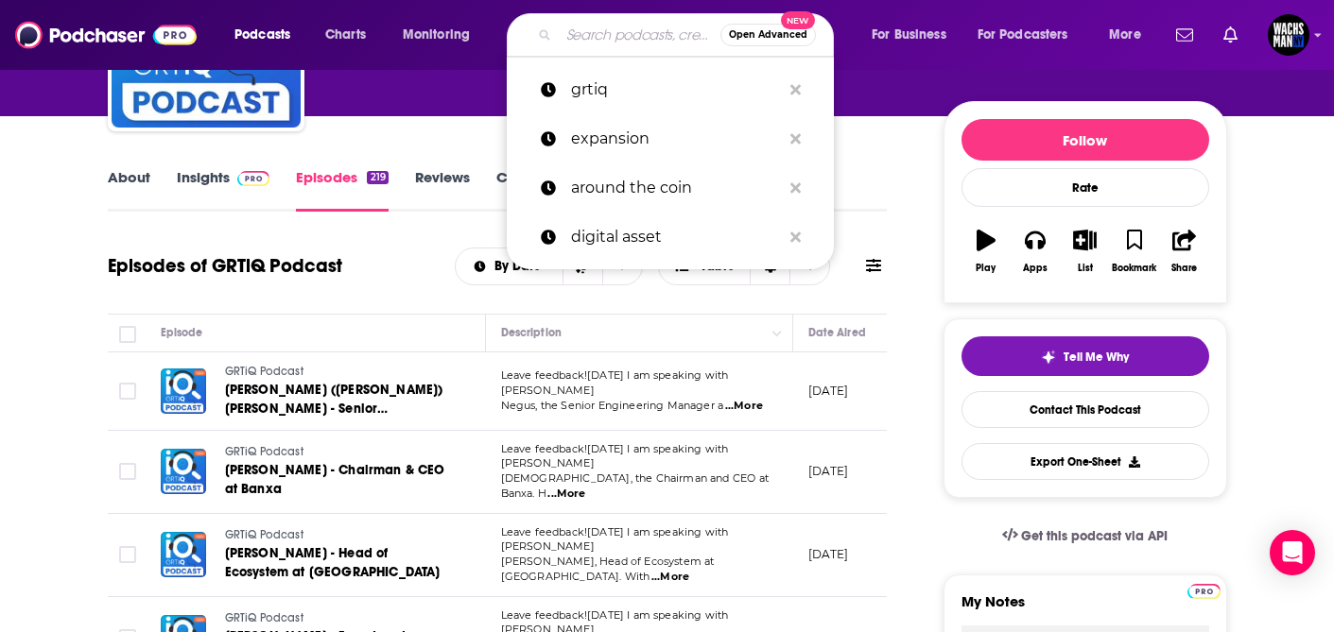
click at [613, 33] on input "Search podcasts, credits, & more..." at bounding box center [640, 35] width 162 height 30
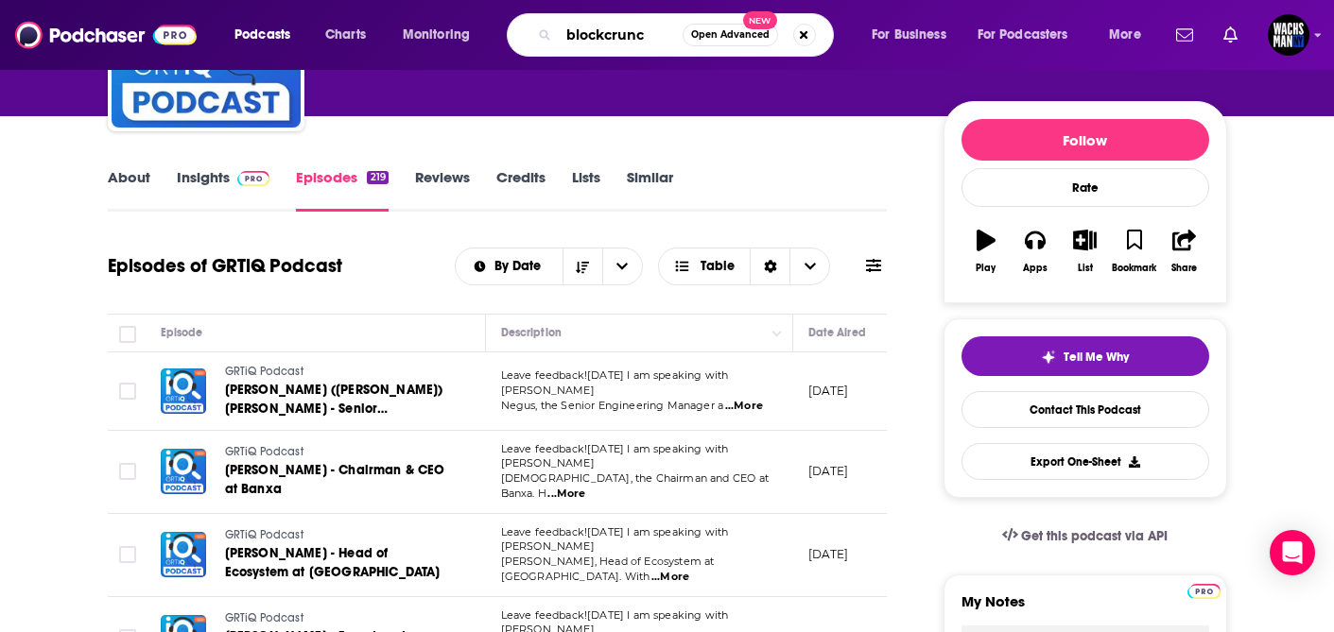
type input "blockcrunch"
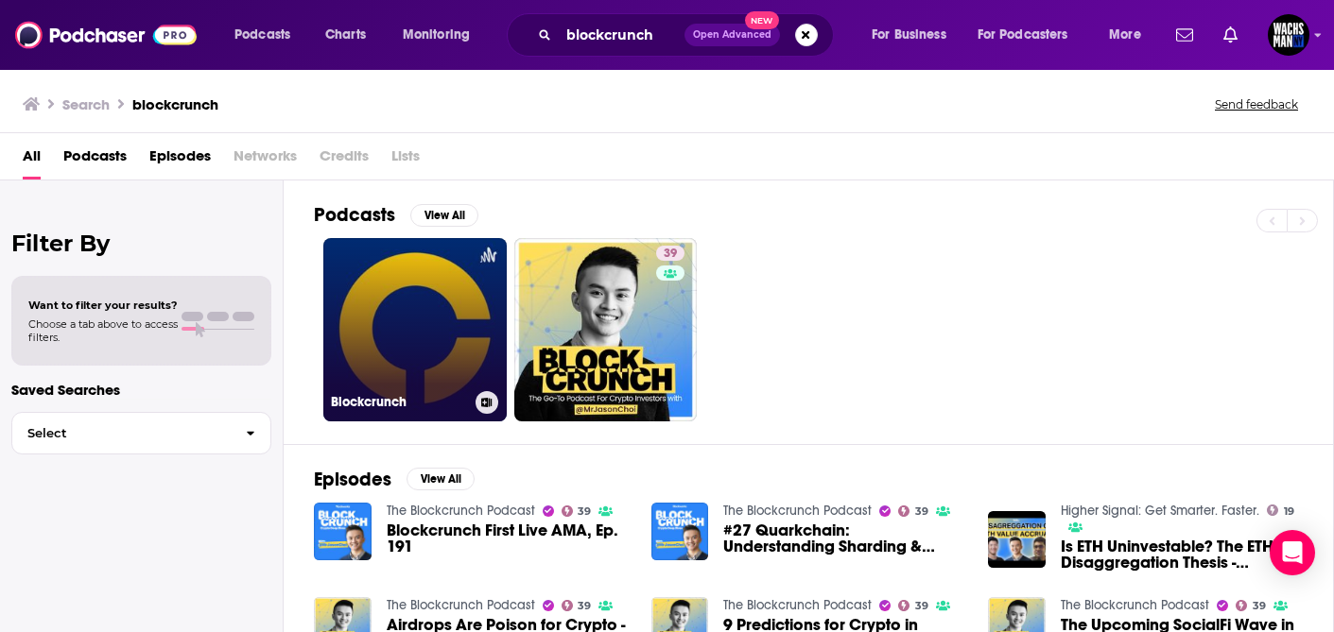
click at [427, 332] on link "Blockcrunch" at bounding box center [414, 329] width 183 height 183
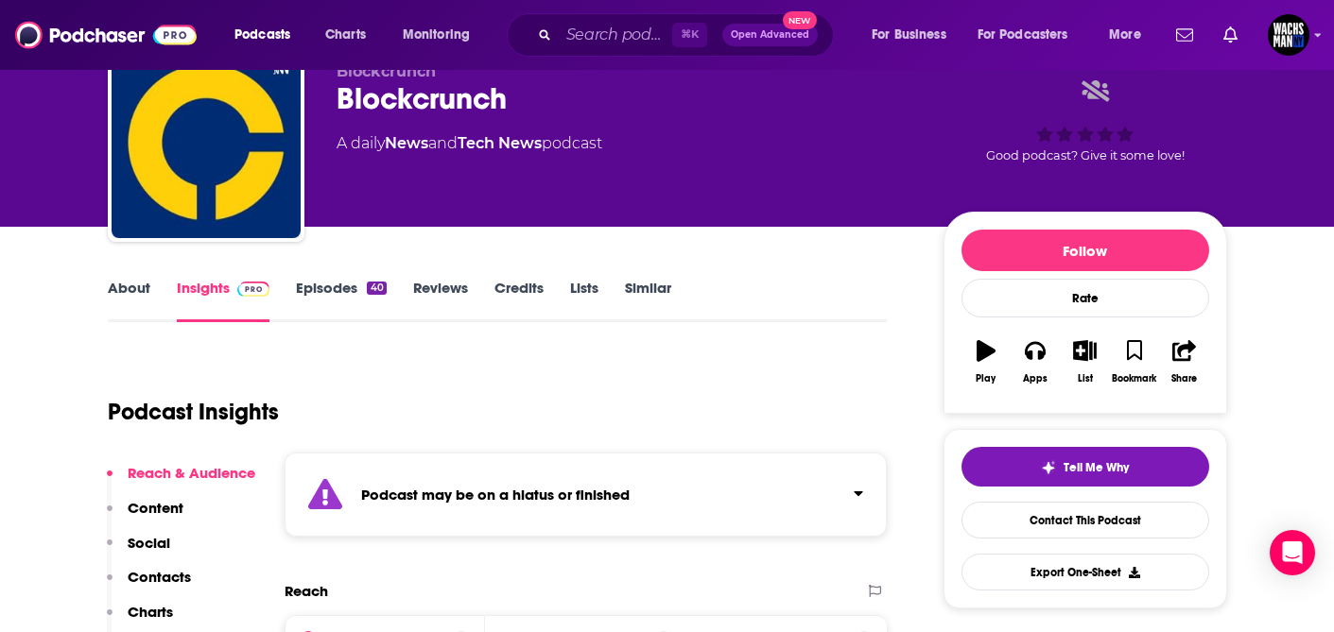
scroll to position [83, 0]
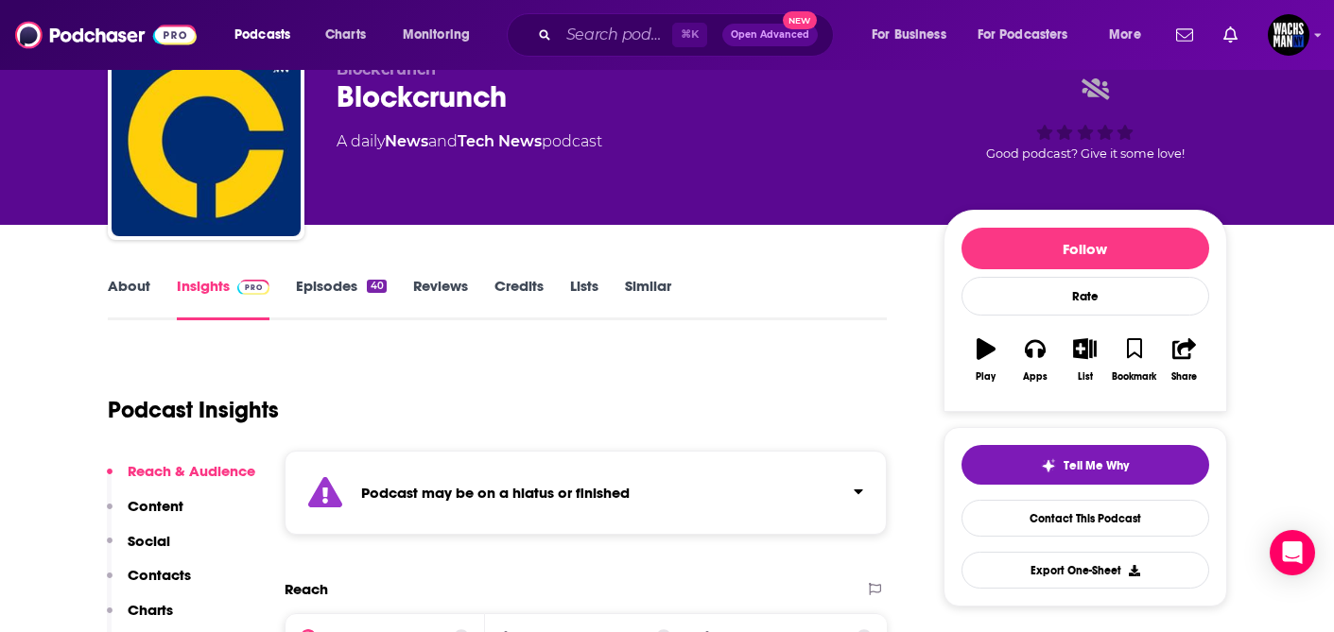
click at [346, 279] on link "Episodes 40" at bounding box center [341, 298] width 90 height 43
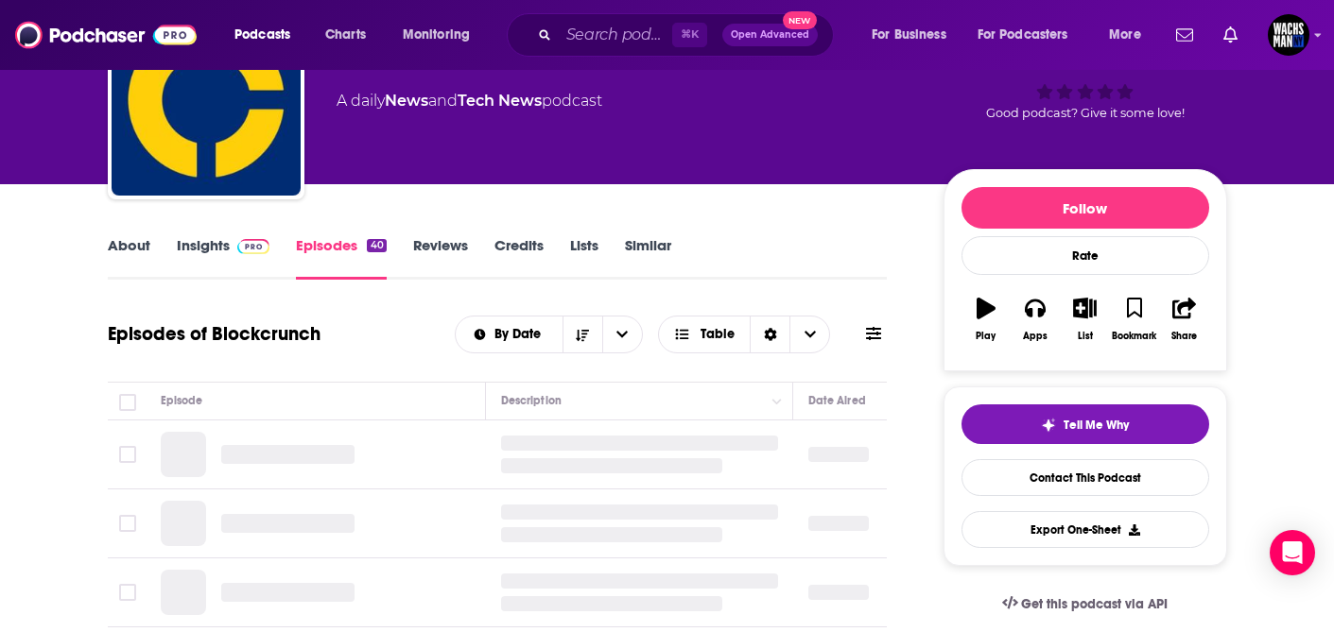
scroll to position [125, 0]
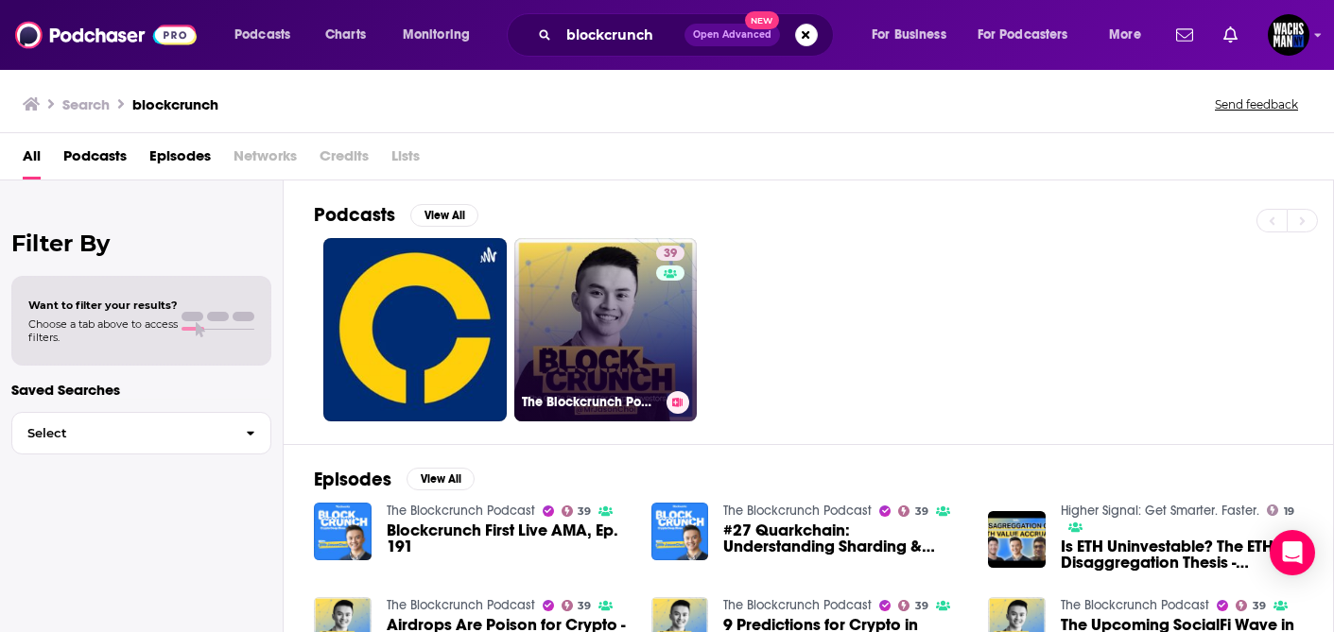
click at [574, 332] on link "39 The Blockcrunch Podcast" at bounding box center [605, 329] width 183 height 183
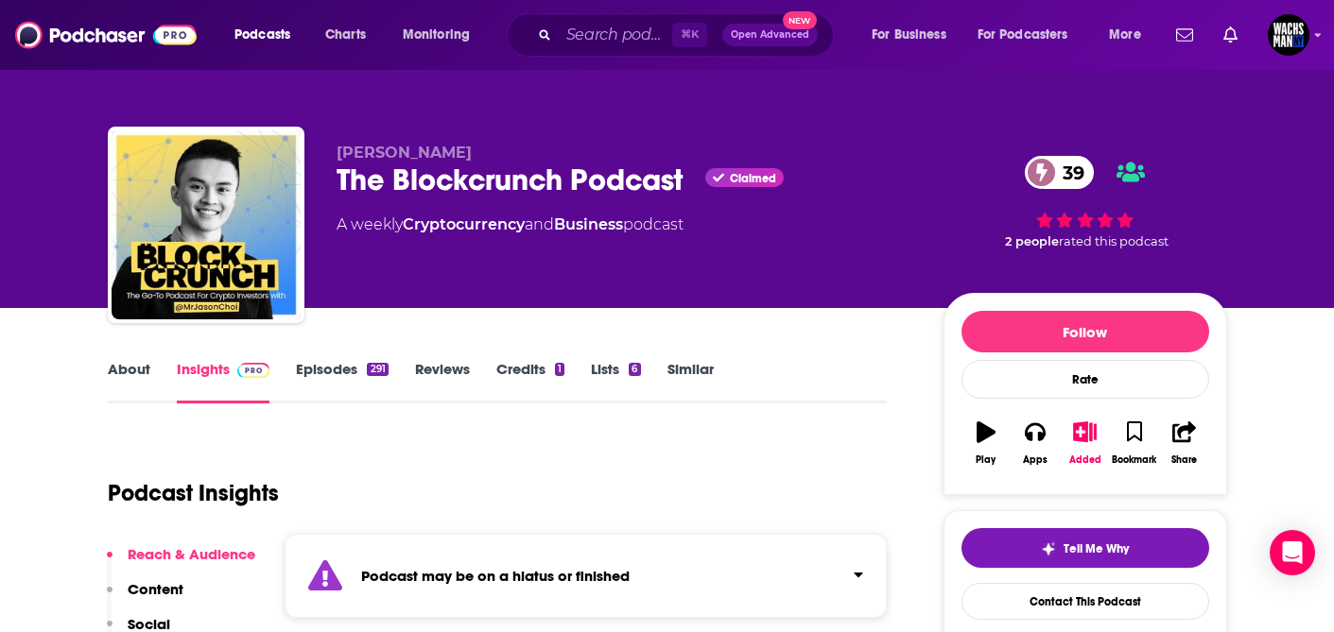
click at [340, 382] on link "Episodes 291" at bounding box center [342, 381] width 92 height 43
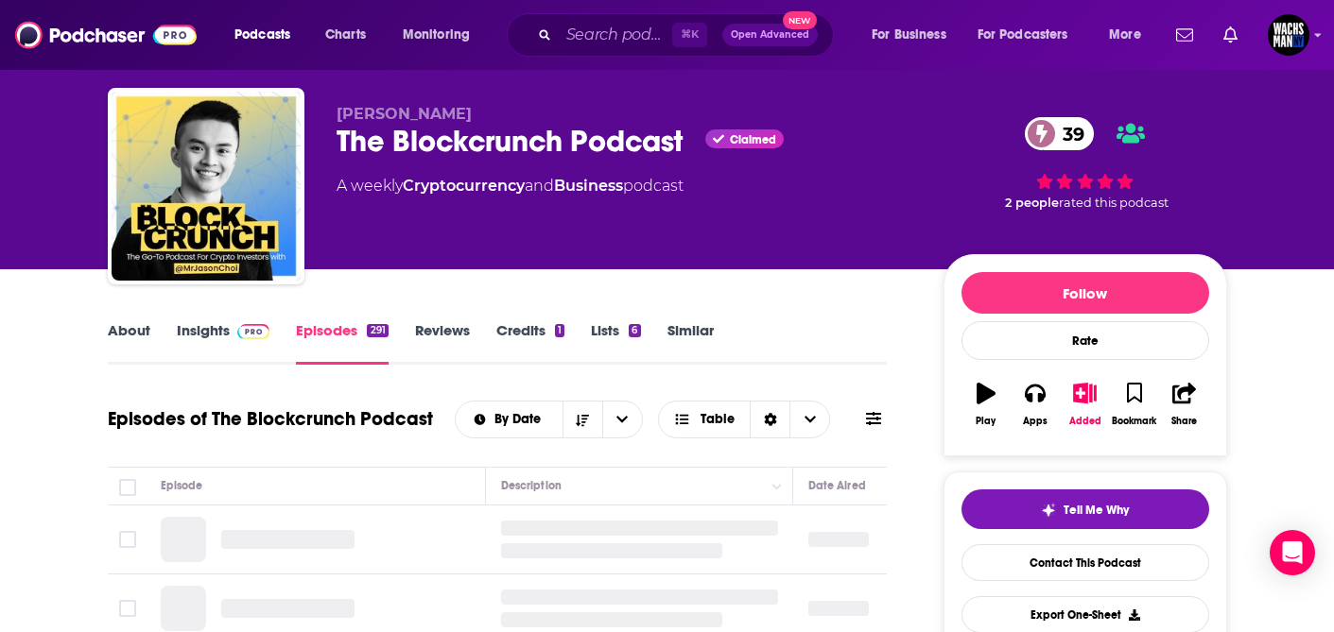
scroll to position [40, 0]
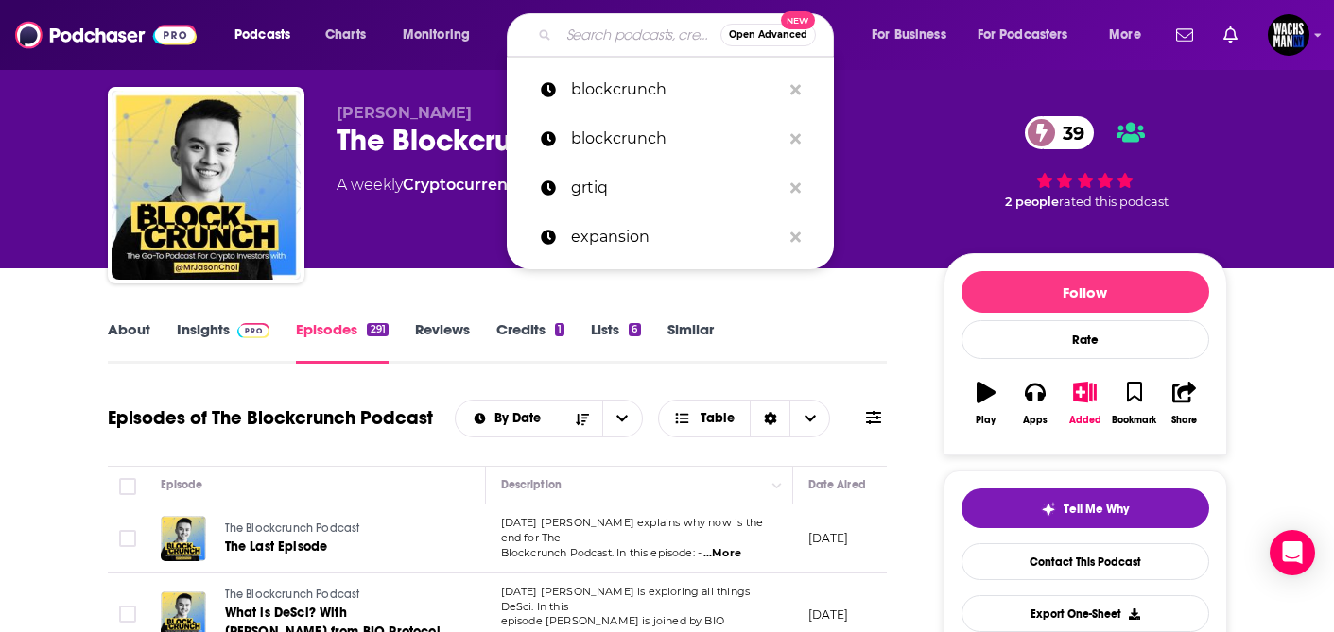
click at [597, 36] on input "Search podcasts, credits, & more..." at bounding box center [640, 35] width 162 height 30
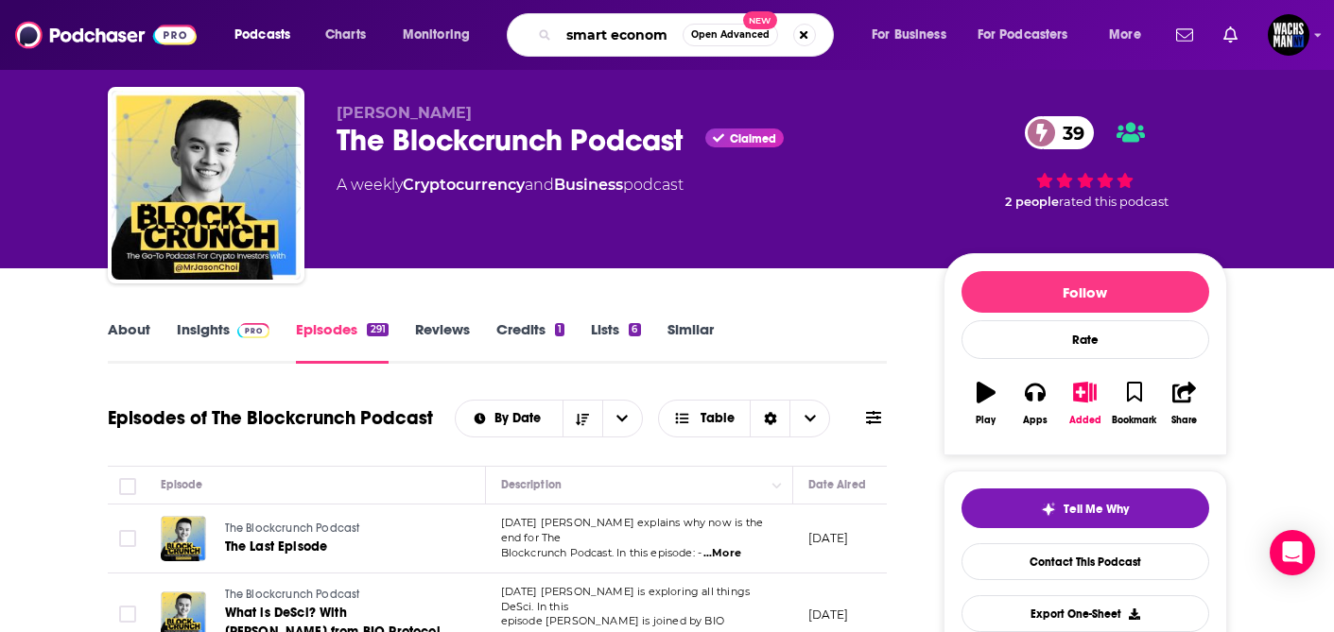
type input "smart economy"
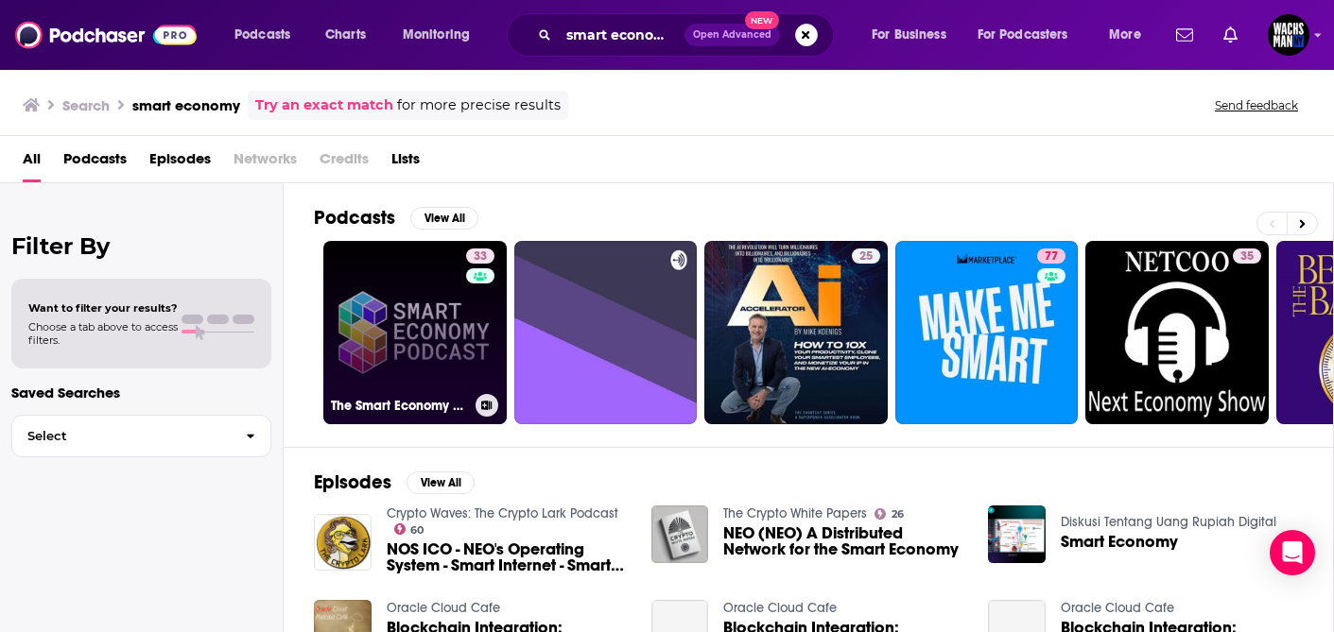
click at [376, 338] on link "33 The Smart Economy Podcast: Real-World Blockchain Applications with Crypto, D…" at bounding box center [414, 332] width 183 height 183
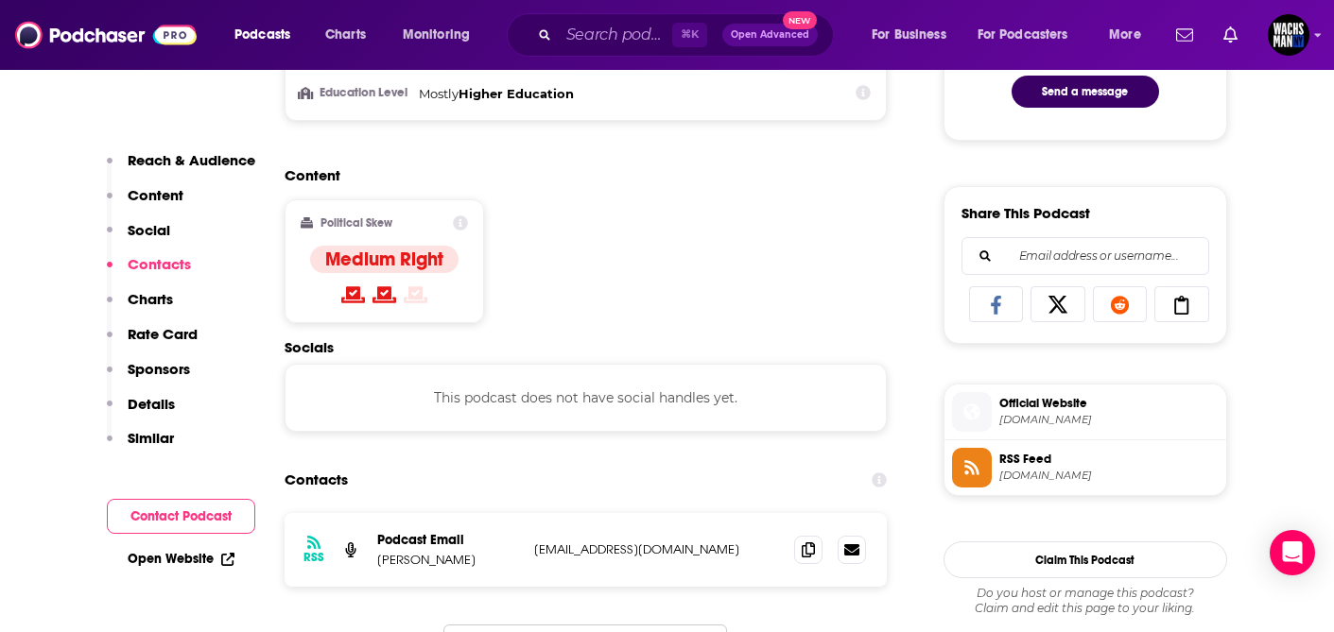
scroll to position [1068, 0]
click at [672, 493] on div "Contacts" at bounding box center [586, 481] width 603 height 36
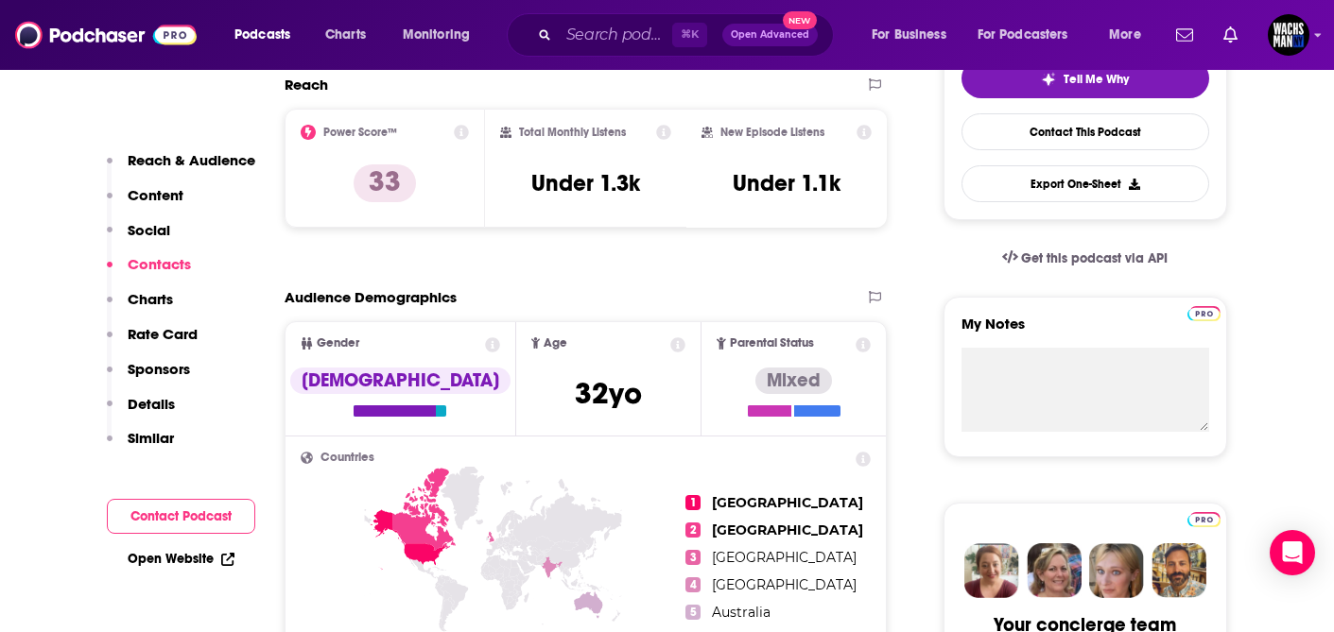
scroll to position [464, 0]
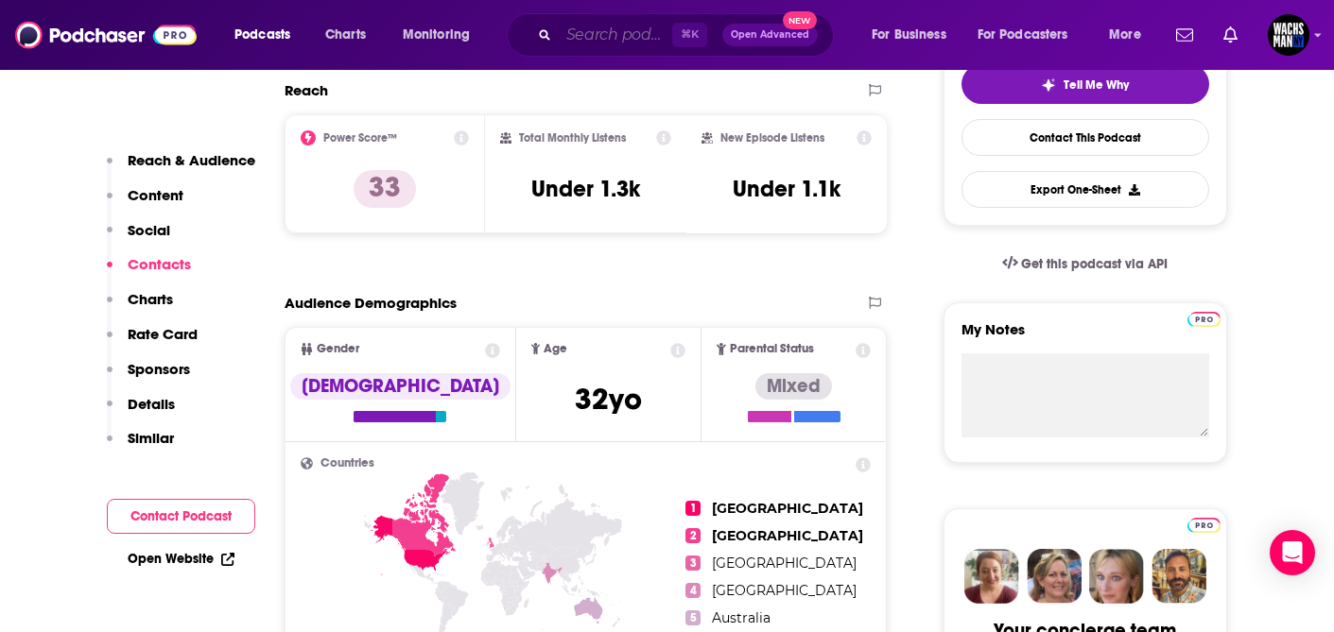
click at [610, 31] on input "Search podcasts, credits, & more..." at bounding box center [615, 35] width 113 height 30
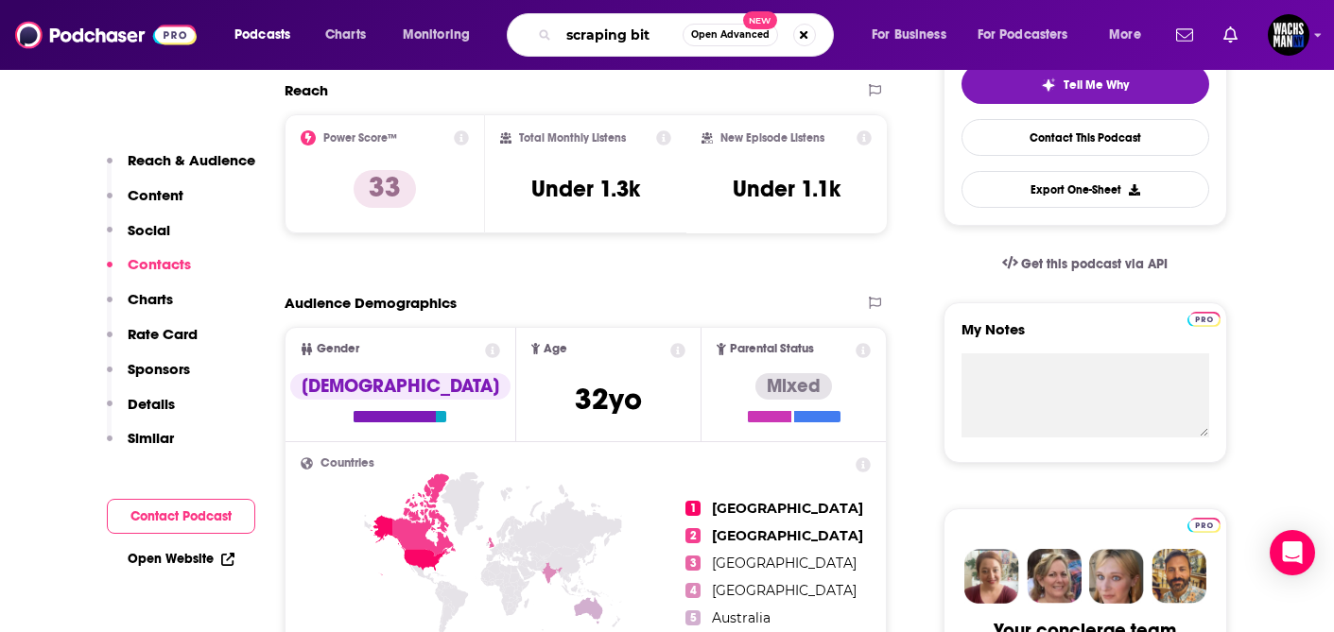
type input "scraping bits"
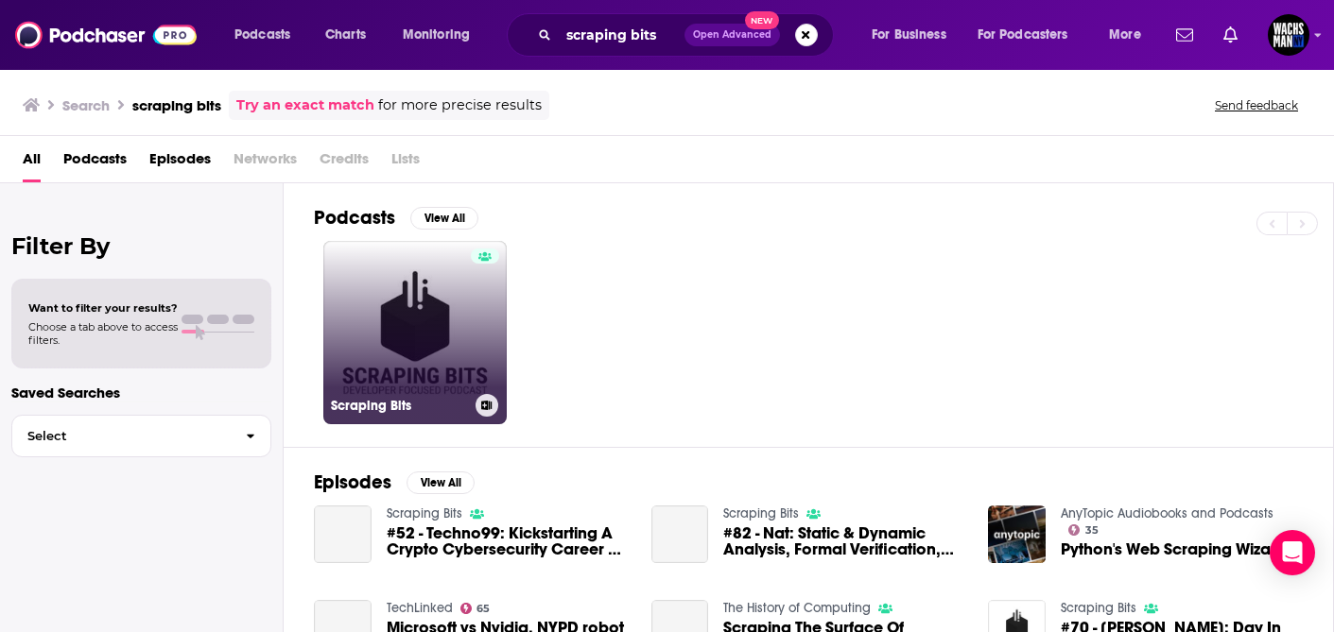
click at [457, 311] on link "Scraping Bits" at bounding box center [414, 332] width 183 height 183
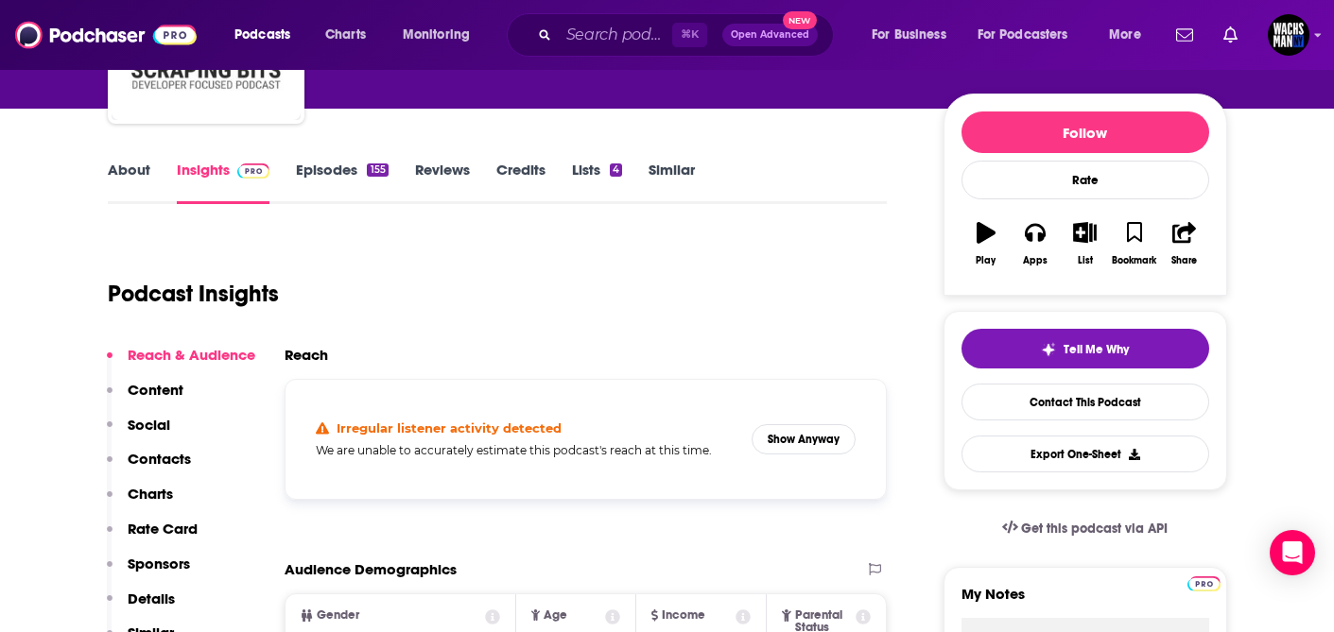
scroll to position [213, 0]
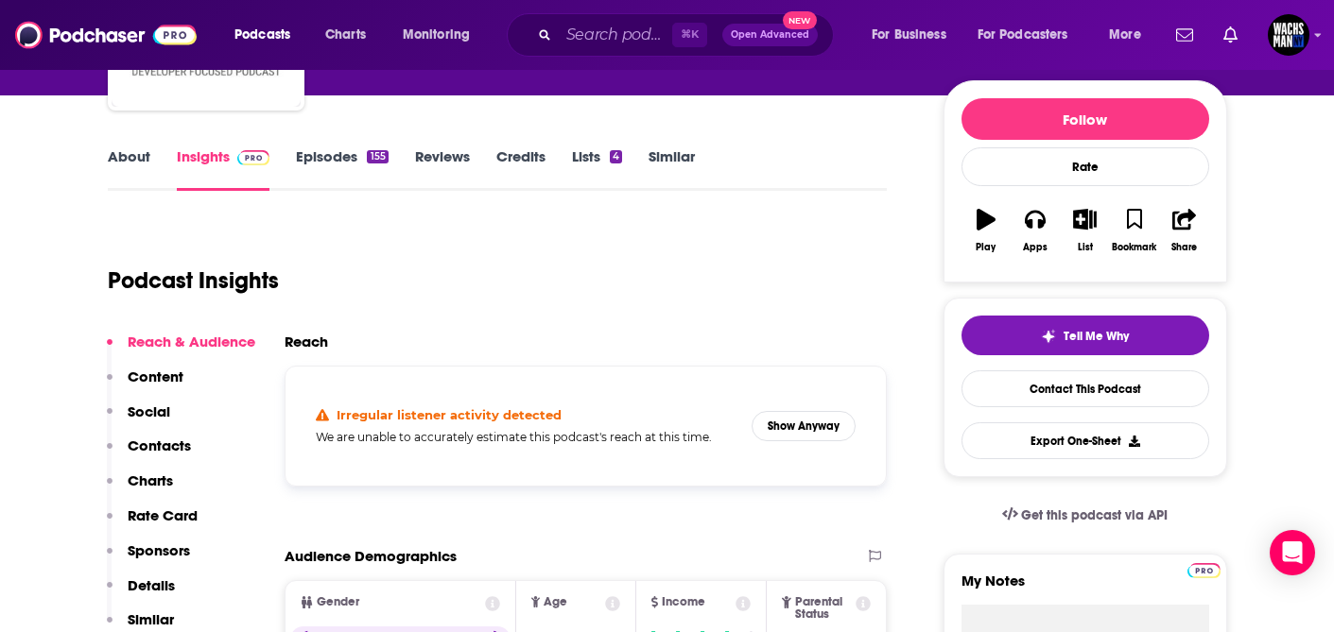
click at [327, 167] on link "Episodes 155" at bounding box center [342, 168] width 92 height 43
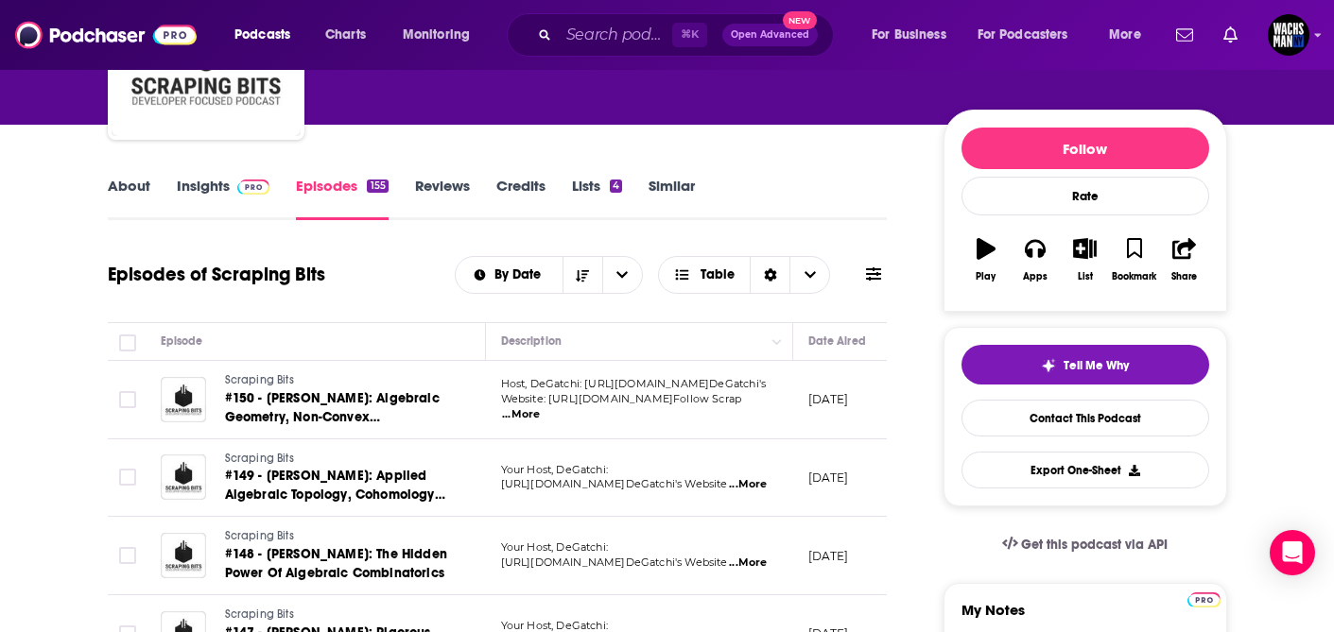
click at [204, 199] on link "Insights" at bounding box center [224, 198] width 94 height 43
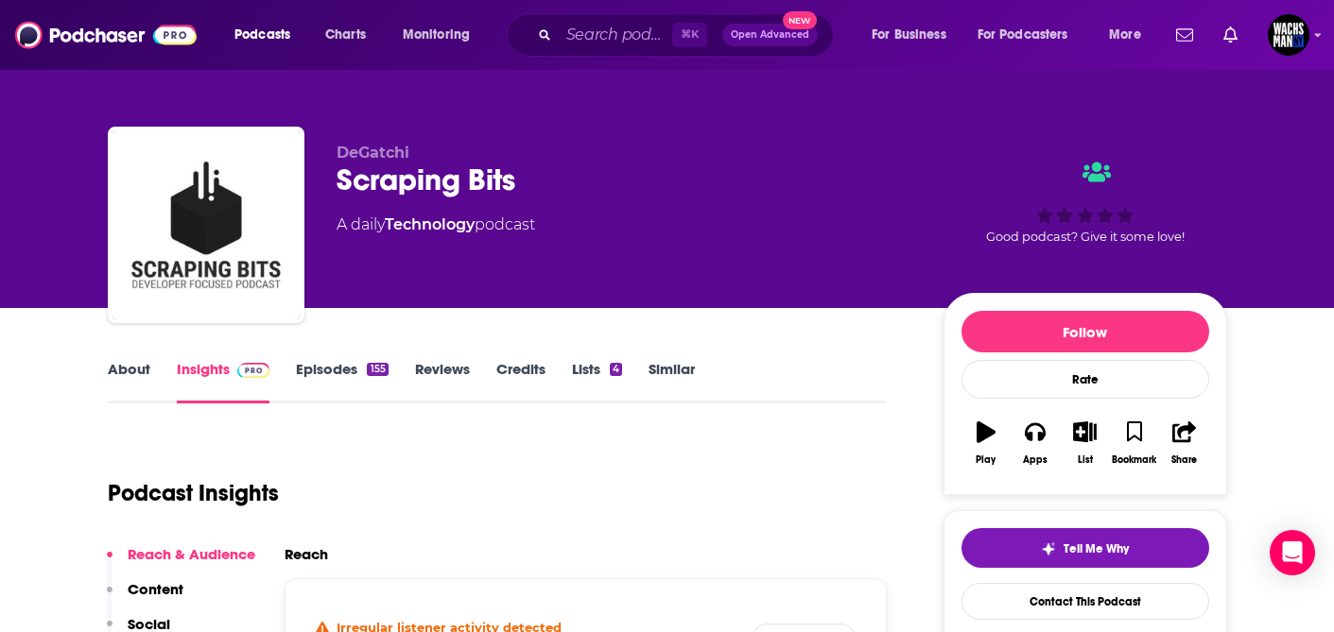
click at [125, 378] on link "About" at bounding box center [129, 381] width 43 height 43
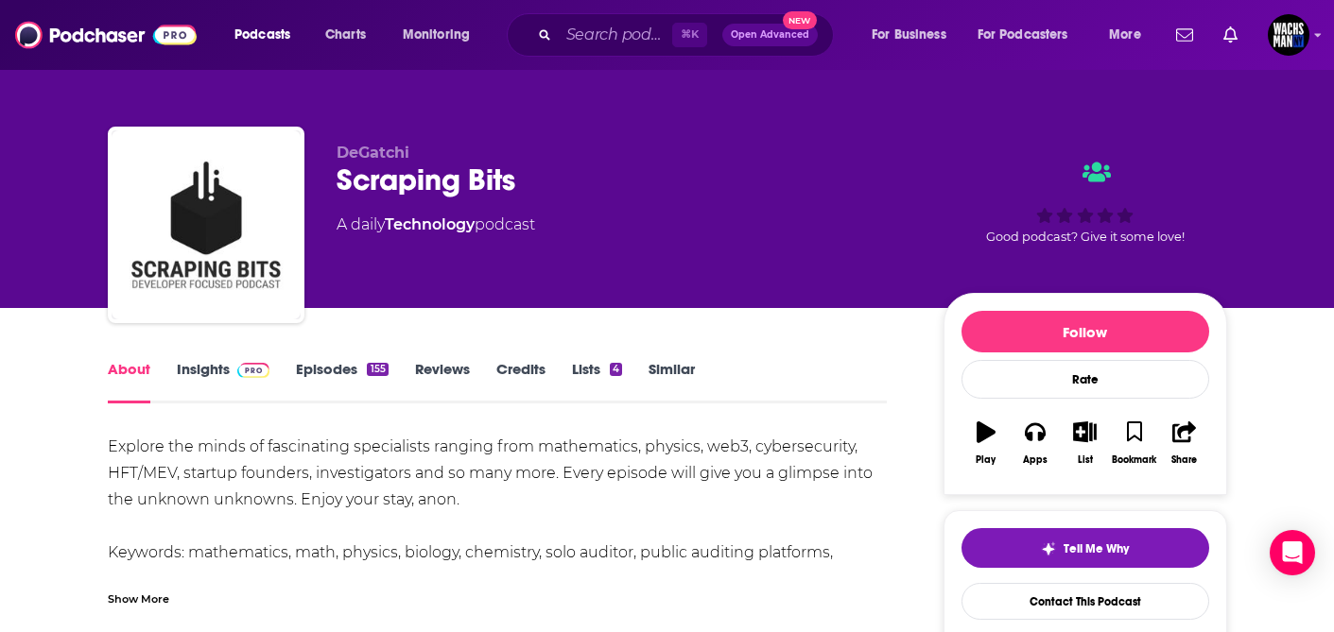
click at [201, 370] on link "Insights" at bounding box center [224, 381] width 94 height 43
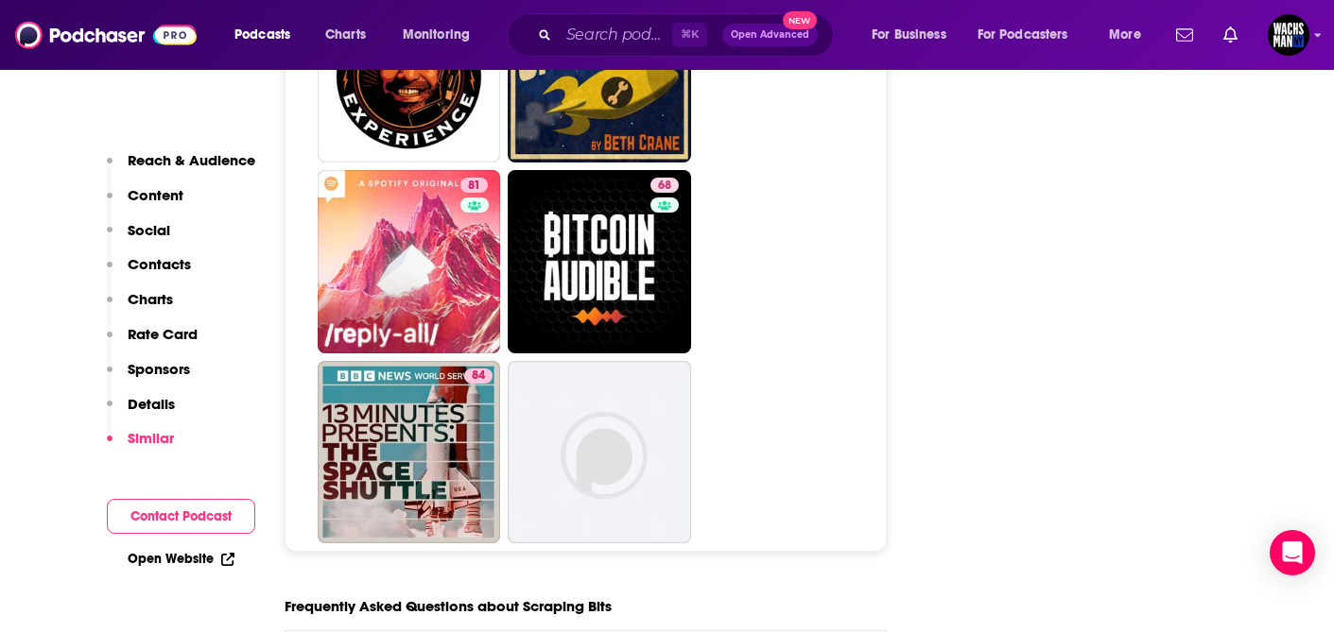
scroll to position [6933, 0]
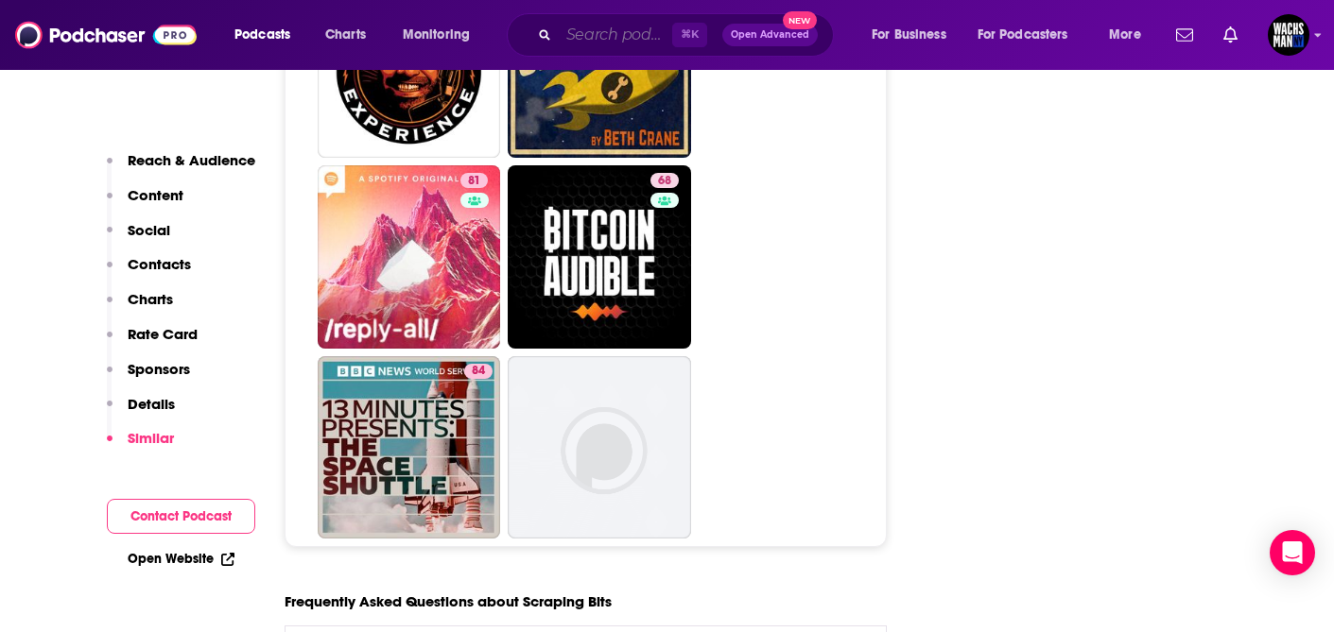
click at [626, 32] on input "Search podcasts, credits, & more..." at bounding box center [615, 35] width 113 height 30
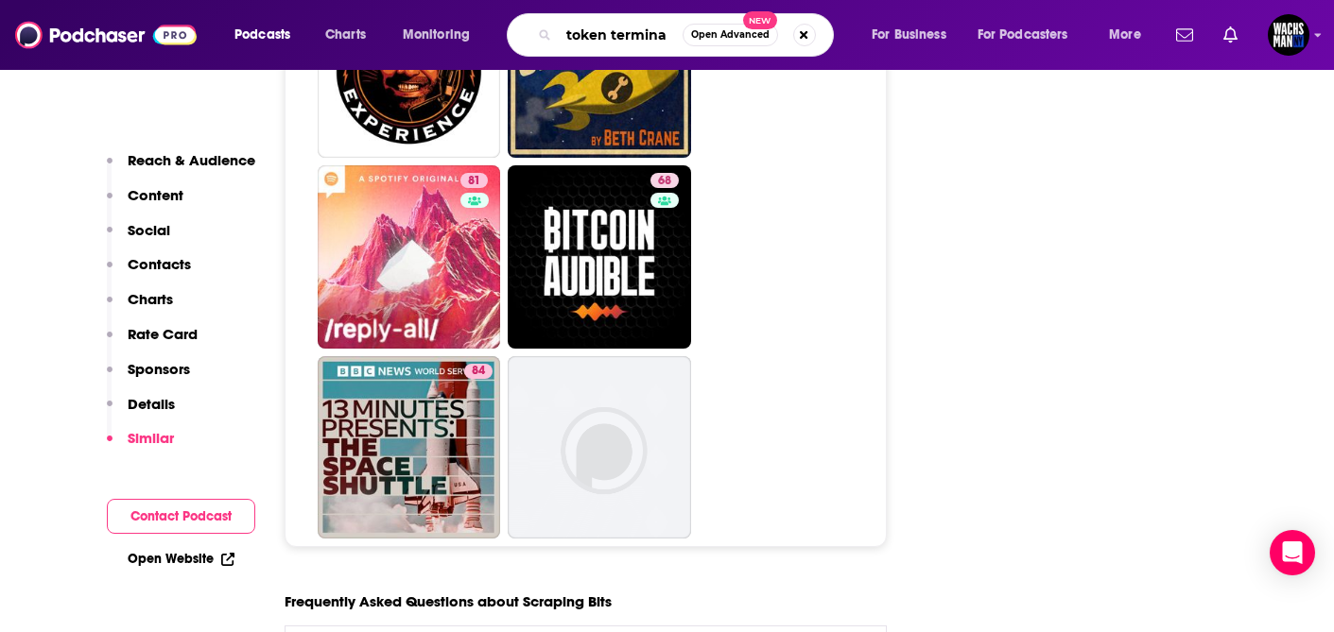
type input "token terminal"
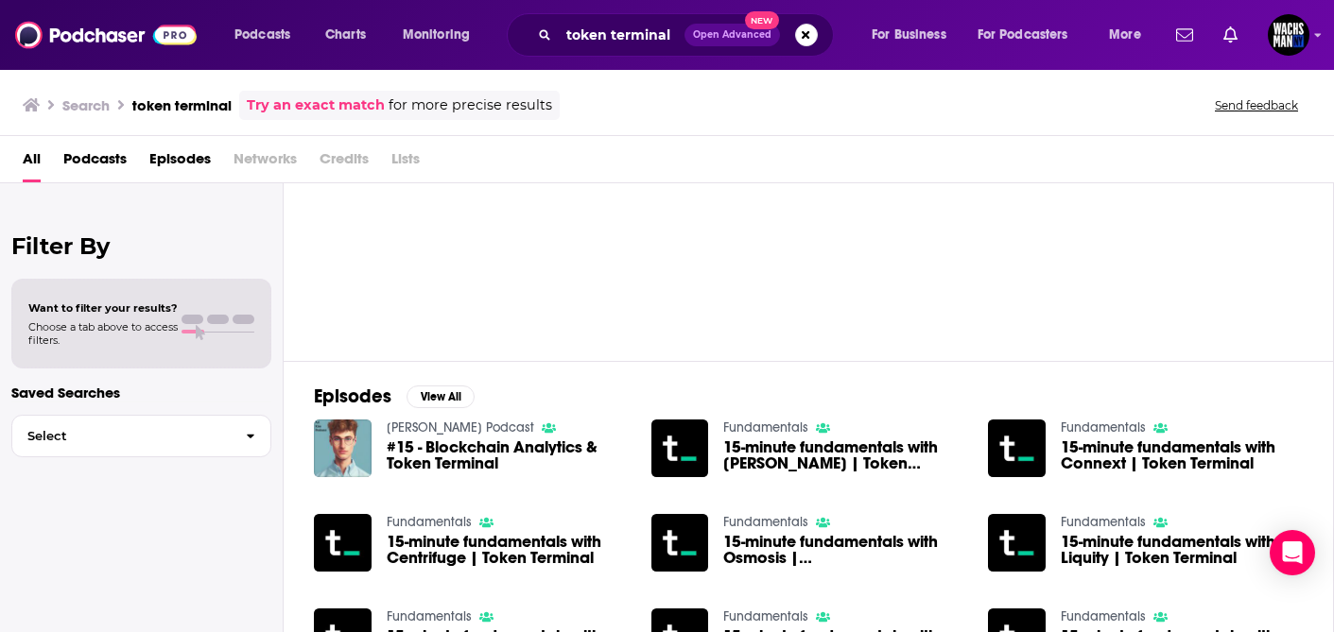
scroll to position [91, 0]
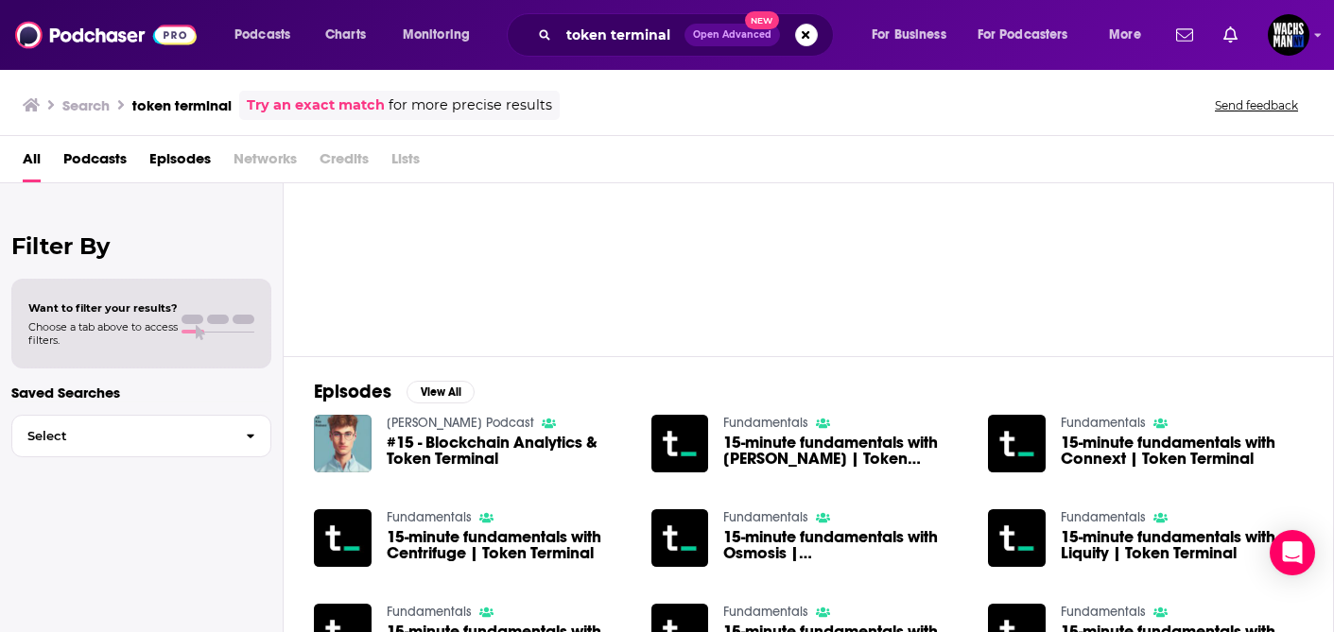
click at [754, 444] on span "15-minute fundamentals with Euler | Token Terminal" at bounding box center [844, 451] width 242 height 32
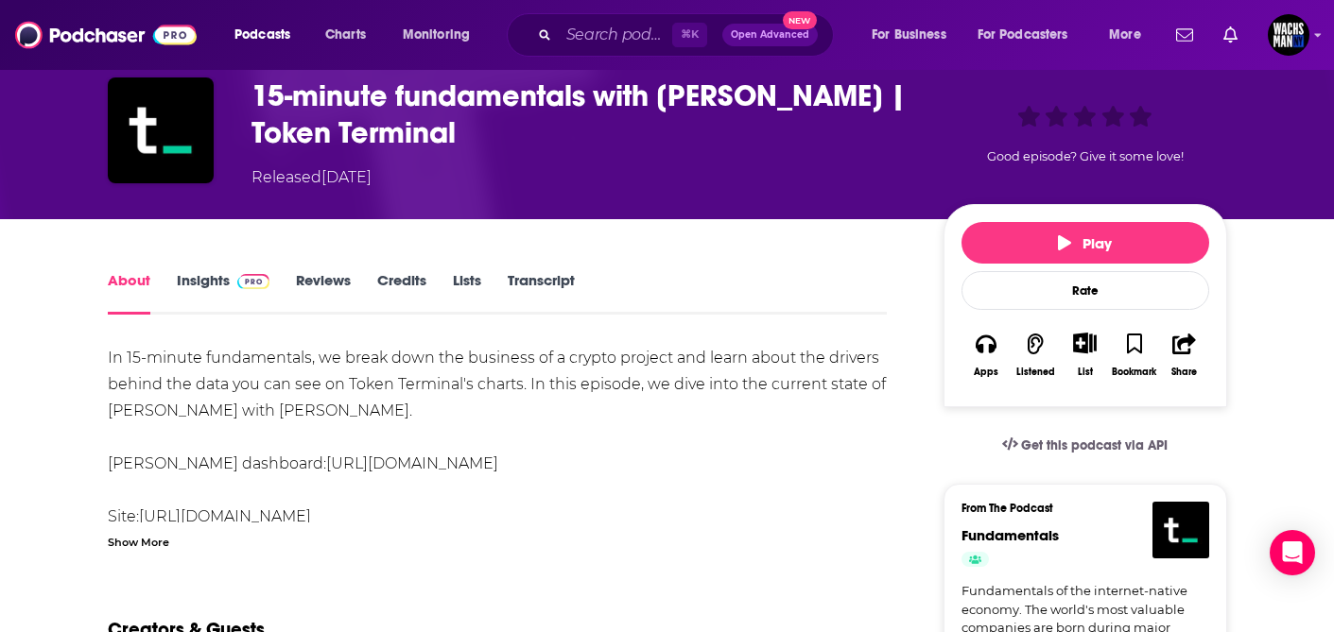
scroll to position [89, 0]
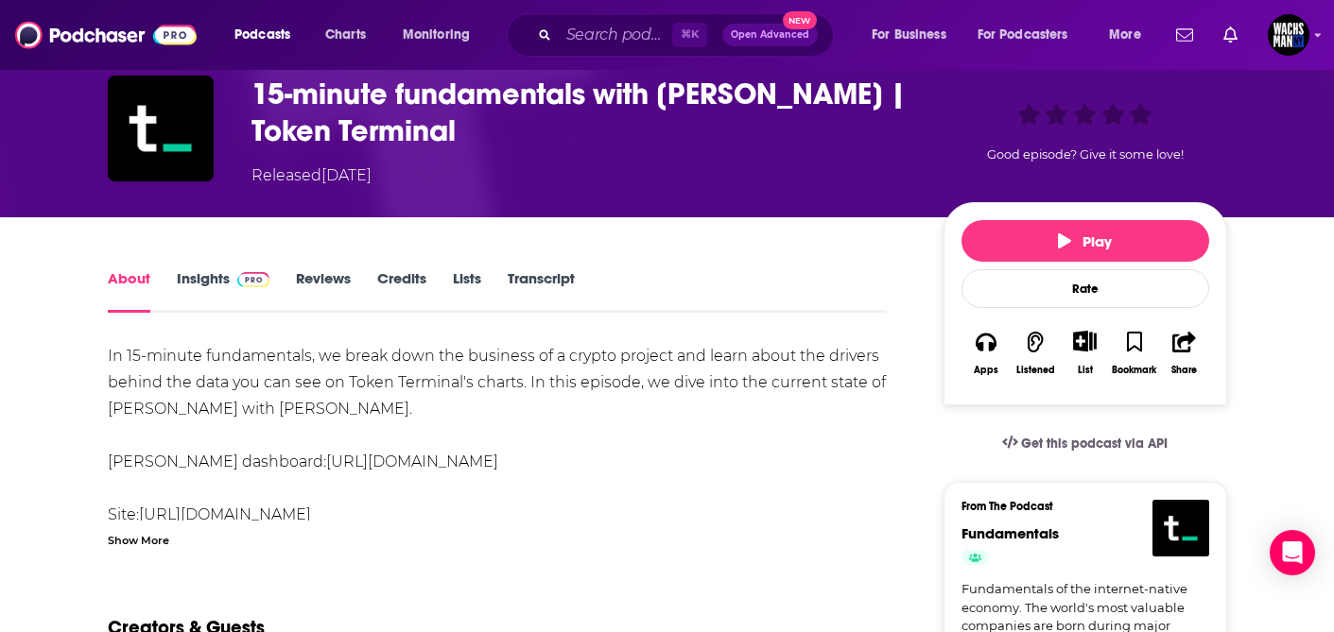
click at [189, 271] on link "Insights" at bounding box center [224, 290] width 94 height 43
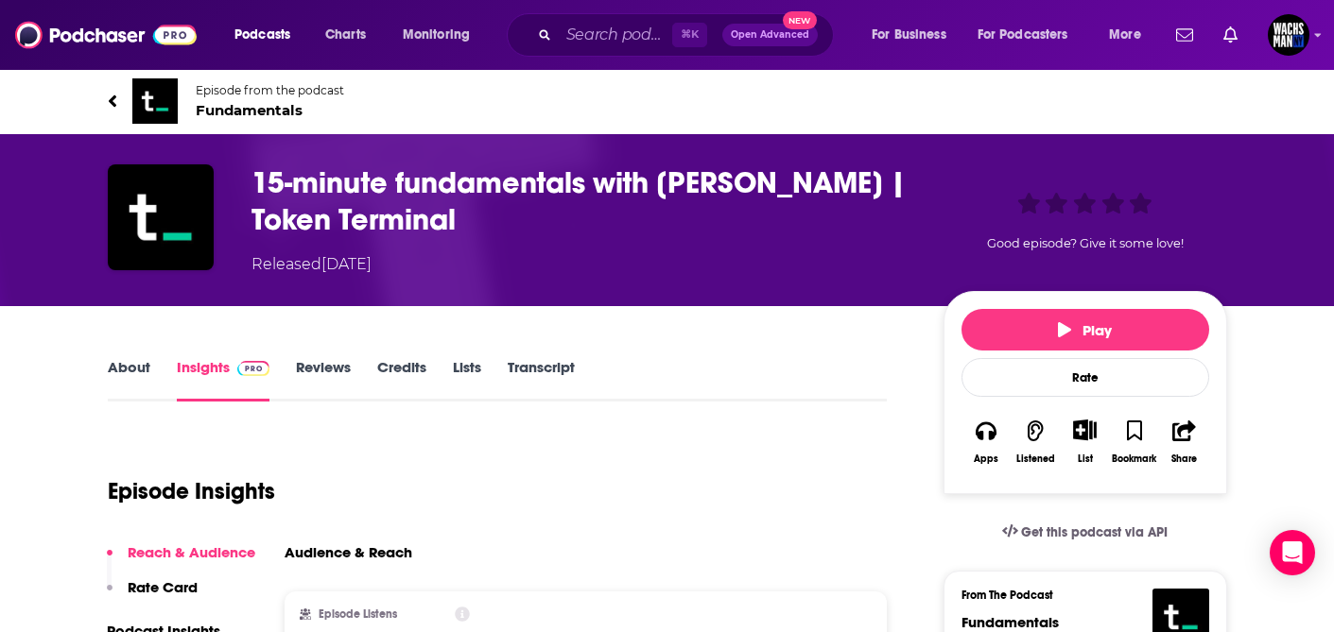
click at [233, 105] on span "Fundamentals" at bounding box center [270, 110] width 148 height 18
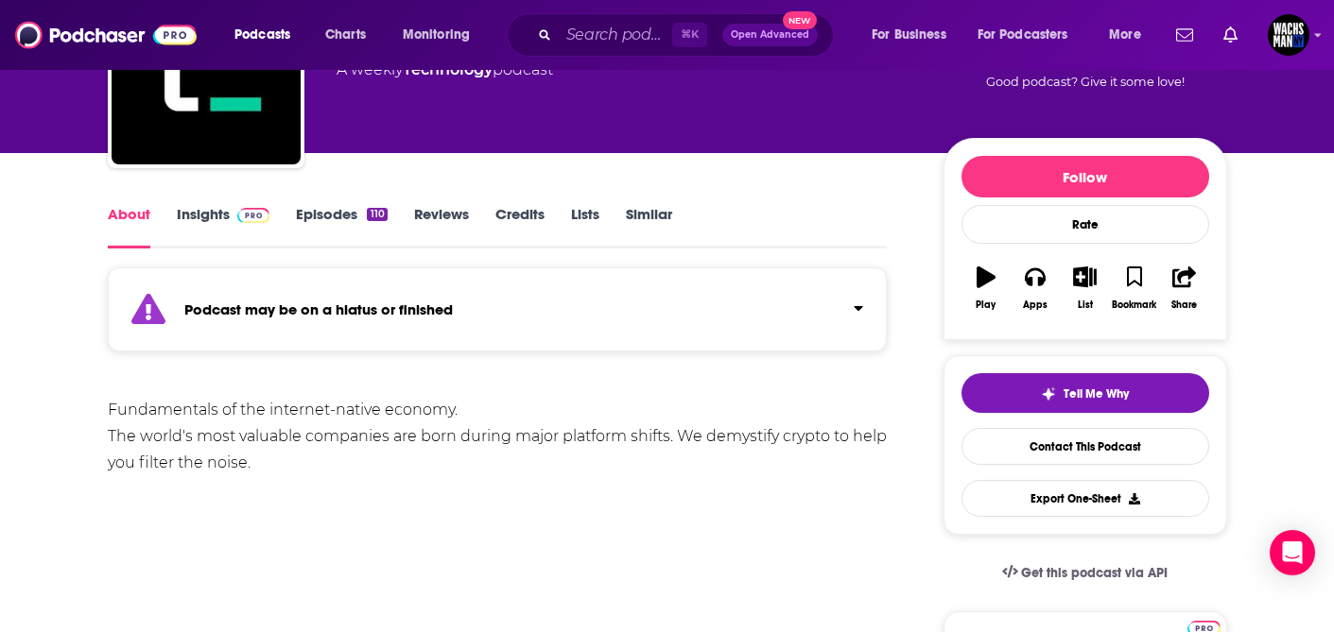
scroll to position [158, 0]
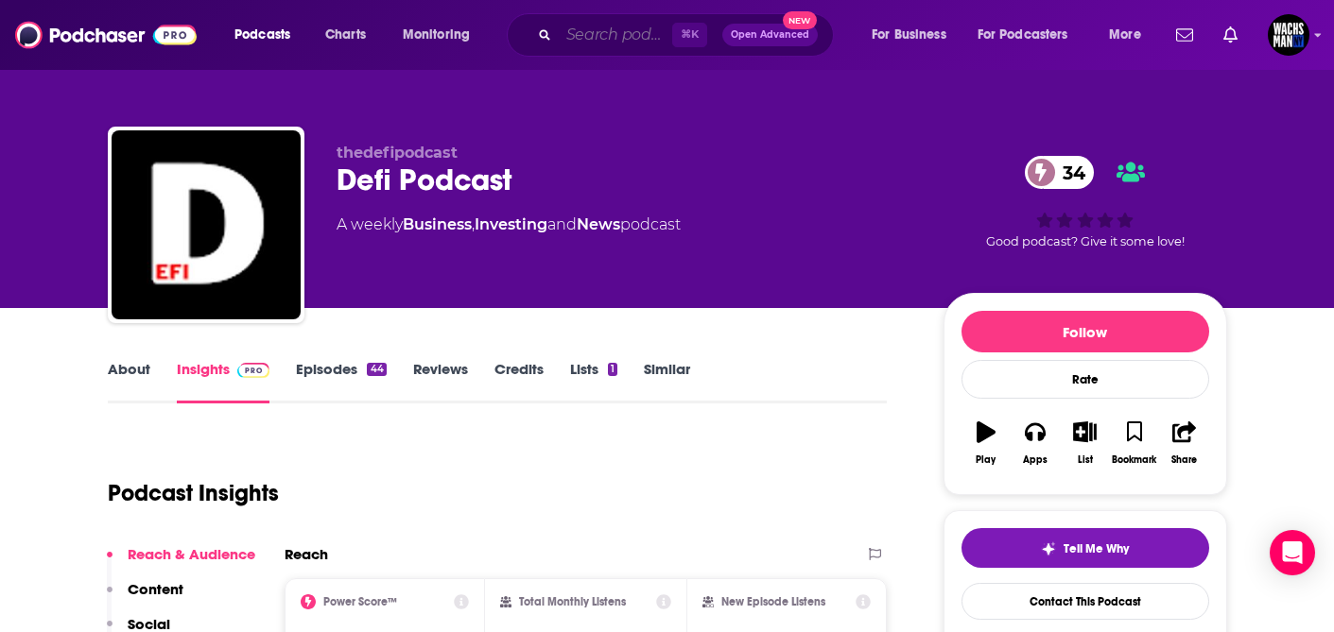
click at [603, 34] on input "Search podcasts, credits, & more..." at bounding box center [615, 35] width 113 height 30
